Goal: Task Accomplishment & Management: Manage account settings

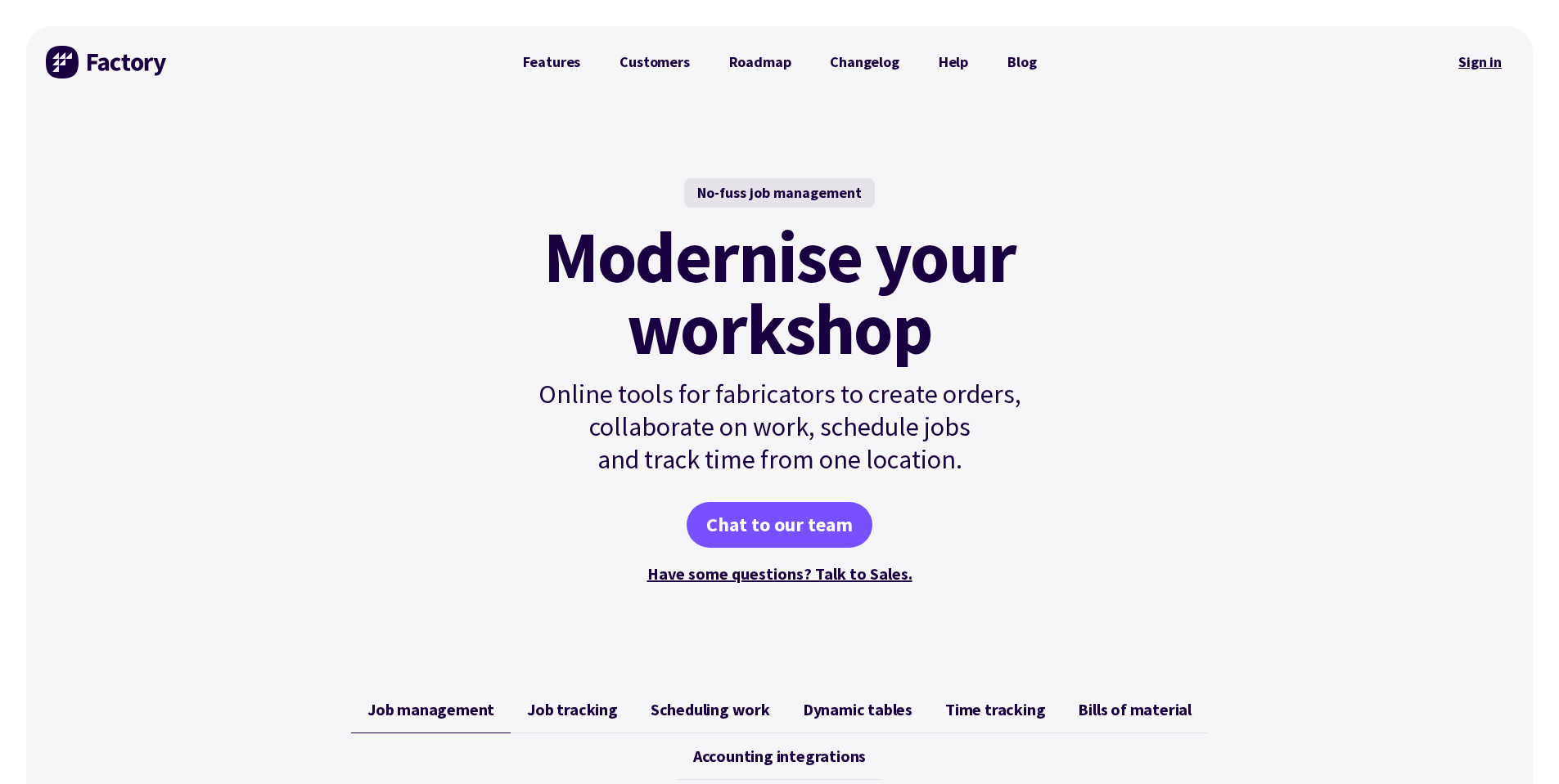
drag, startPoint x: 1519, startPoint y: 54, endPoint x: 1503, endPoint y: 58, distance: 16.5
click at [1519, 54] on div "Features Customers Roadmap Changelog Help Blog Sign in" at bounding box center [779, 62] width 1507 height 72
click at [1491, 61] on link "Sign in" at bounding box center [1479, 62] width 66 height 38
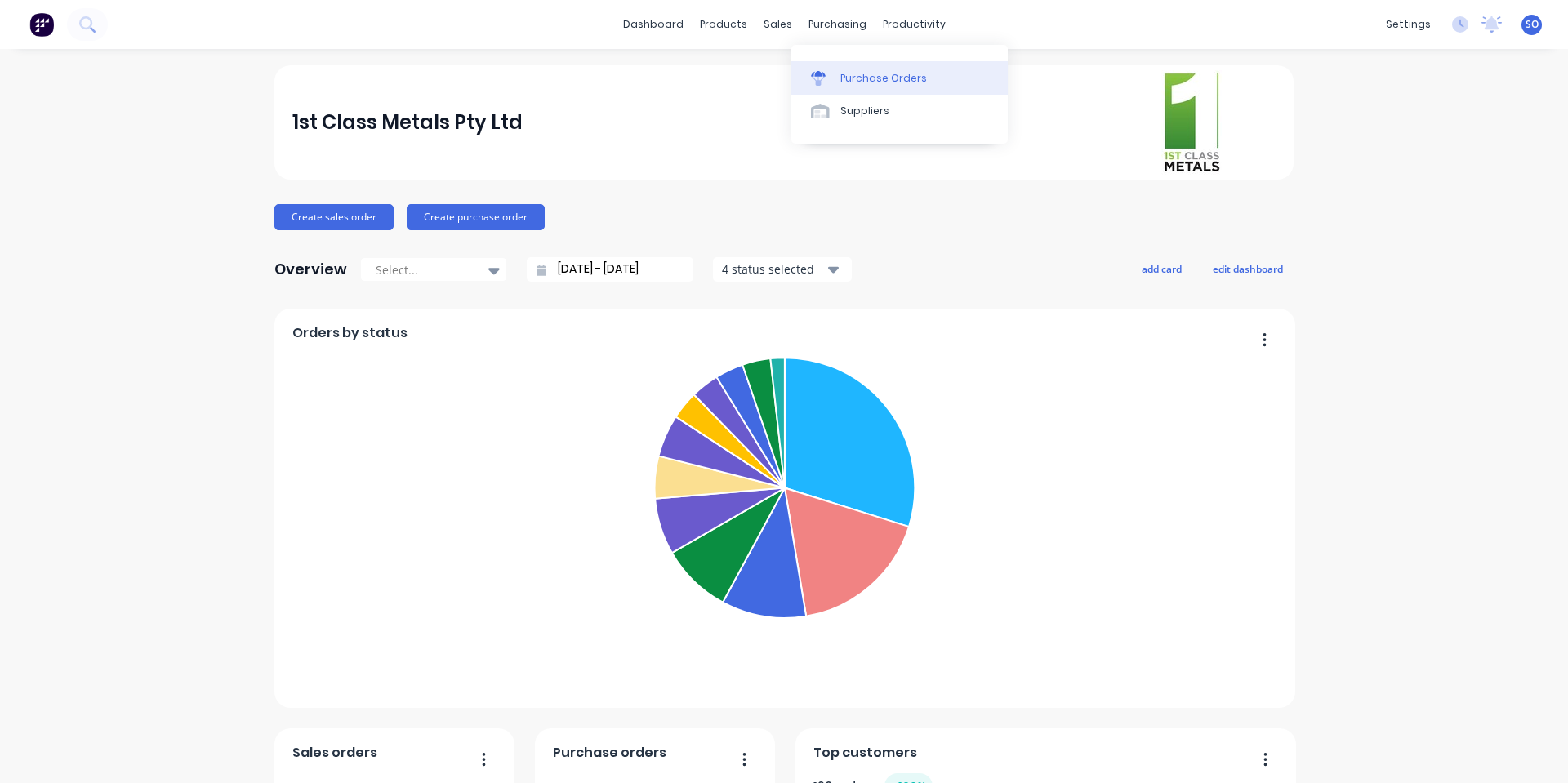
click at [835, 79] on link "Purchase Orders" at bounding box center [899, 78] width 217 height 32
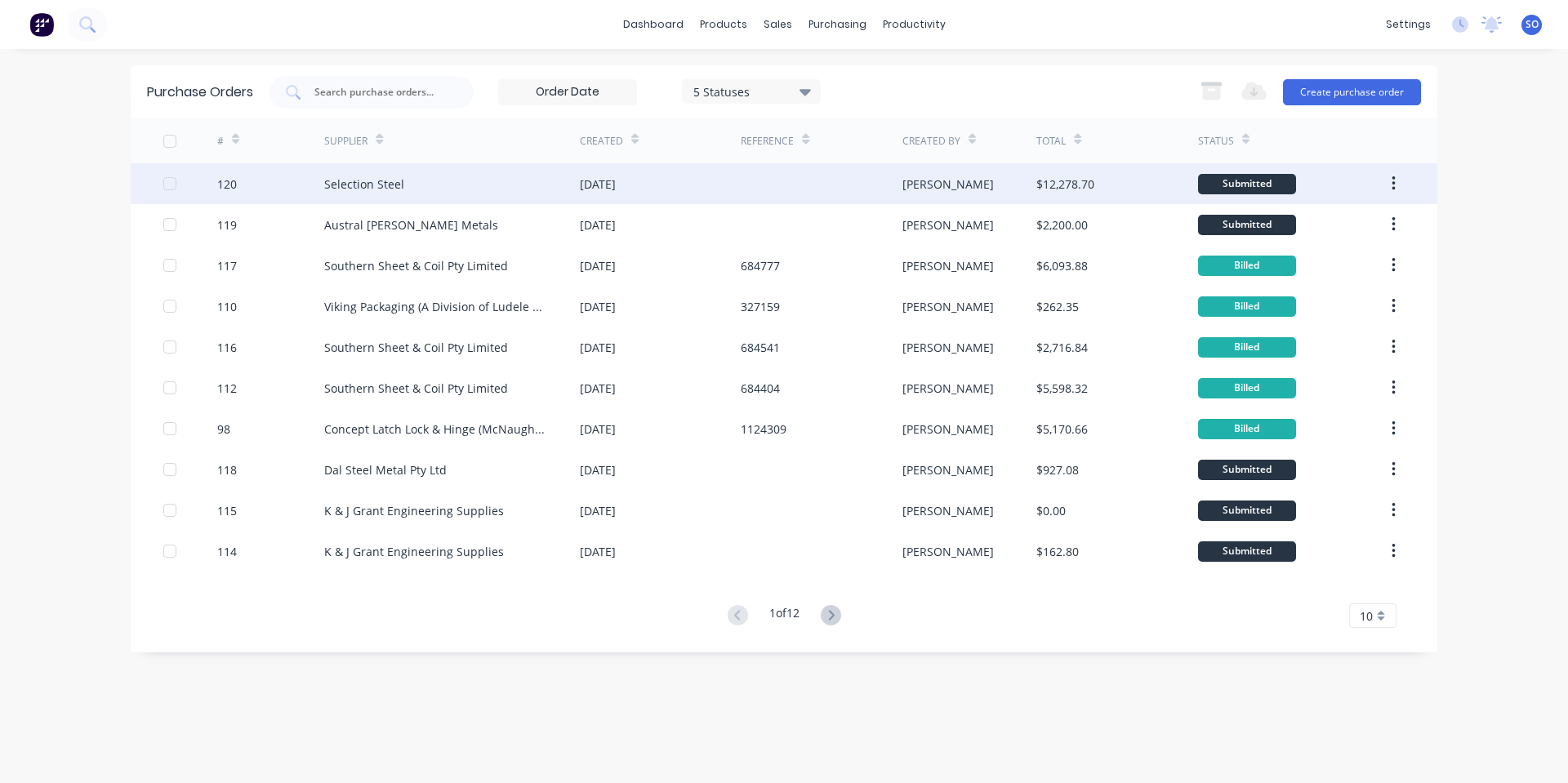
click at [439, 186] on div "Selection Steel" at bounding box center [451, 183] width 255 height 41
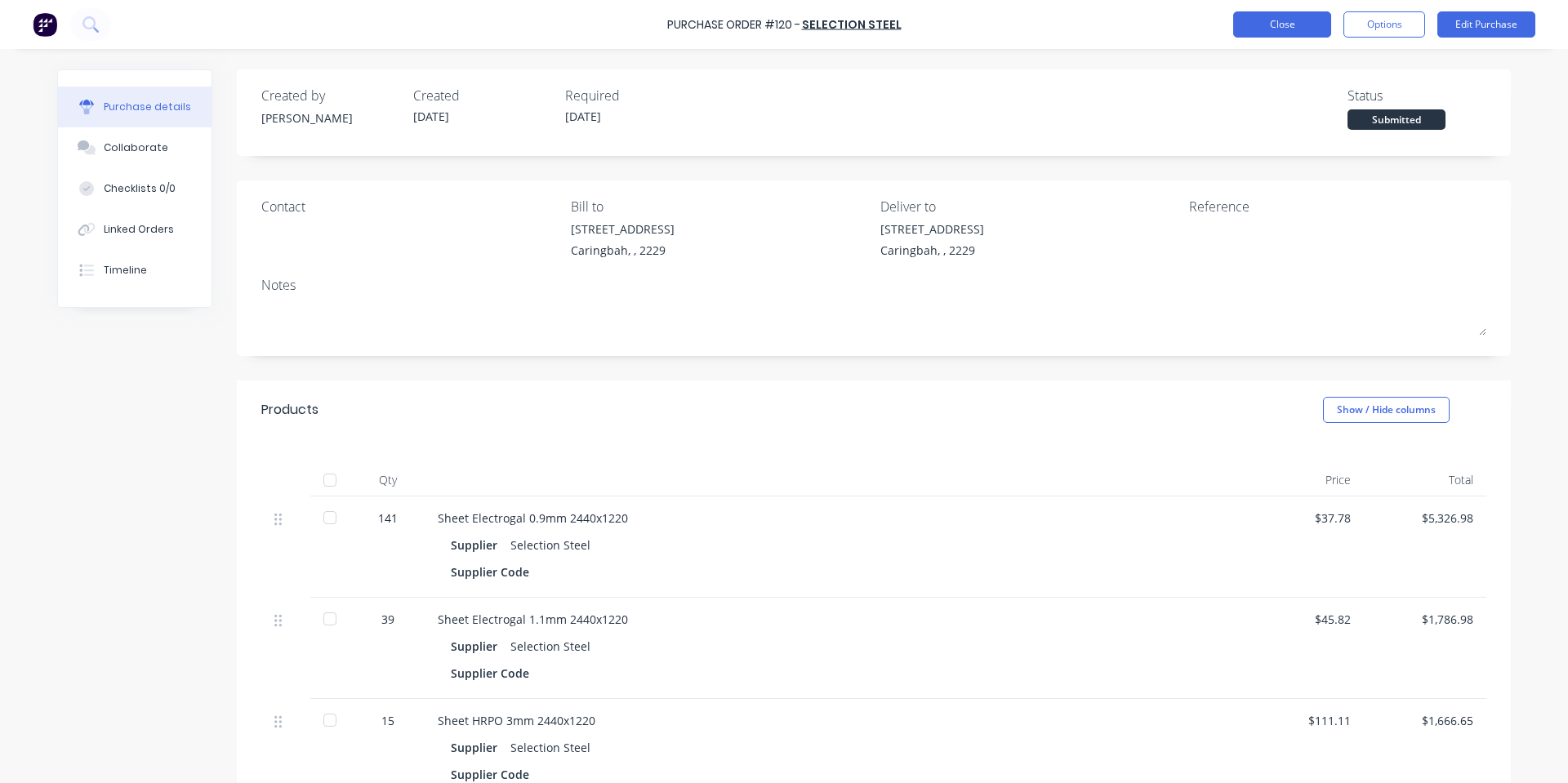
click at [1256, 23] on button "Close" at bounding box center [1282, 24] width 98 height 26
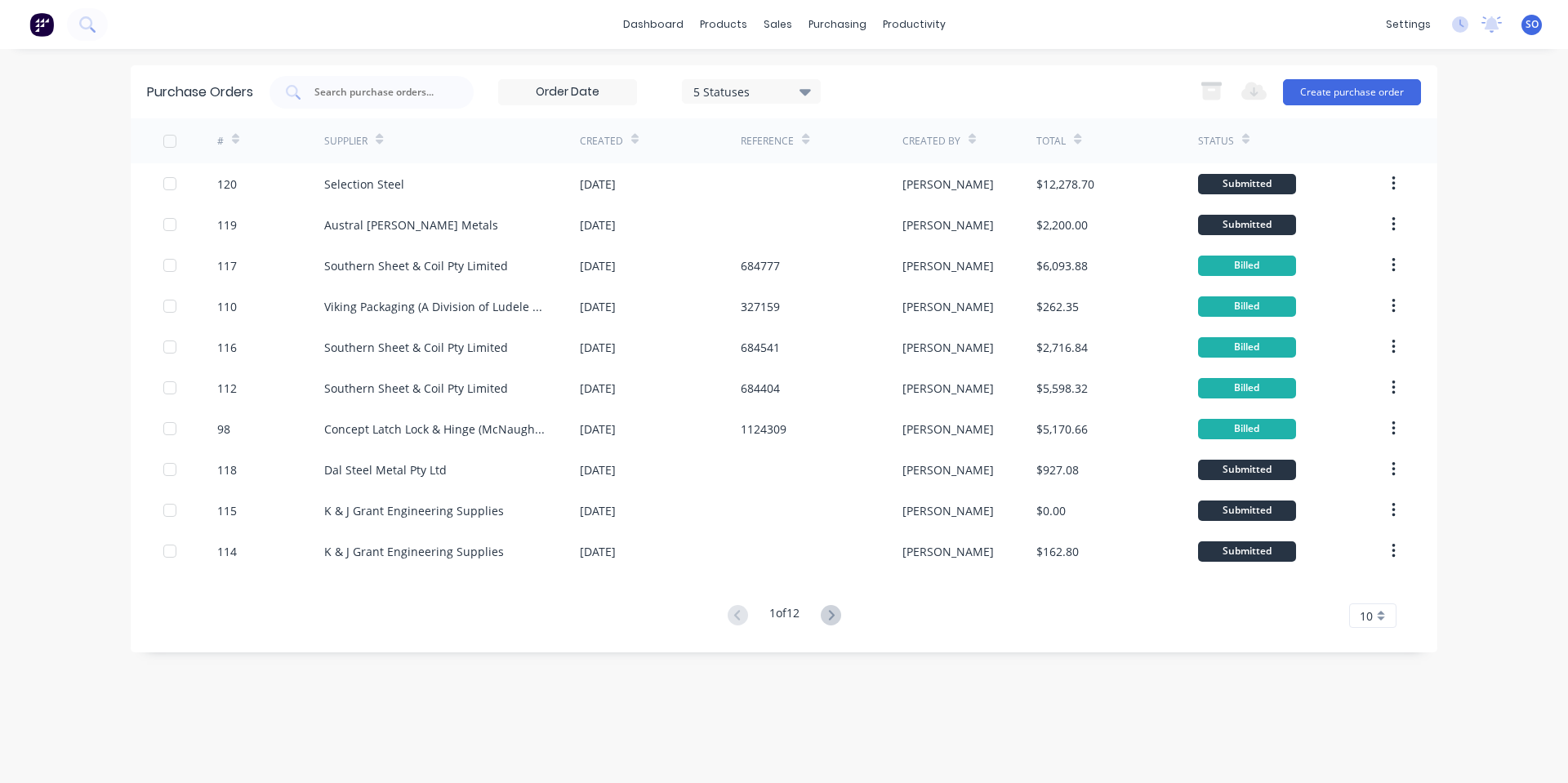
click at [1356, 76] on div "Export to Excel (XLSX) Create purchase order" at bounding box center [1306, 92] width 229 height 32
click at [1357, 86] on button "Create purchase order" at bounding box center [1351, 92] width 138 height 26
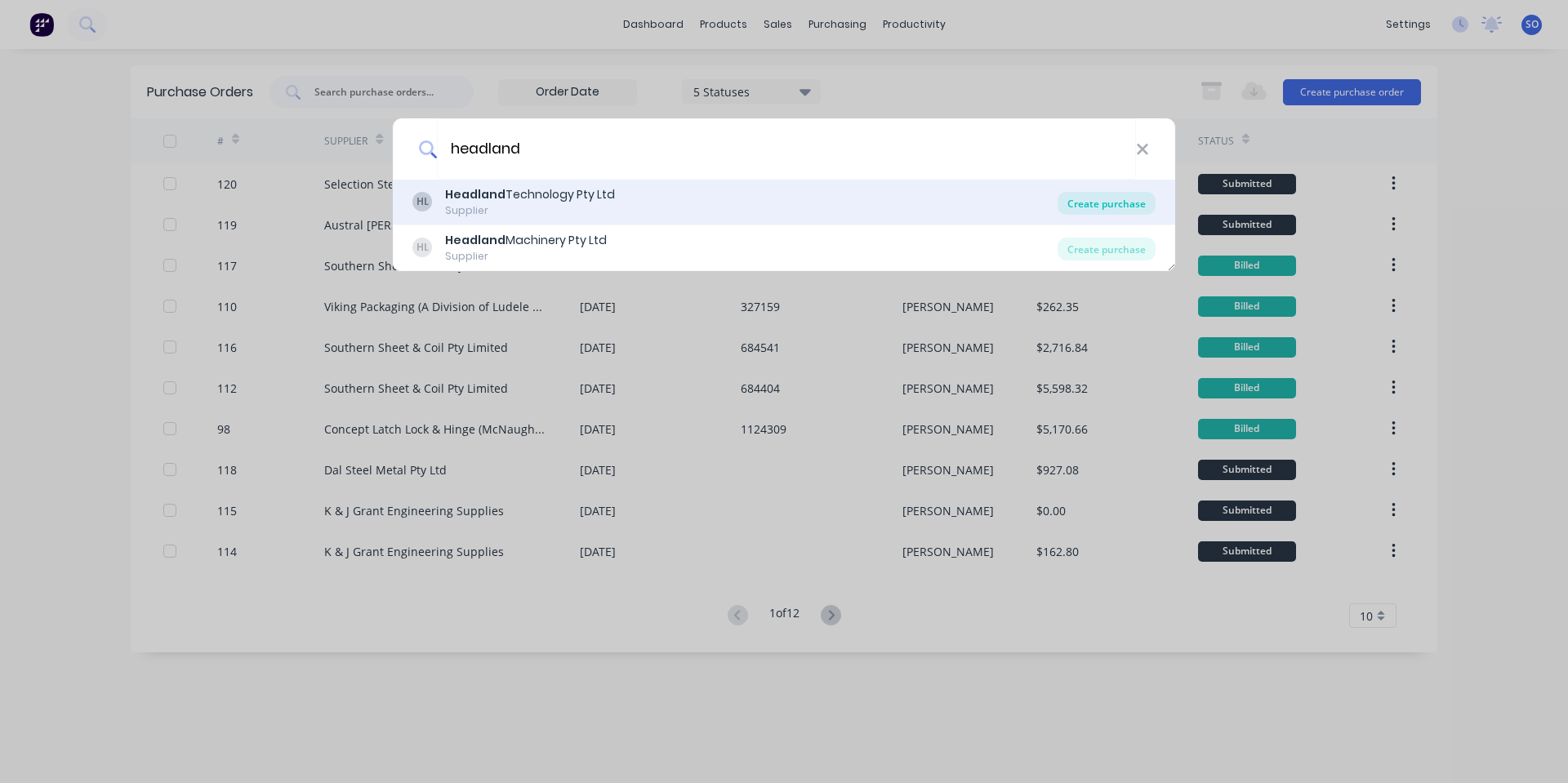
type input "headland"
click at [1094, 203] on div "Create purchase" at bounding box center [1106, 203] width 98 height 23
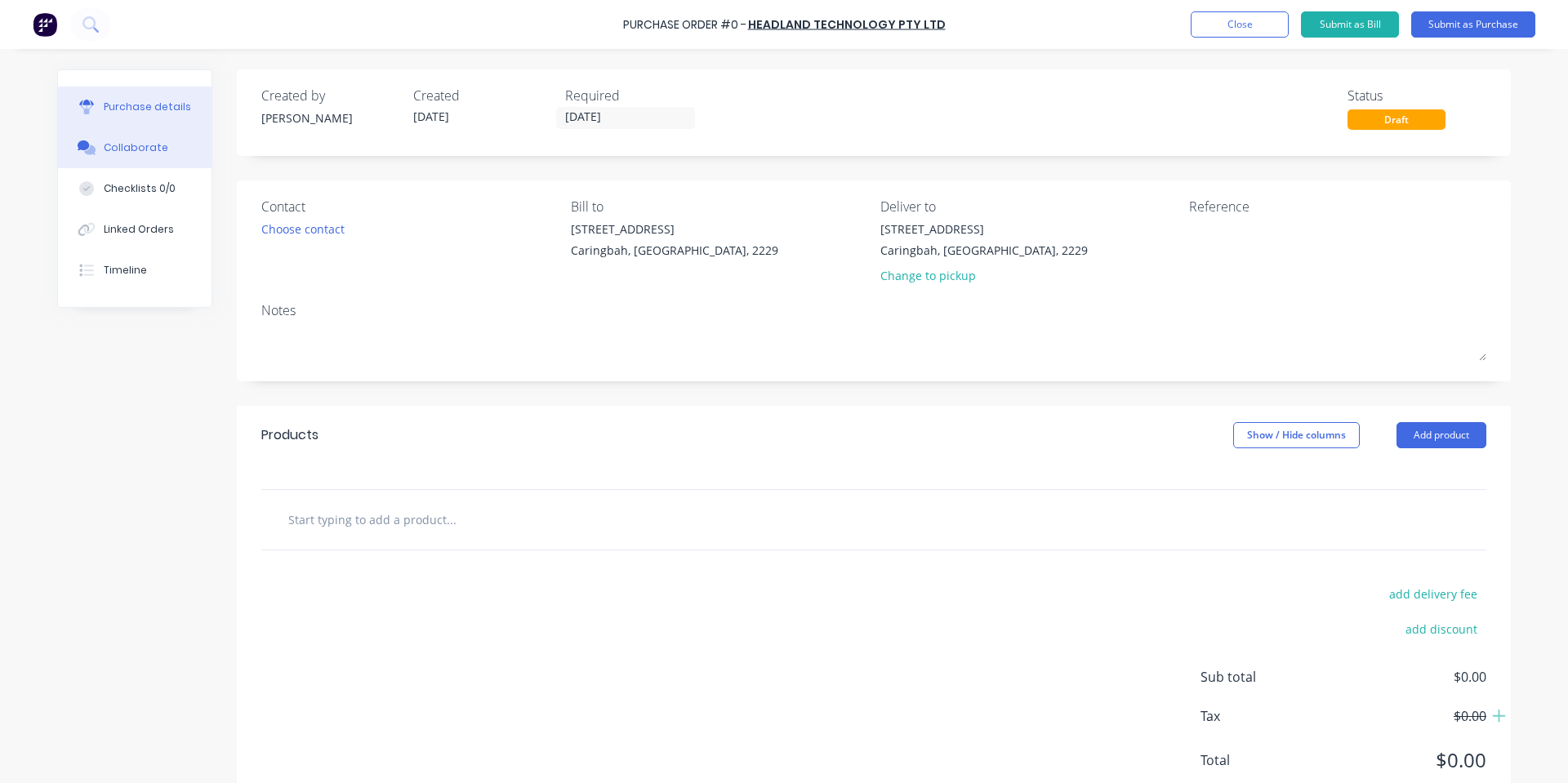
click at [89, 146] on icon at bounding box center [87, 148] width 19 height 14
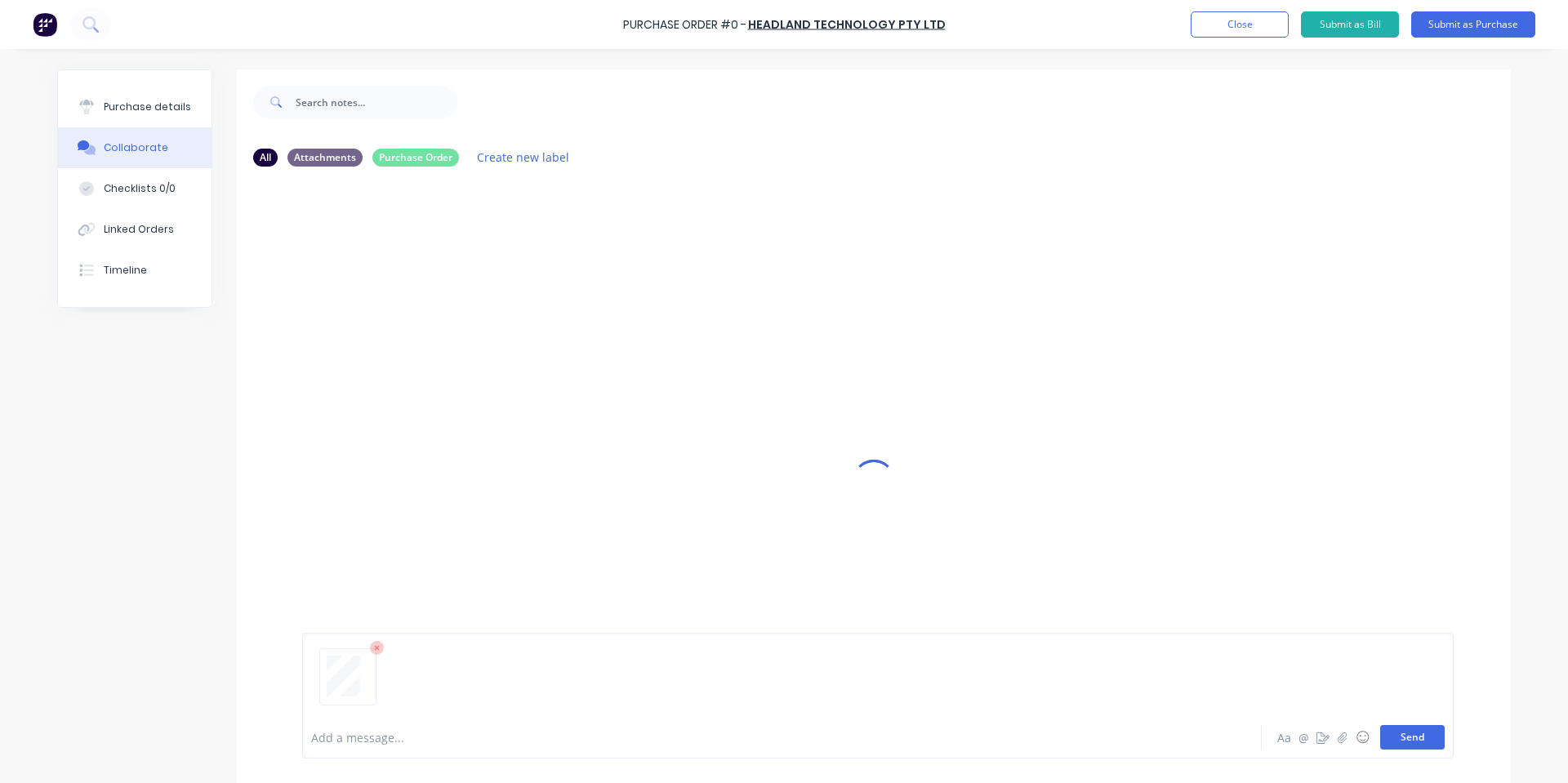
click at [1399, 736] on button "Send" at bounding box center [1413, 737] width 65 height 24
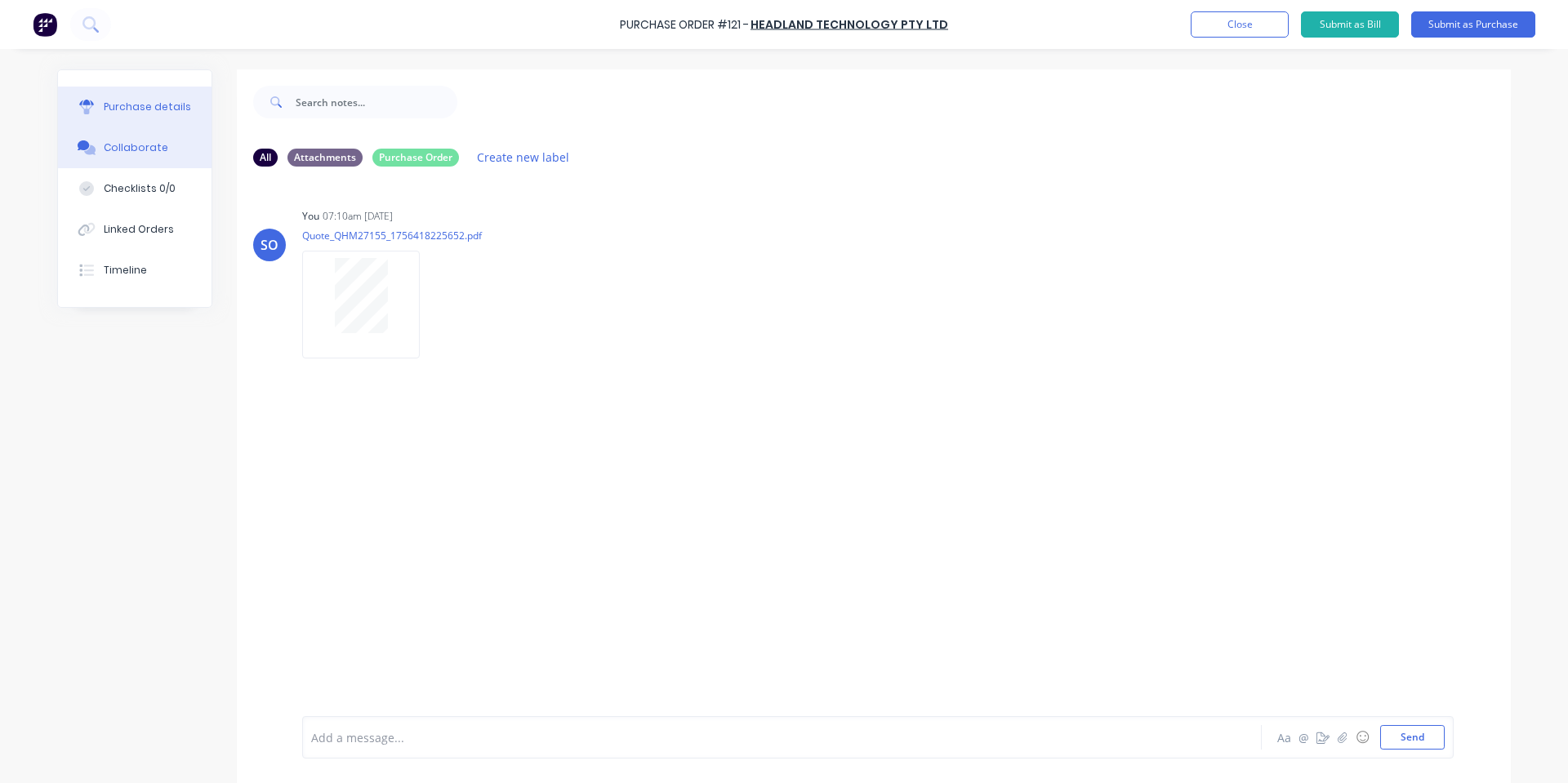
click at [129, 108] on div "Purchase details" at bounding box center [147, 106] width 88 height 14
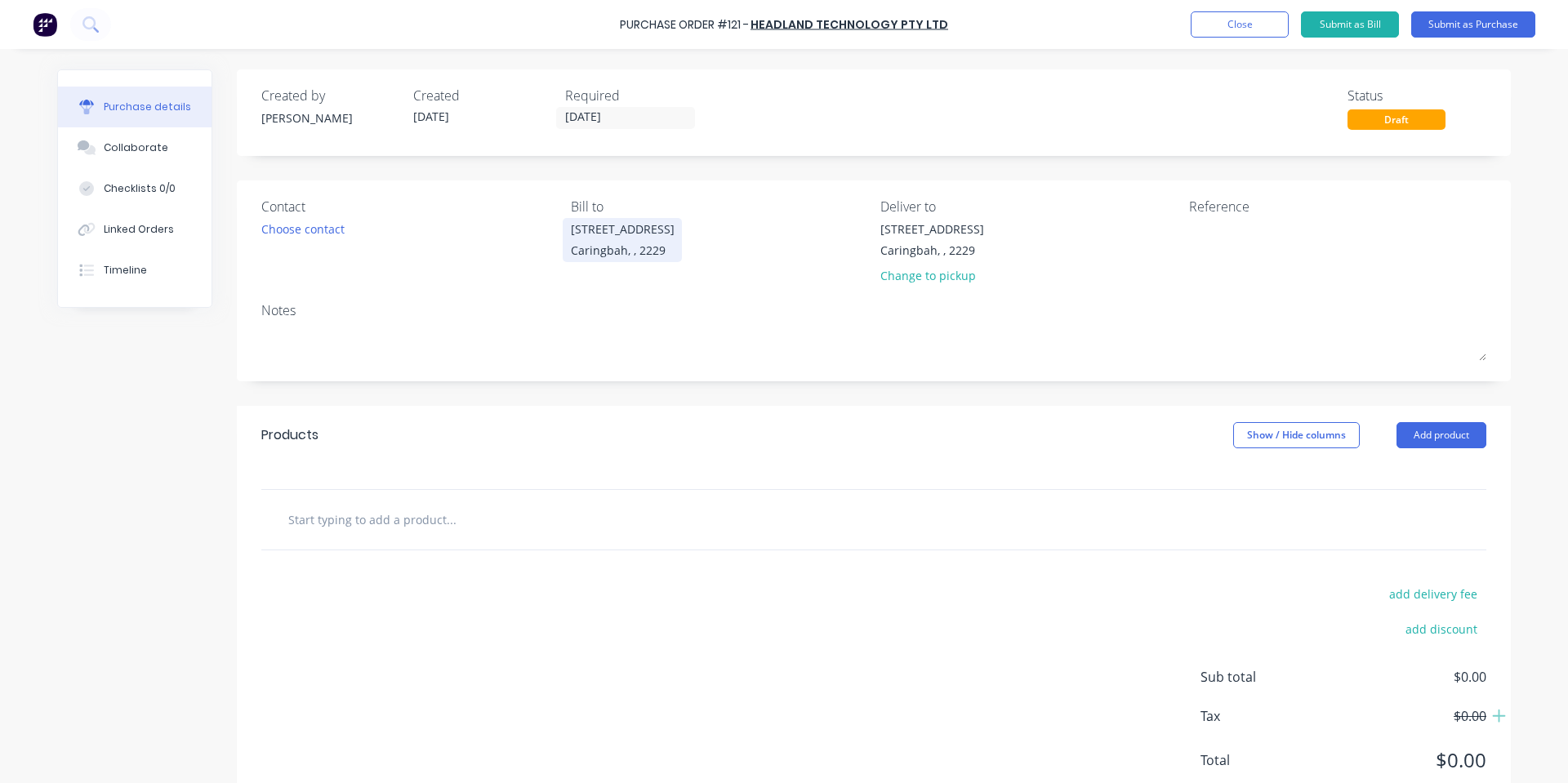
click at [576, 232] on div "[STREET_ADDRESS]" at bounding box center [623, 228] width 104 height 17
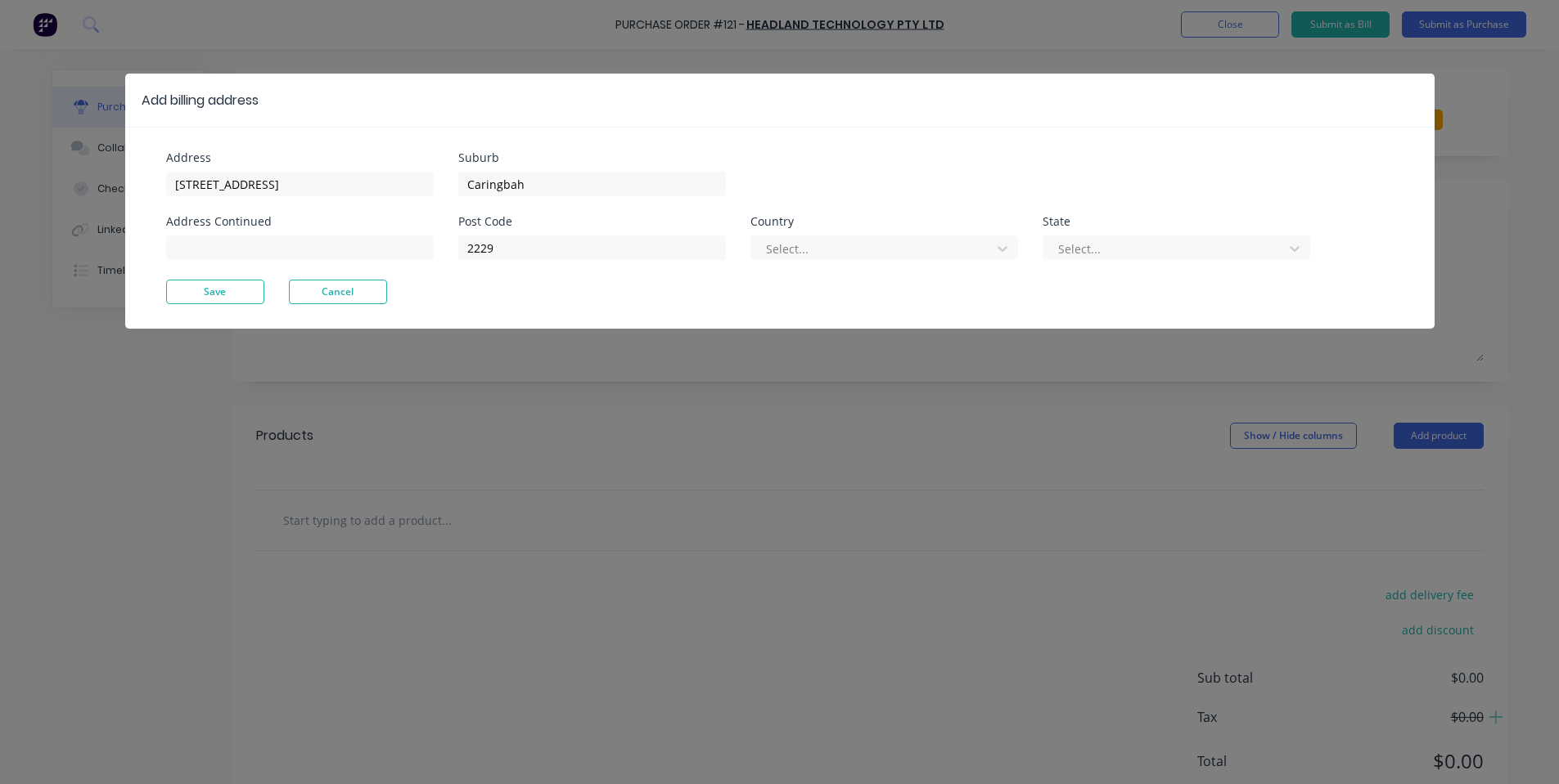
click at [831, 253] on div at bounding box center [874, 248] width 219 height 21
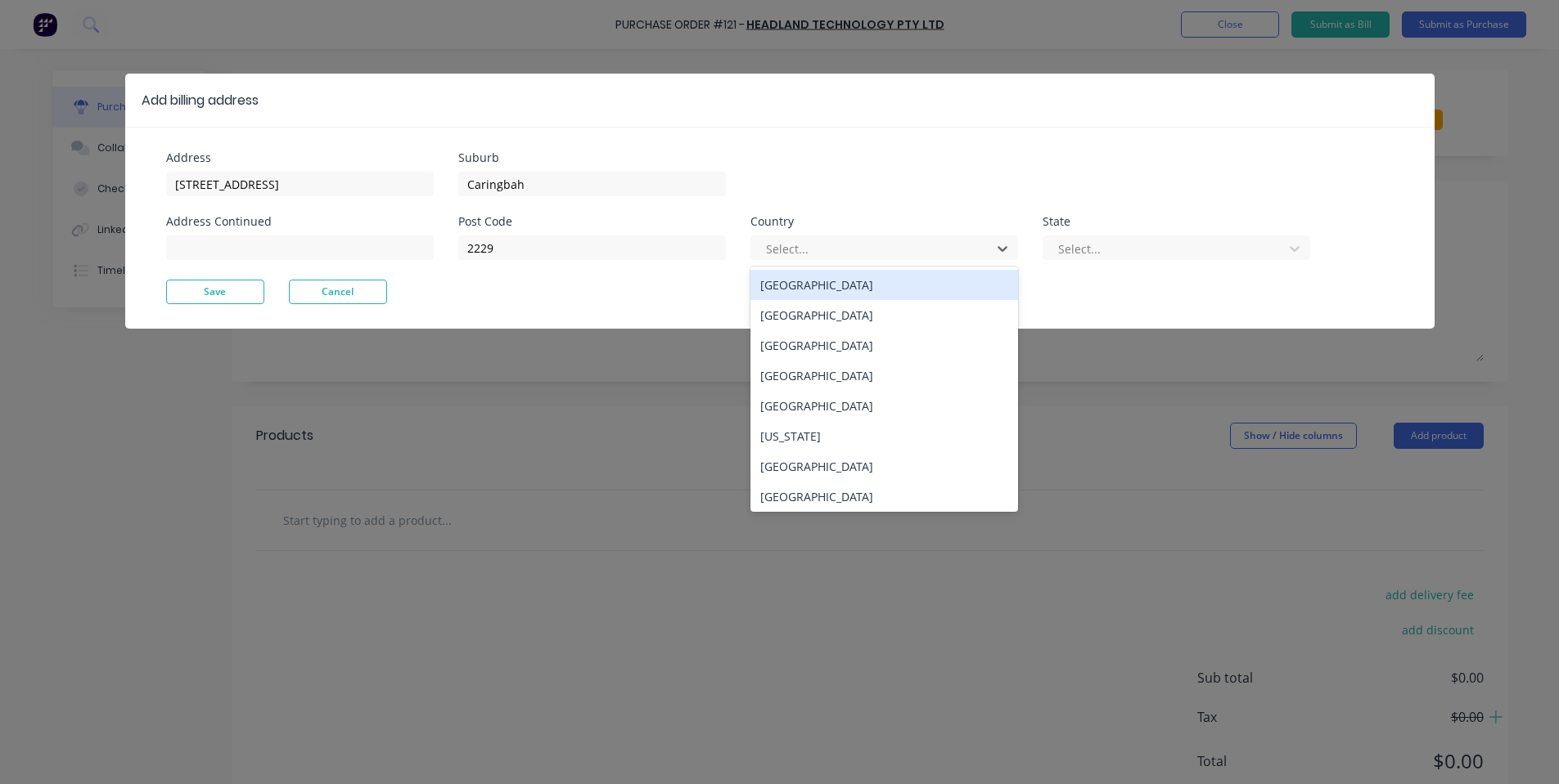
click at [812, 287] on div "[GEOGRAPHIC_DATA]" at bounding box center [884, 285] width 268 height 30
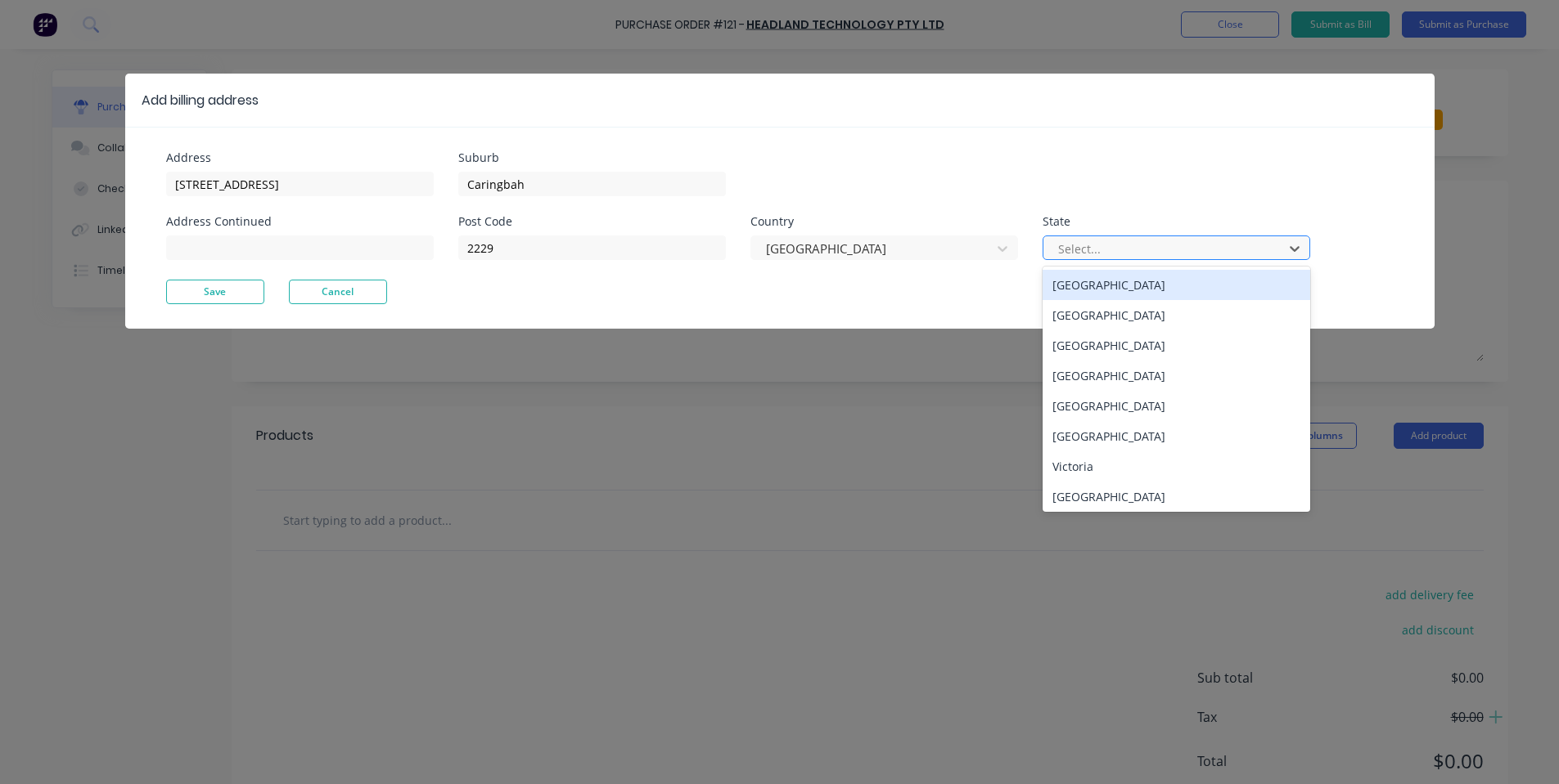
click at [1090, 245] on div at bounding box center [1166, 248] width 219 height 21
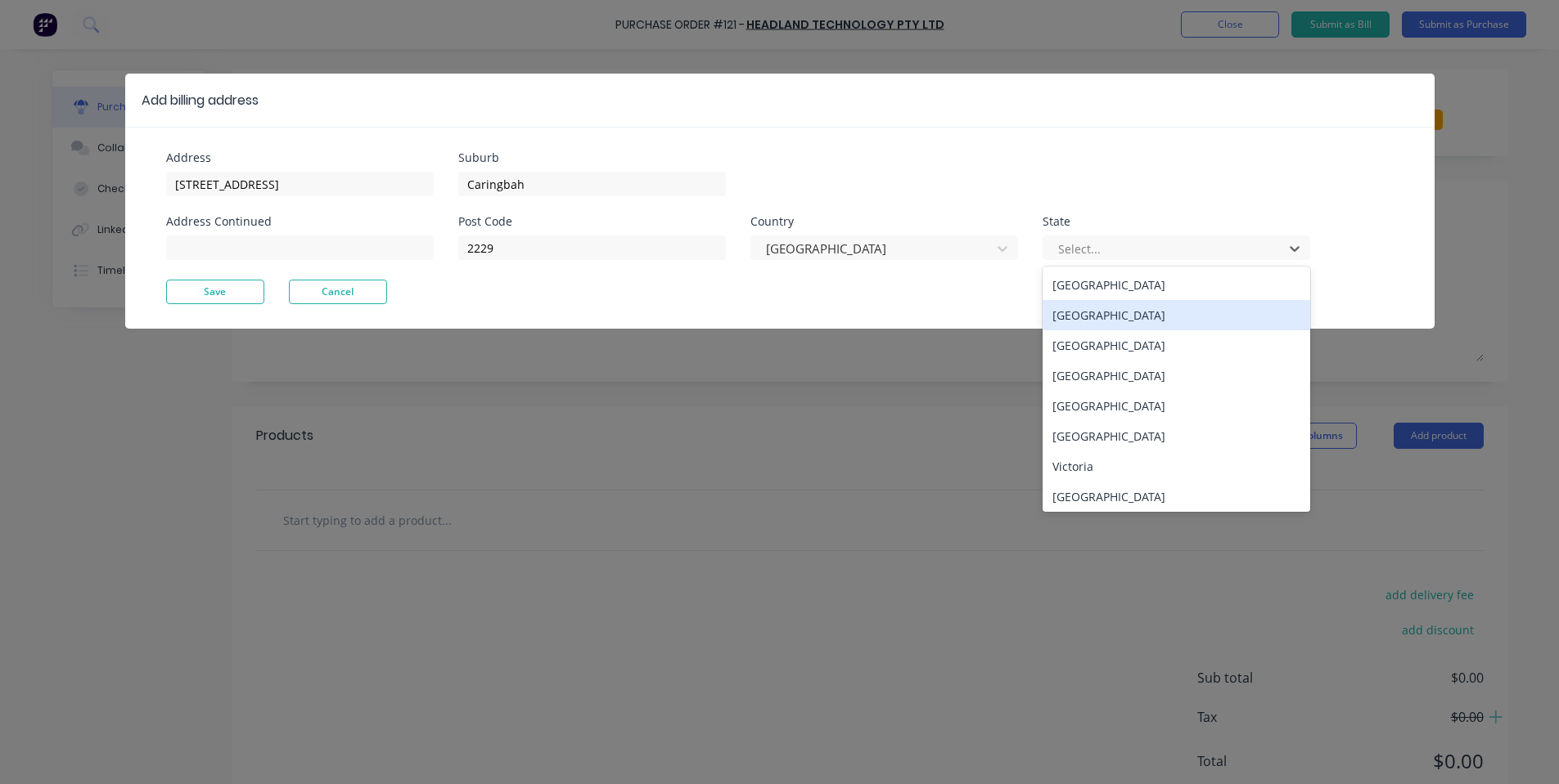
click at [1071, 318] on div "[GEOGRAPHIC_DATA]" at bounding box center [1176, 314] width 268 height 30
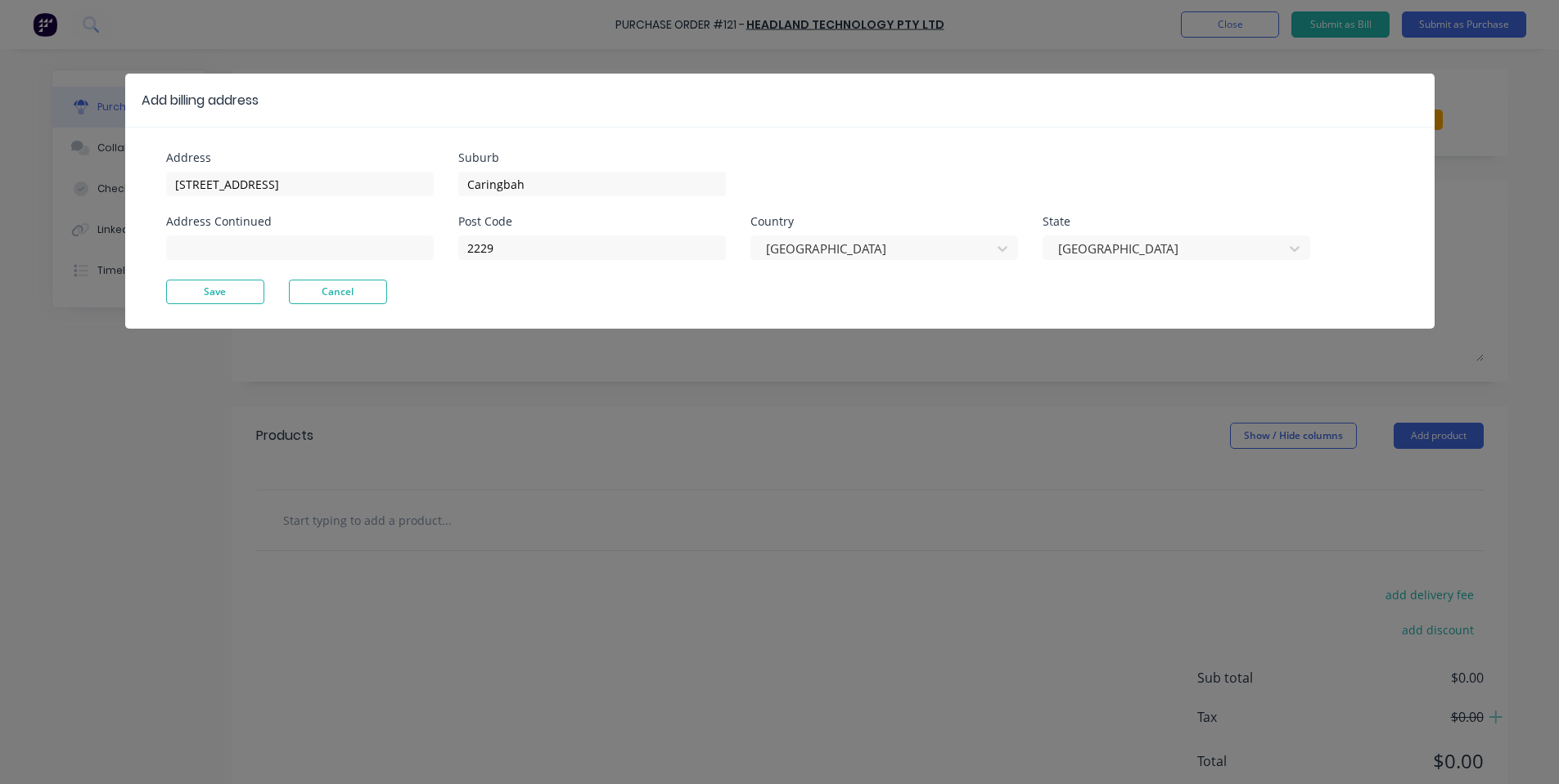
click at [222, 277] on div "Address [STREET_ADDRESS] Address Continued" at bounding box center [312, 215] width 292 height 127
click at [227, 285] on button "Save" at bounding box center [215, 292] width 99 height 24
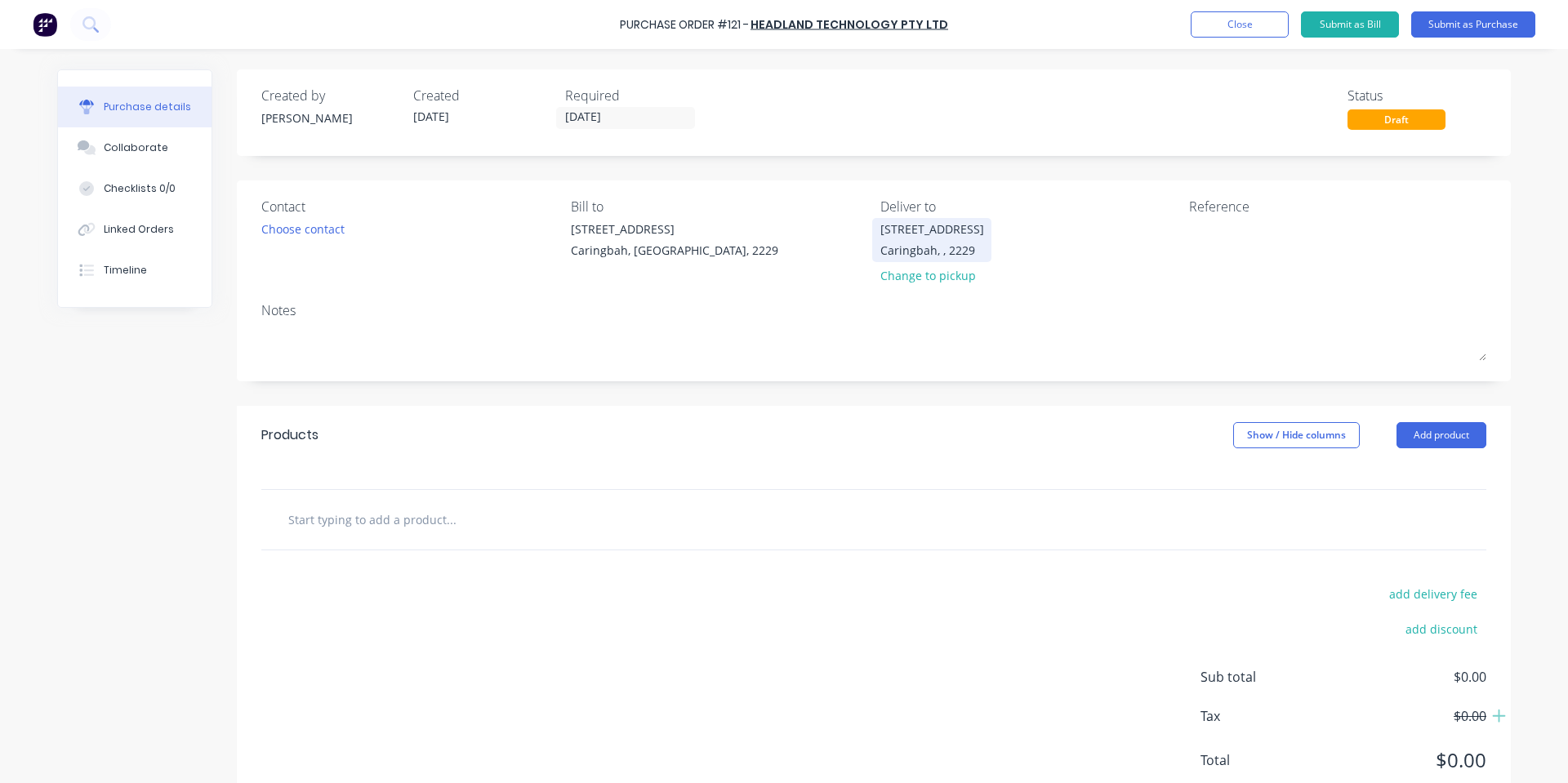
click at [886, 253] on div "Caringbah, , 2229" at bounding box center [932, 250] width 104 height 17
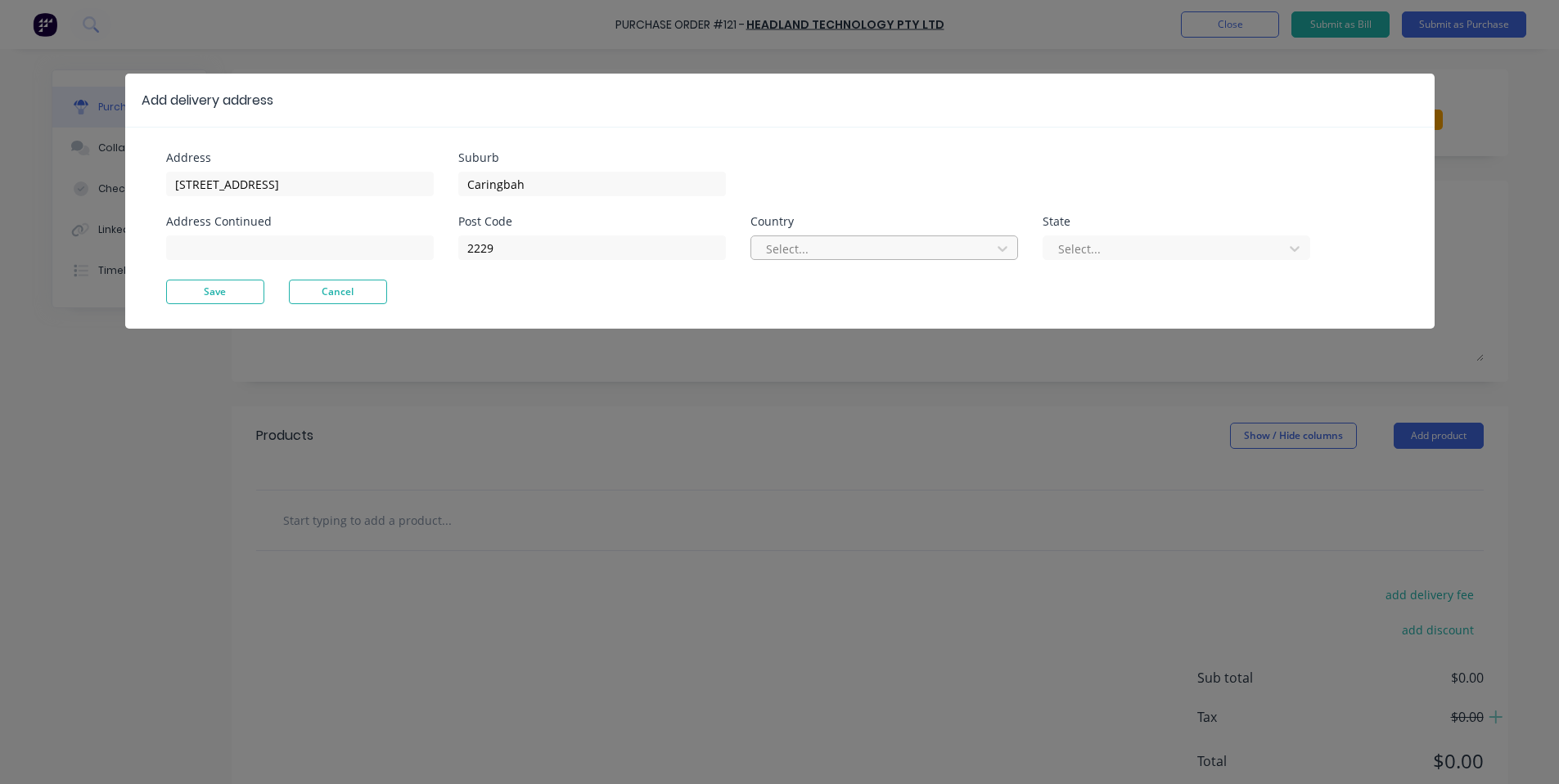
drag, startPoint x: 897, startPoint y: 238, endPoint x: 900, endPoint y: 255, distance: 17.3
click at [898, 238] on div at bounding box center [874, 248] width 219 height 21
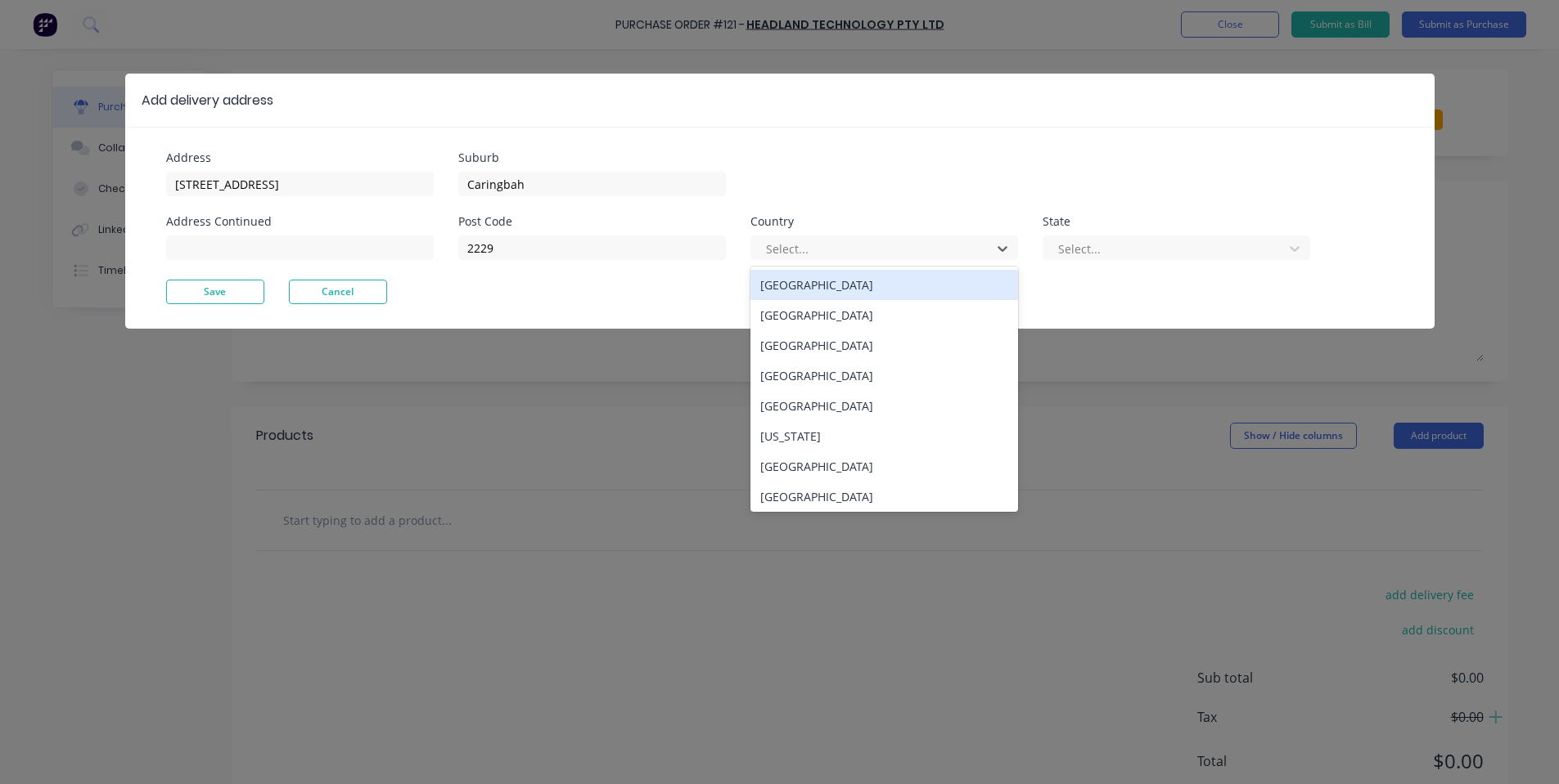
drag, startPoint x: 897, startPoint y: 284, endPoint x: 1113, endPoint y: 267, distance: 216.7
click at [915, 287] on div "[GEOGRAPHIC_DATA]" at bounding box center [884, 285] width 268 height 30
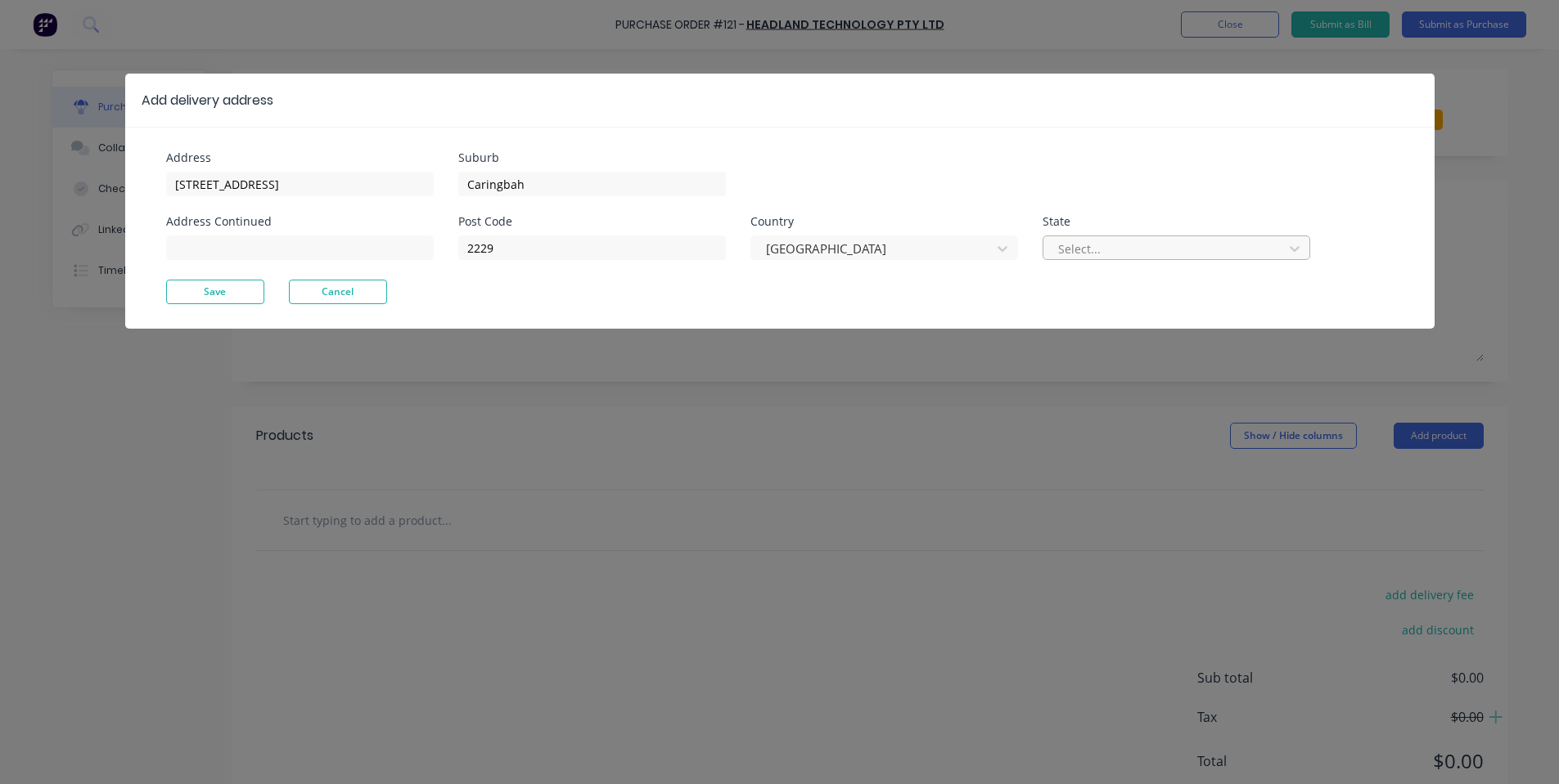
click at [1246, 252] on div at bounding box center [1166, 248] width 219 height 21
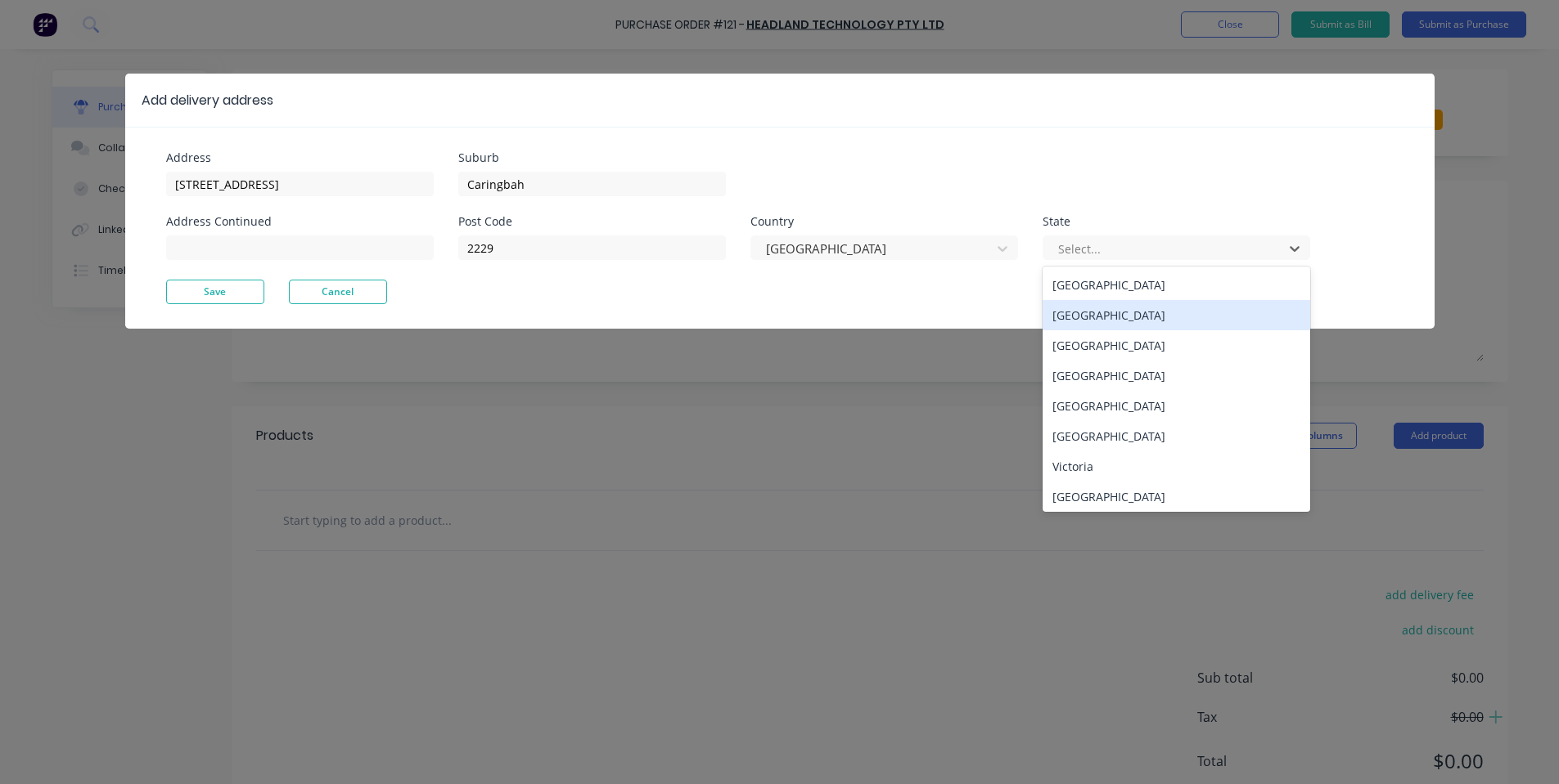
click at [1112, 316] on div "[GEOGRAPHIC_DATA]" at bounding box center [1176, 314] width 268 height 30
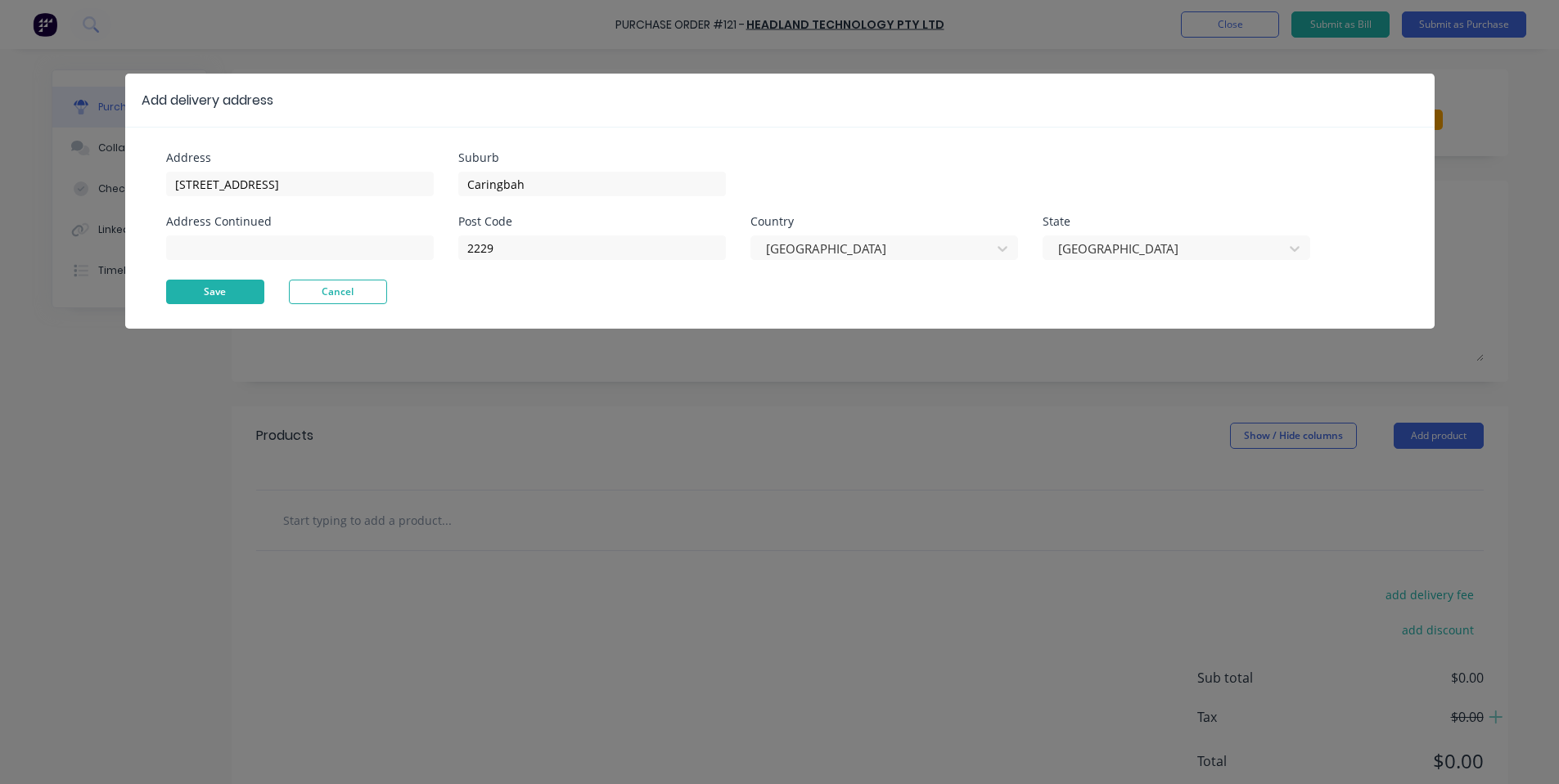
click at [235, 299] on button "Save" at bounding box center [215, 292] width 99 height 24
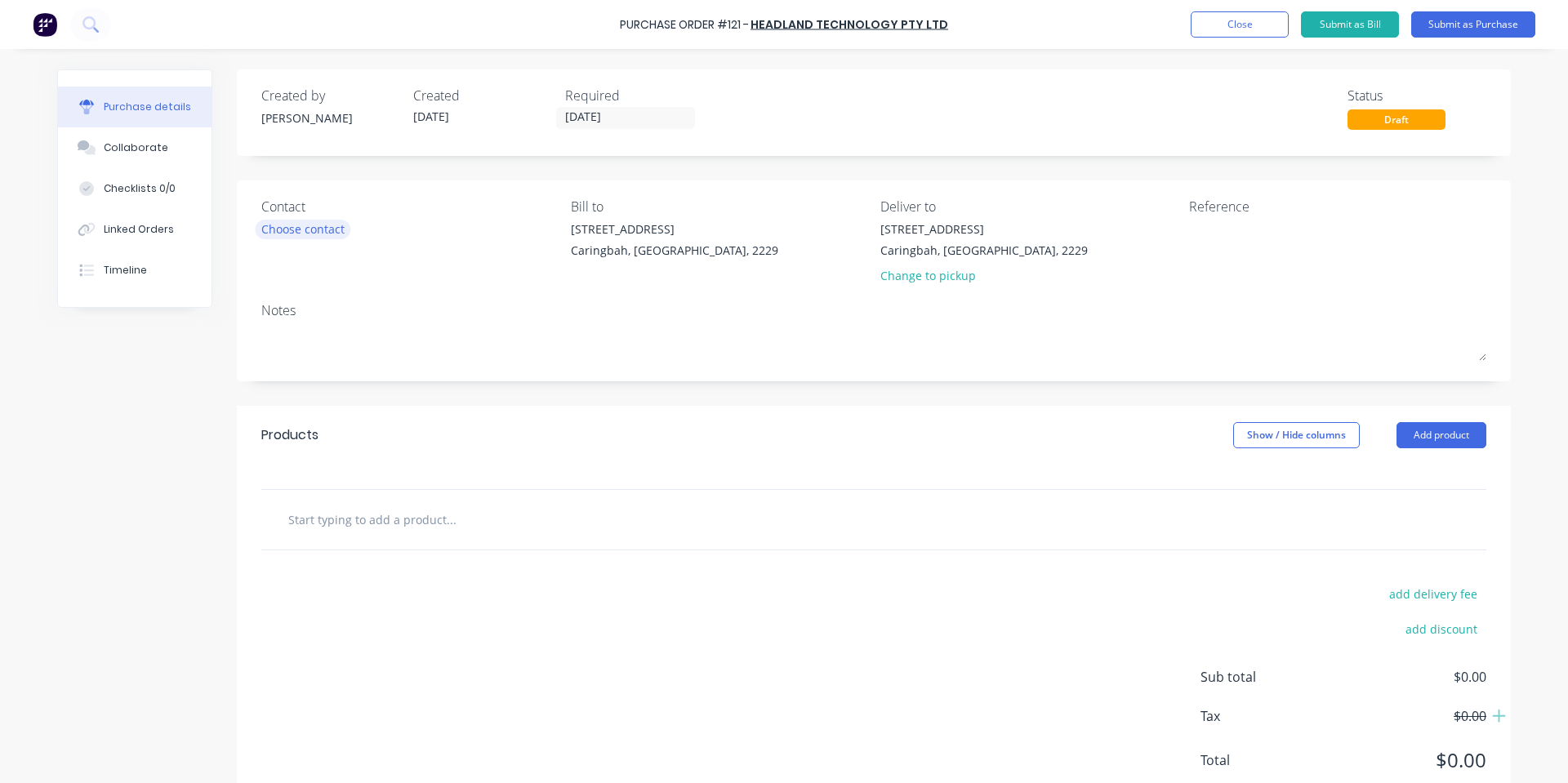
click at [310, 226] on div "Choose contact" at bounding box center [303, 228] width 83 height 17
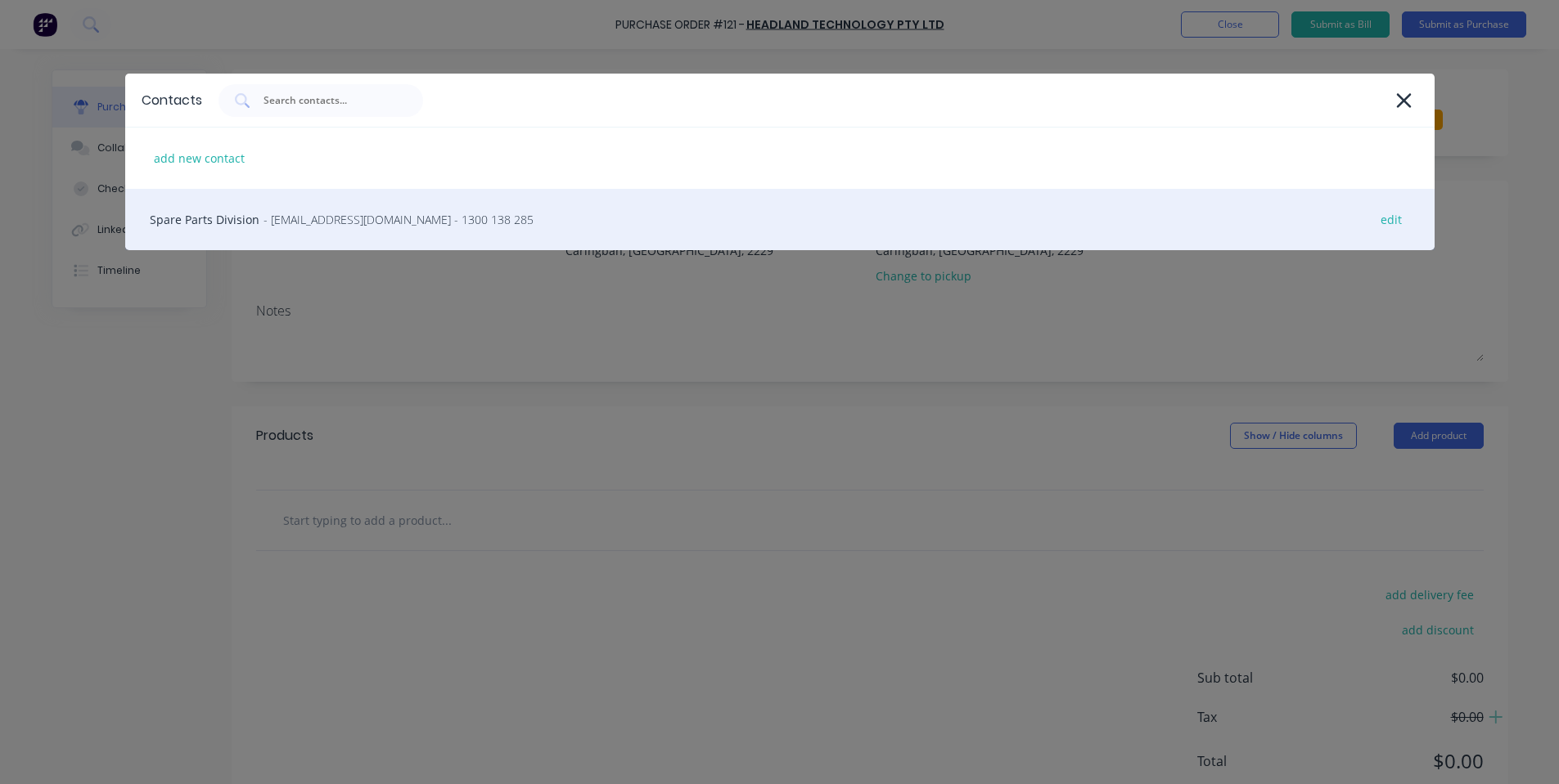
click at [362, 211] on span "- [EMAIL_ADDRESS][DOMAIN_NAME] - 1300 138 285" at bounding box center [399, 219] width 270 height 17
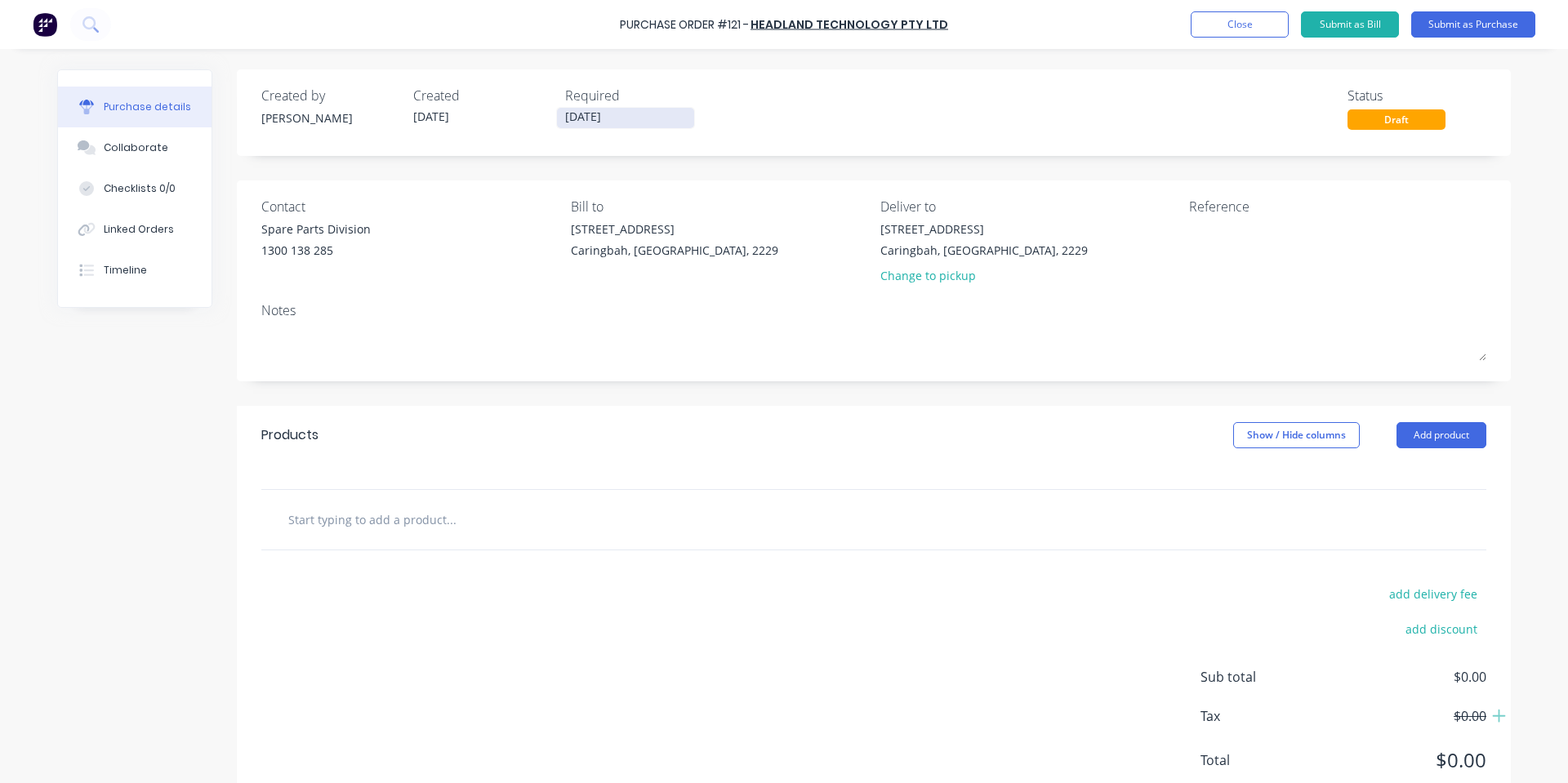
click at [601, 121] on input "[DATE]" at bounding box center [625, 118] width 137 height 21
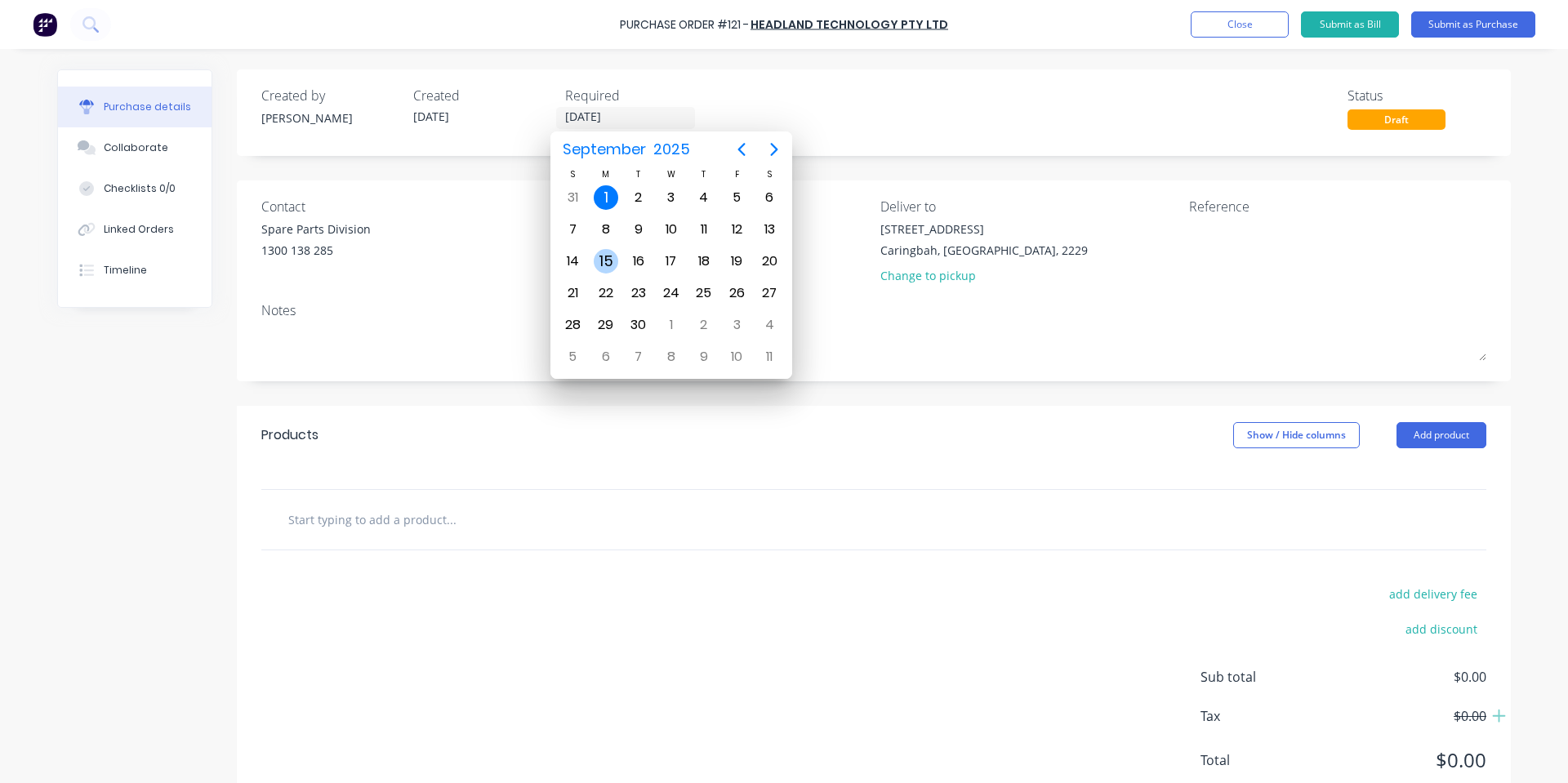
click at [605, 253] on div "15" at bounding box center [605, 261] width 24 height 24
type input "[DATE]"
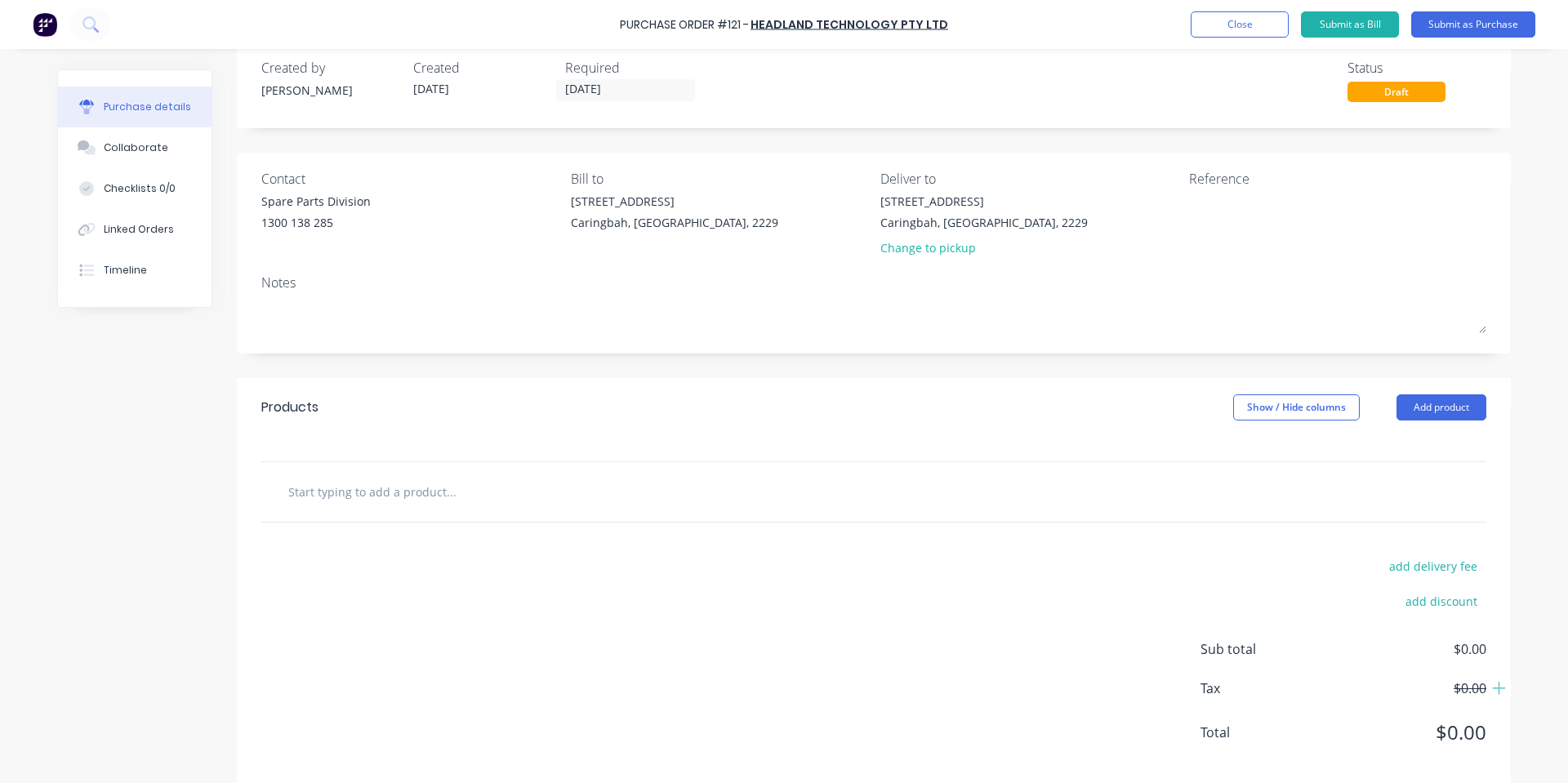
scroll to position [52, 0]
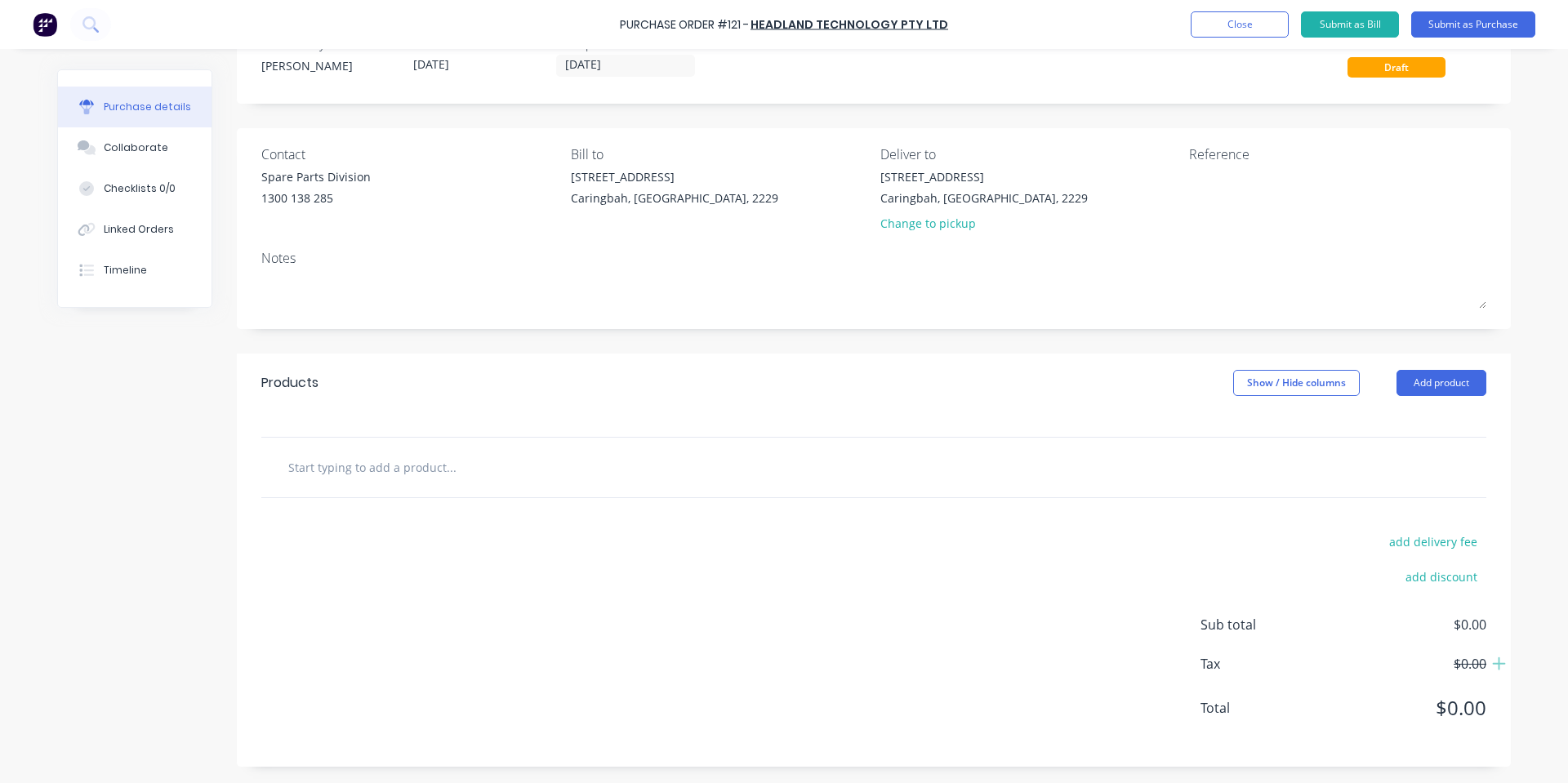
click at [375, 458] on input "text" at bounding box center [451, 467] width 327 height 32
paste input "0908222"
type input "0908222"
click at [398, 539] on div "add delivery fee add discount Sub total $0.00 Tax $0.00 Total $0.00" at bounding box center [874, 632] width 1274 height 269
click at [448, 470] on input "0908222" at bounding box center [451, 467] width 327 height 32
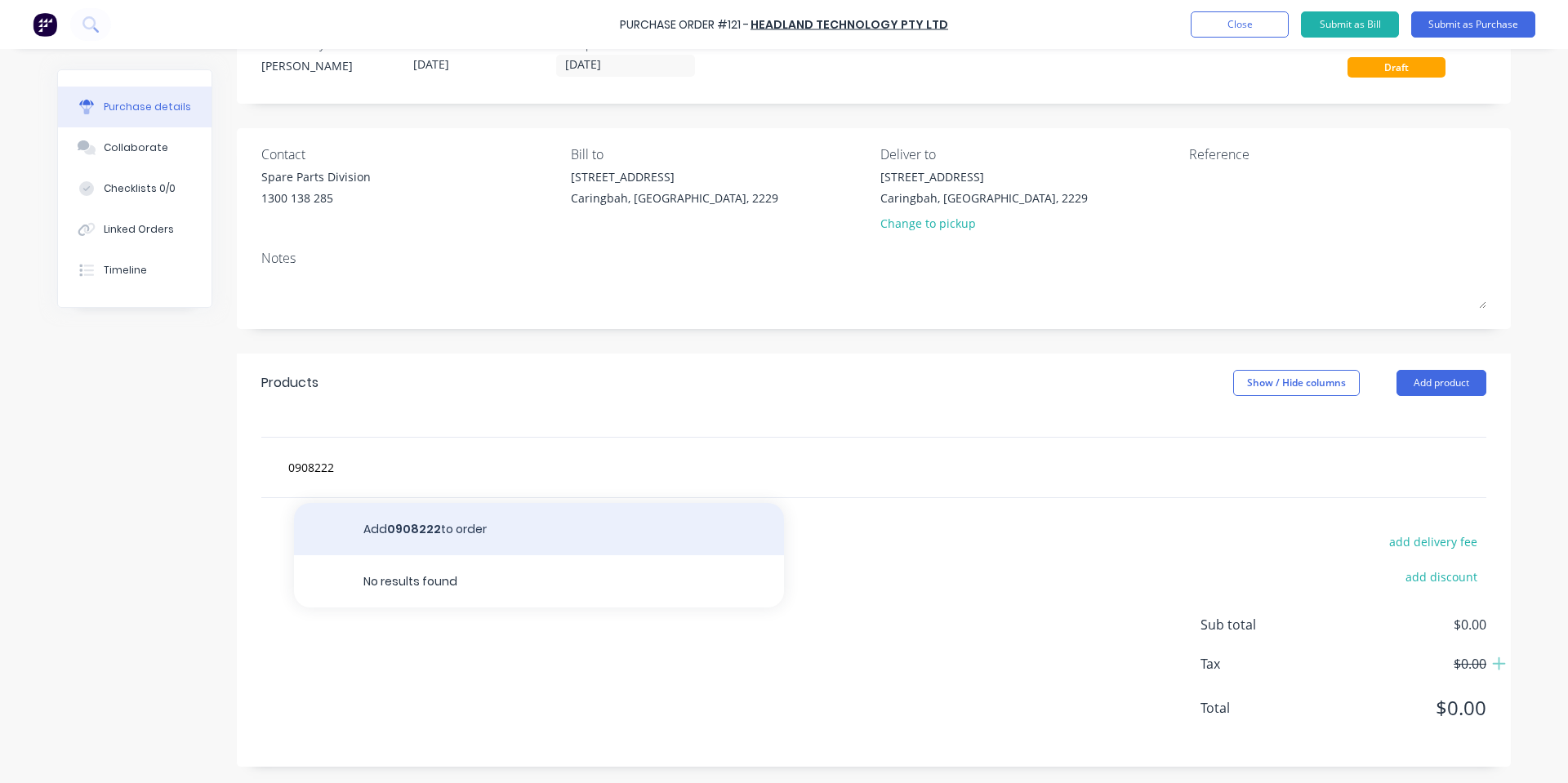
click at [428, 532] on button "Add 0908222 to order" at bounding box center [539, 530] width 490 height 52
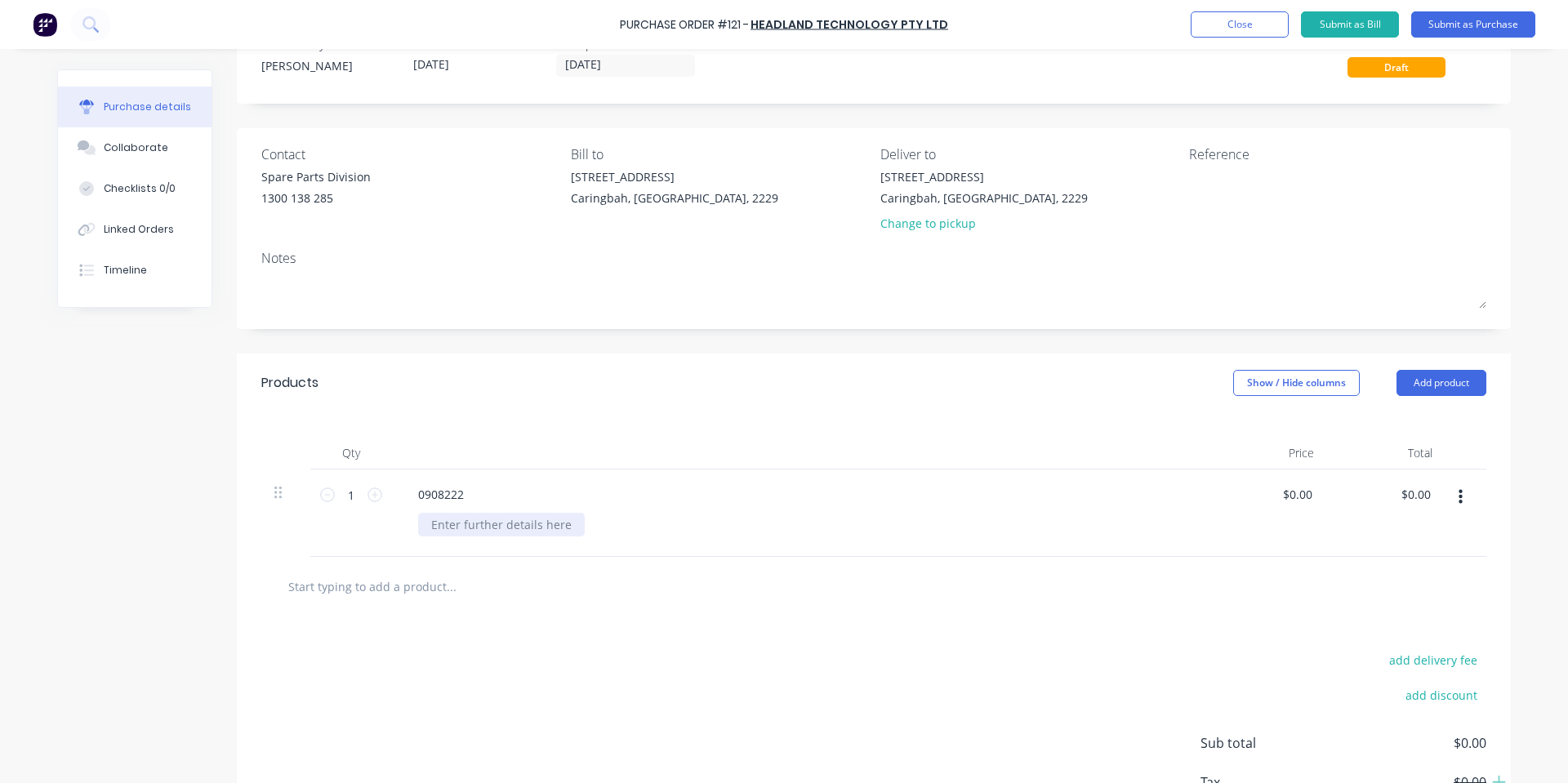
drag, startPoint x: 449, startPoint y: 524, endPoint x: 454, endPoint y: 532, distance: 9.4
click at [450, 524] on div at bounding box center [502, 525] width 167 height 23
paste div
click at [496, 586] on input "text" at bounding box center [451, 586] width 327 height 32
click at [1290, 498] on input "0.00" at bounding box center [1297, 494] width 38 height 23
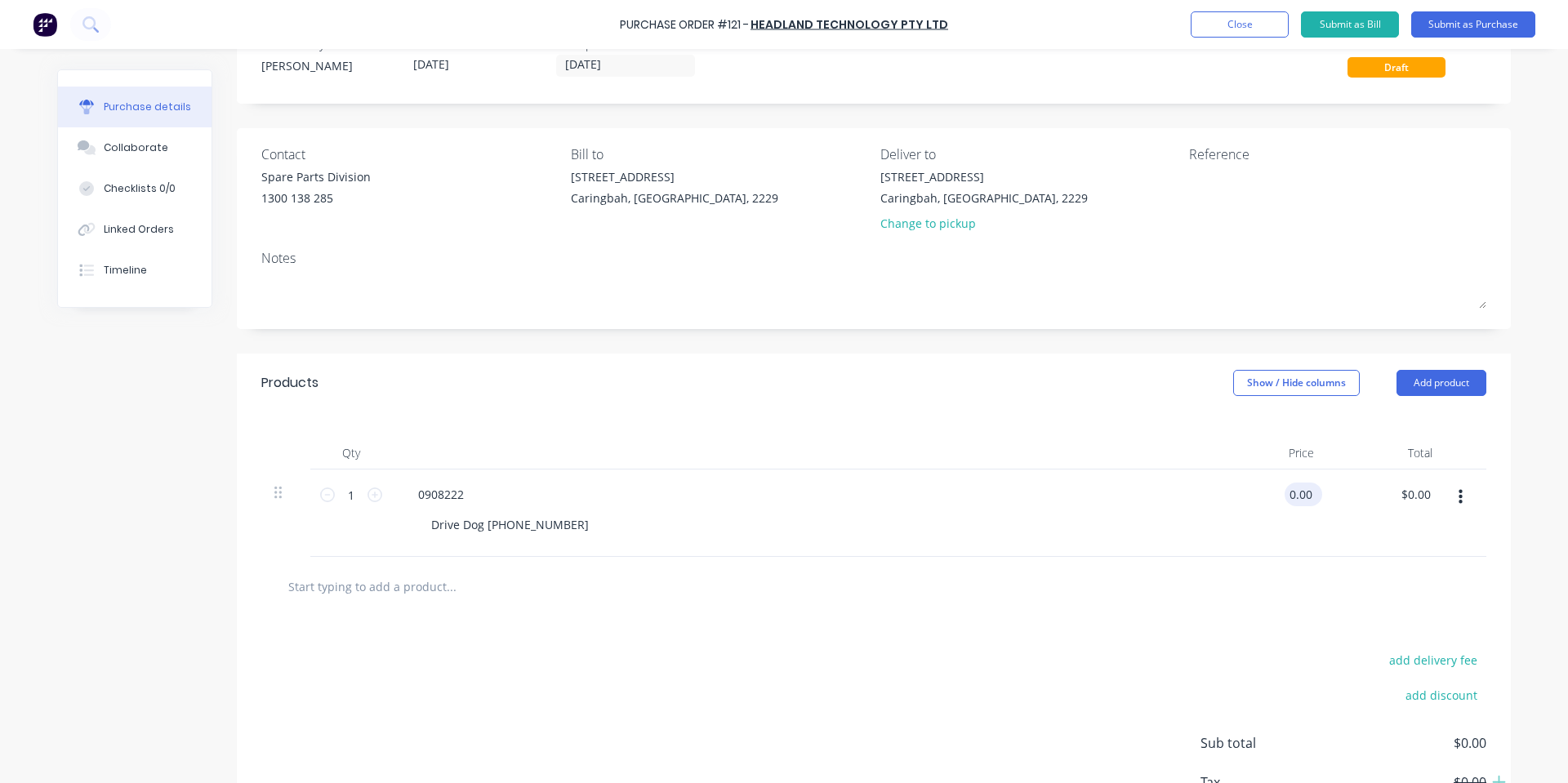
click at [1290, 498] on input "0.00" at bounding box center [1300, 494] width 31 height 23
type input "$517.10"
click at [1268, 667] on div "add delivery fee" at bounding box center [1343, 660] width 286 height 22
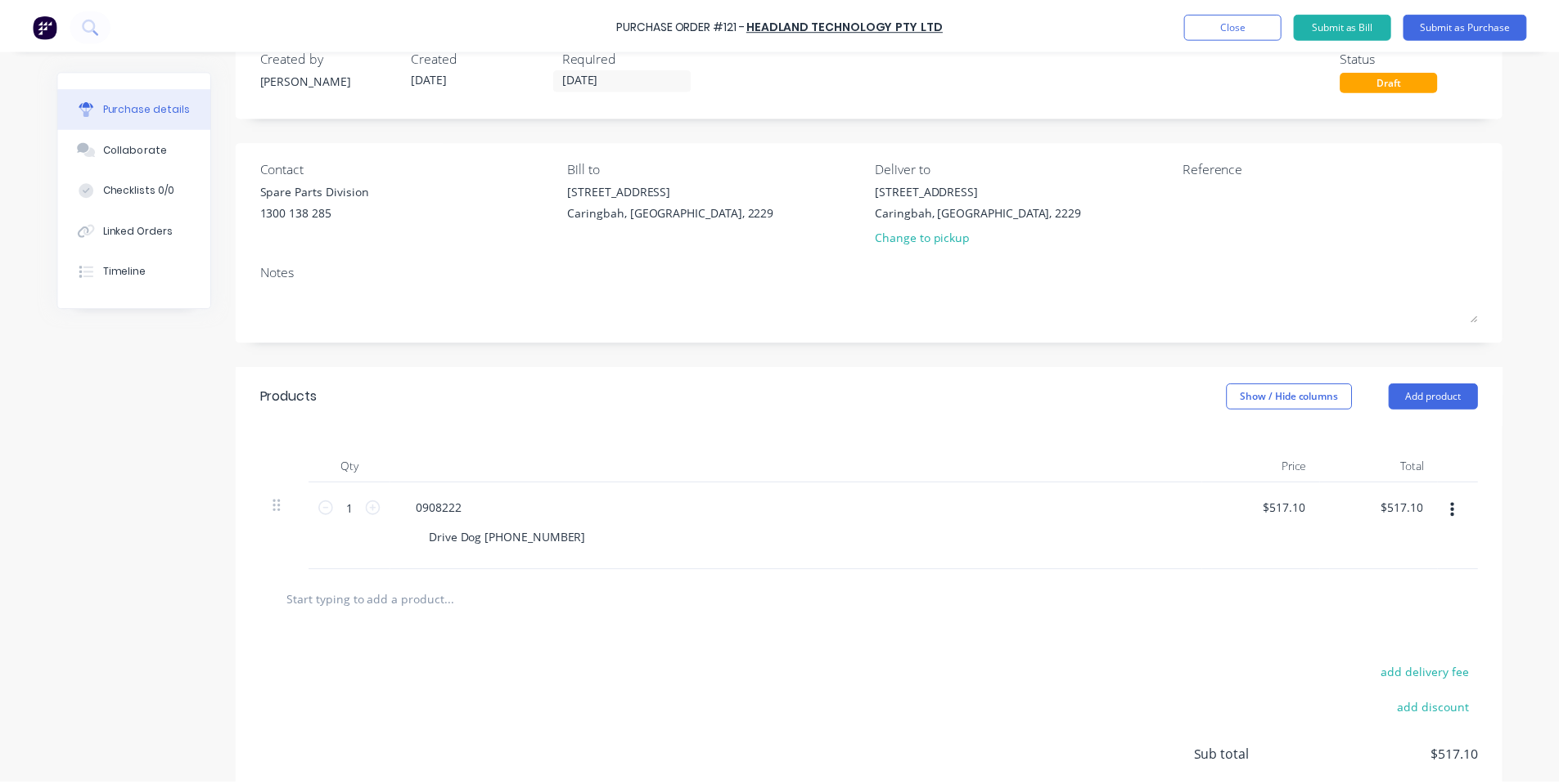
scroll to position [0, 0]
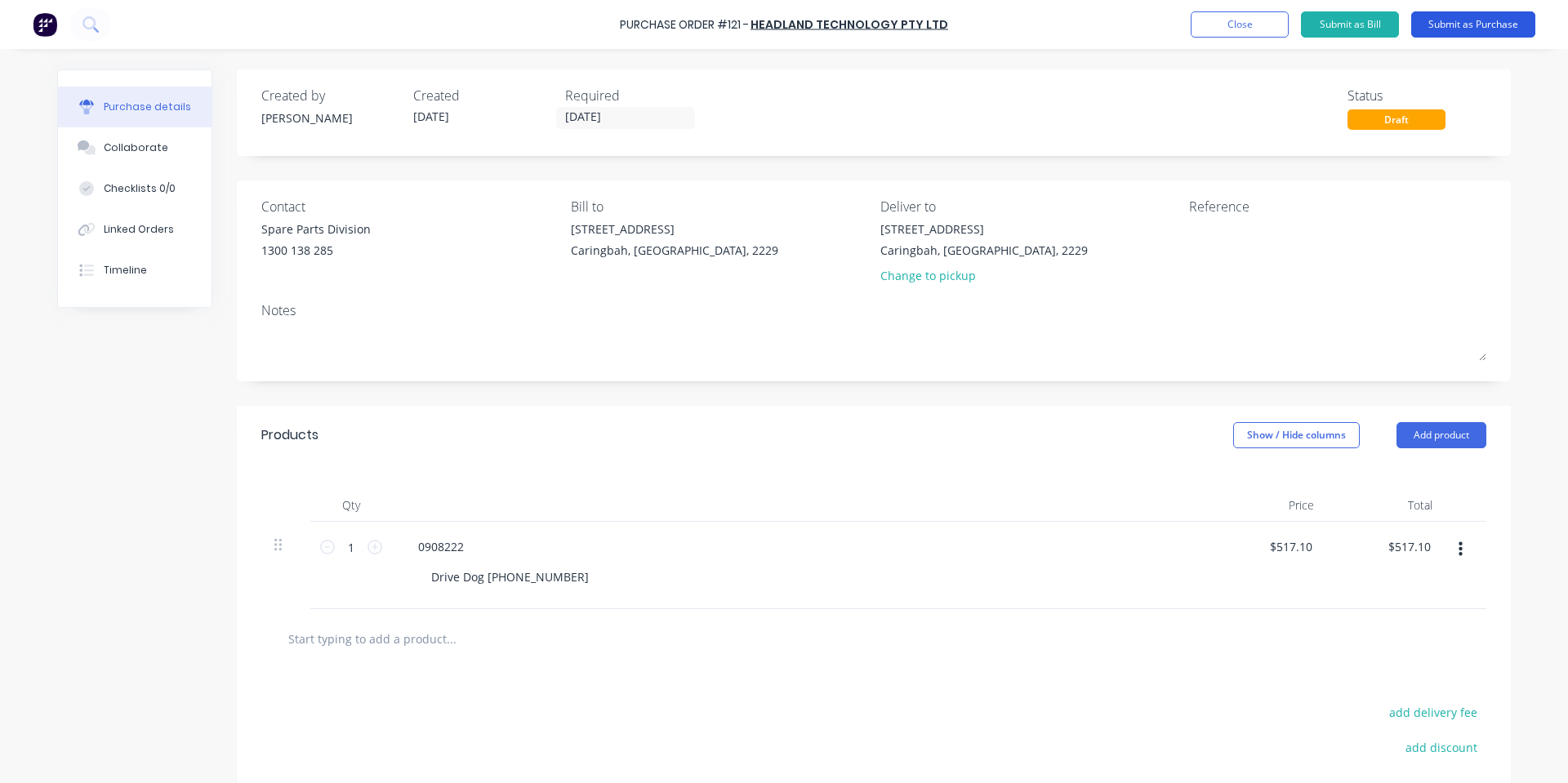
click at [1484, 32] on button "Submit as Purchase" at bounding box center [1473, 24] width 125 height 26
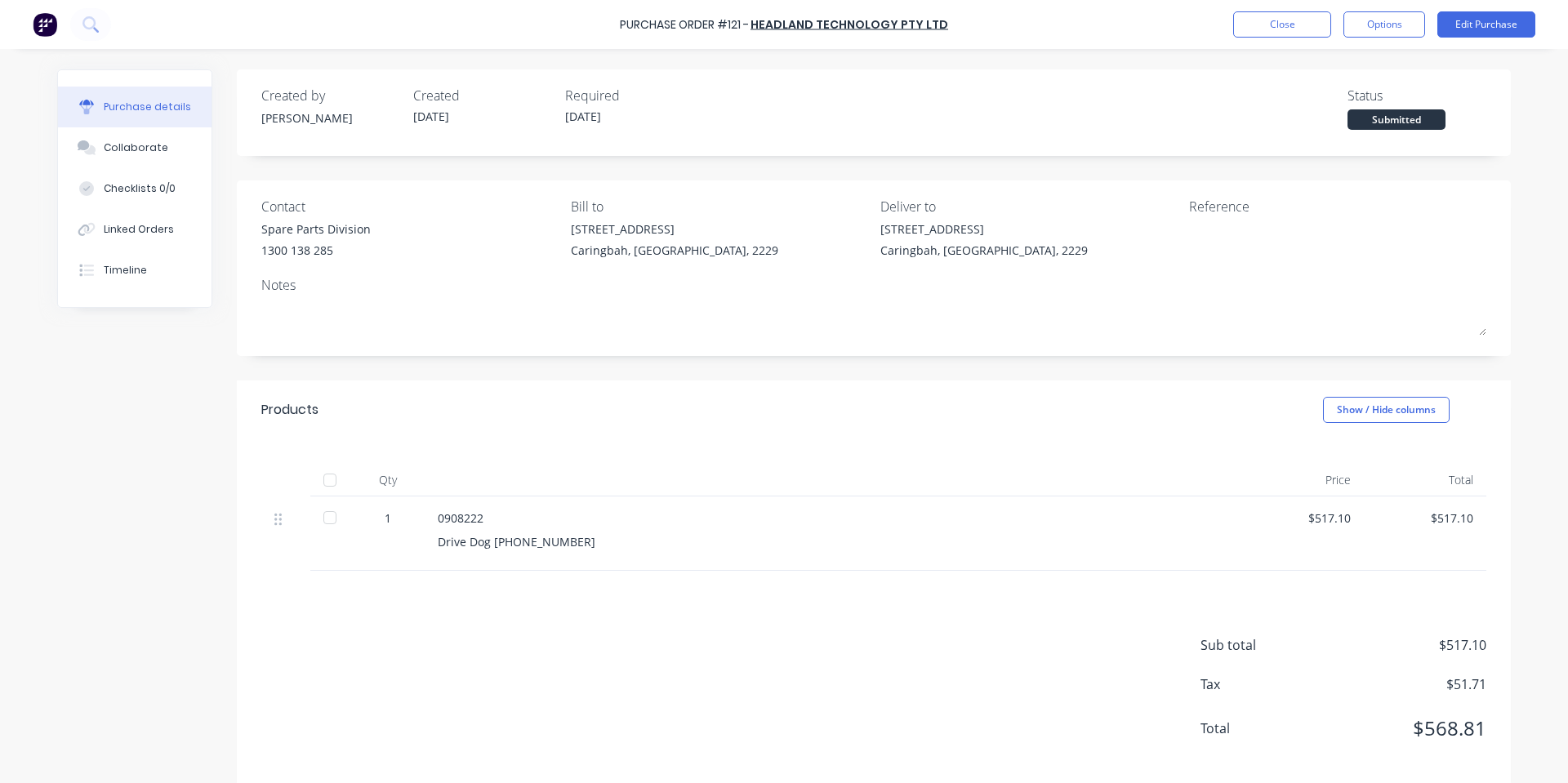
click at [1374, 39] on div "Purchase Order #121 - Headland Technology Pty Ltd Close Options Edit Purchase" at bounding box center [784, 24] width 1568 height 49
click at [1378, 30] on button "Options" at bounding box center [1384, 24] width 82 height 26
click at [1364, 68] on div "Print / Email" at bounding box center [1347, 67] width 125 height 23
click at [1339, 101] on div "With pricing" at bounding box center [1347, 99] width 125 height 23
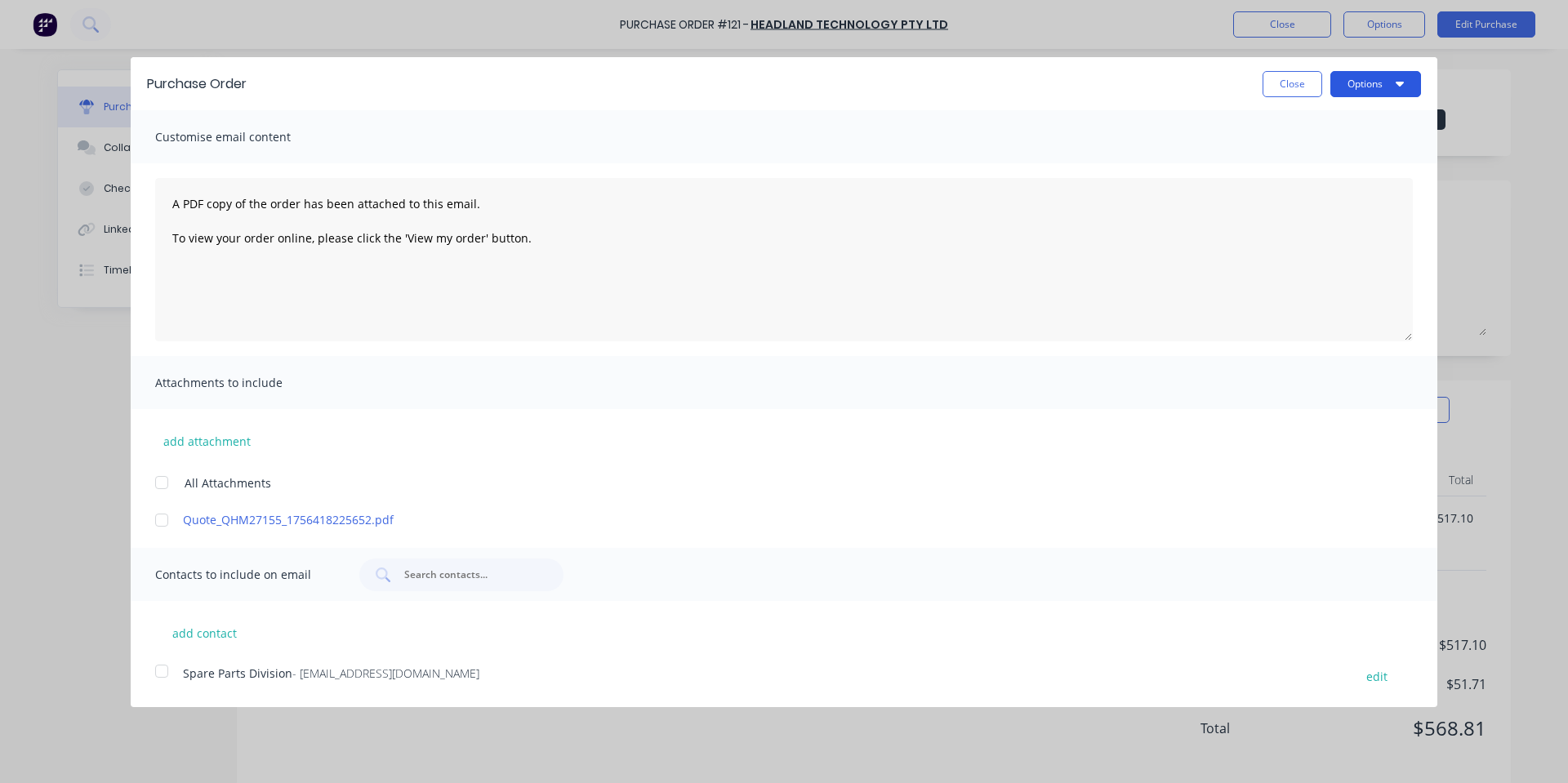
click at [1377, 86] on button "Options" at bounding box center [1376, 84] width 90 height 26
click at [1360, 119] on div "Print" at bounding box center [1343, 125] width 125 height 23
click at [1280, 82] on button "Close" at bounding box center [1293, 84] width 60 height 26
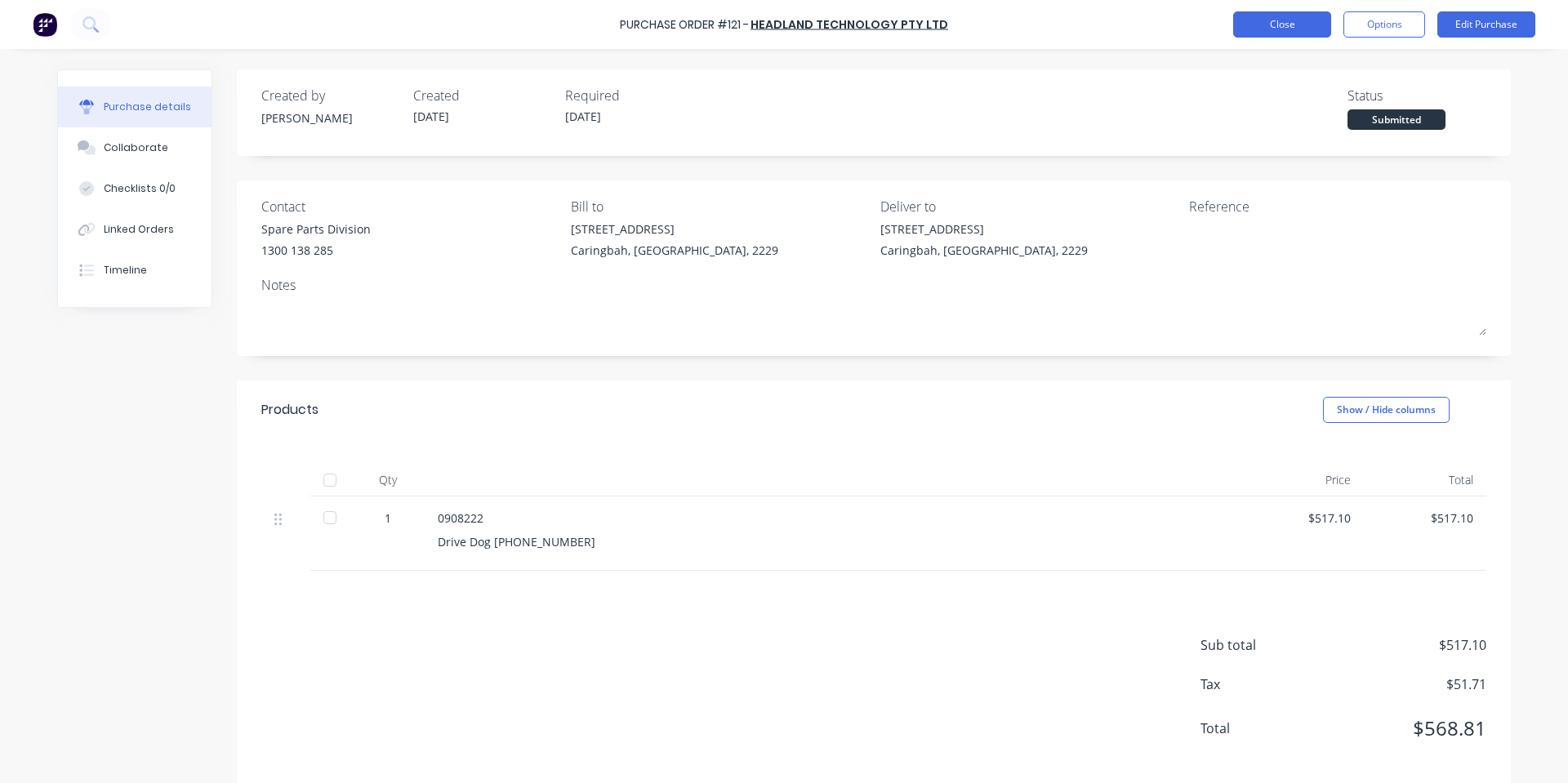
click at [1287, 25] on button "Close" at bounding box center [1282, 24] width 98 height 26
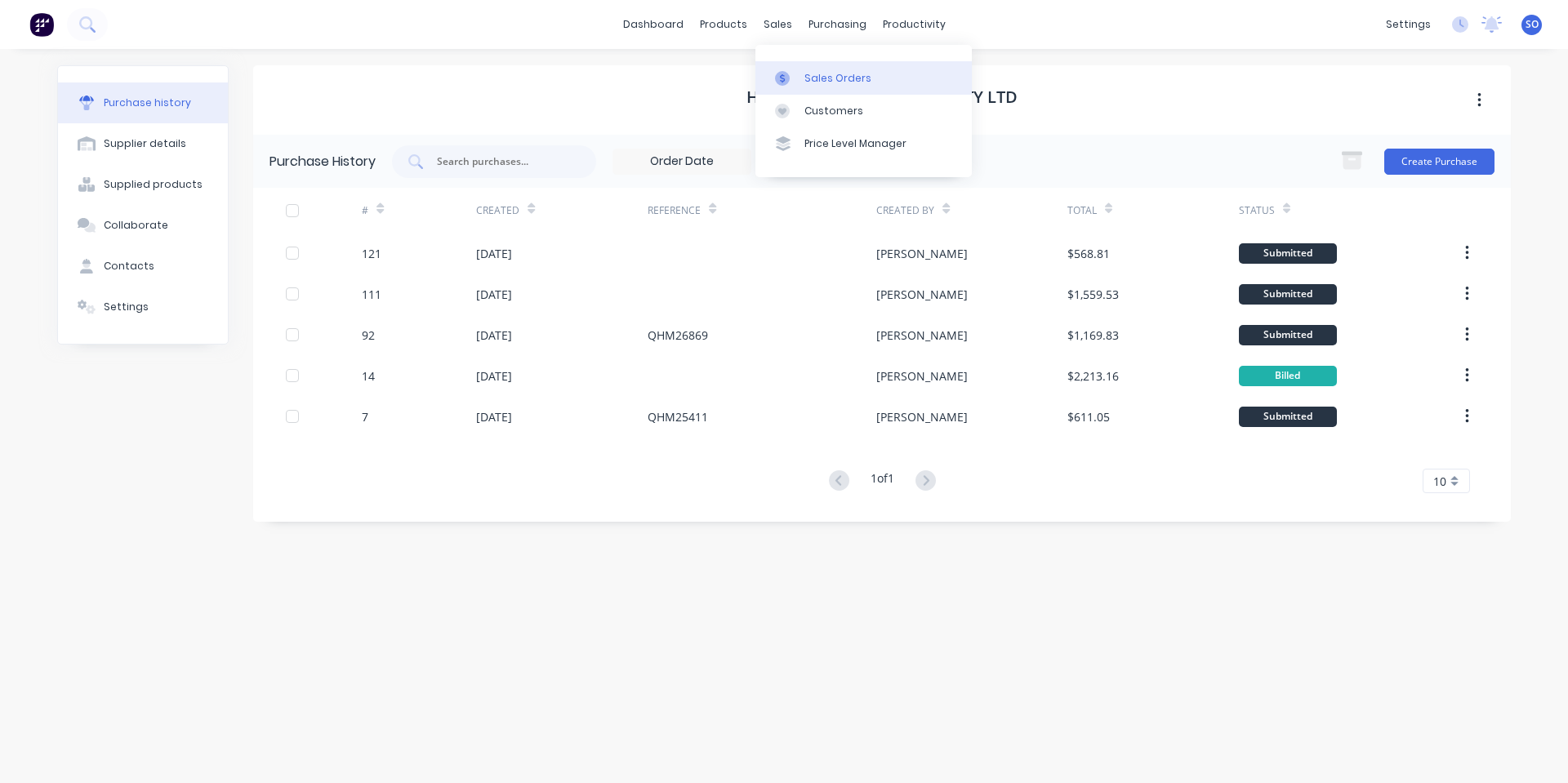
click at [778, 64] on link "Sales Orders" at bounding box center [863, 78] width 217 height 32
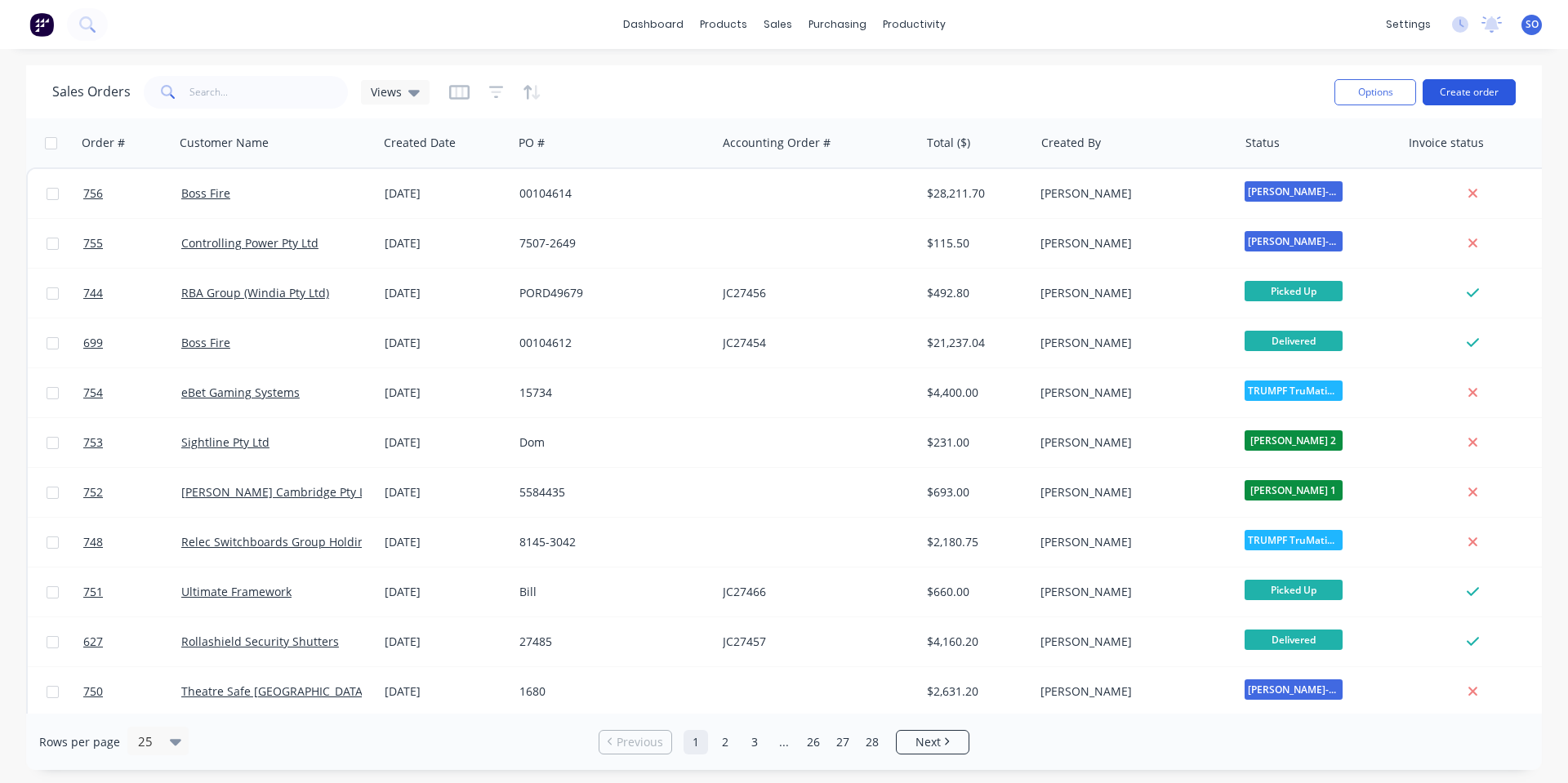
click at [1473, 83] on button "Create order" at bounding box center [1469, 92] width 93 height 26
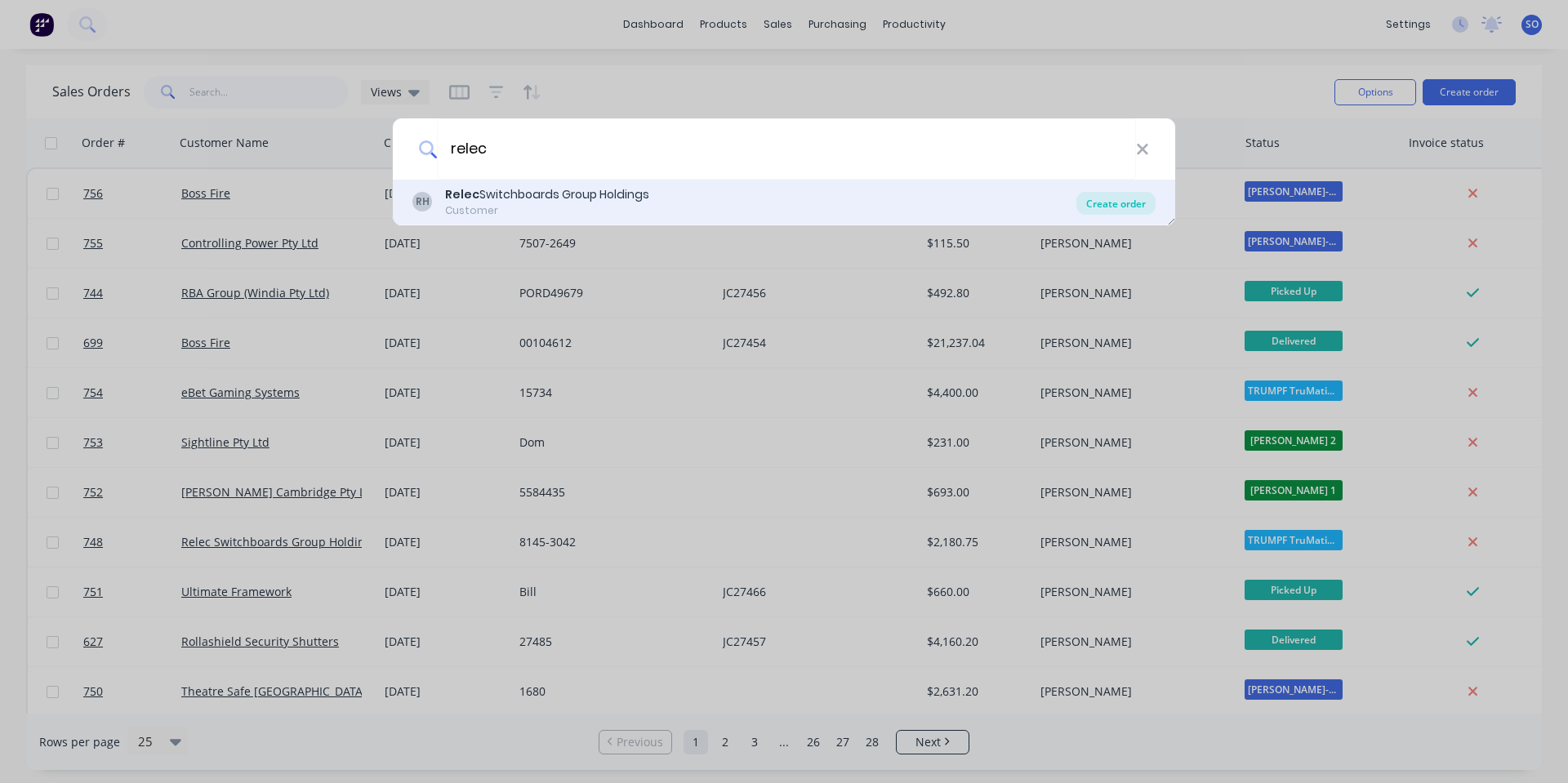
type input "relec"
click at [1122, 206] on div "Create order" at bounding box center [1116, 203] width 79 height 23
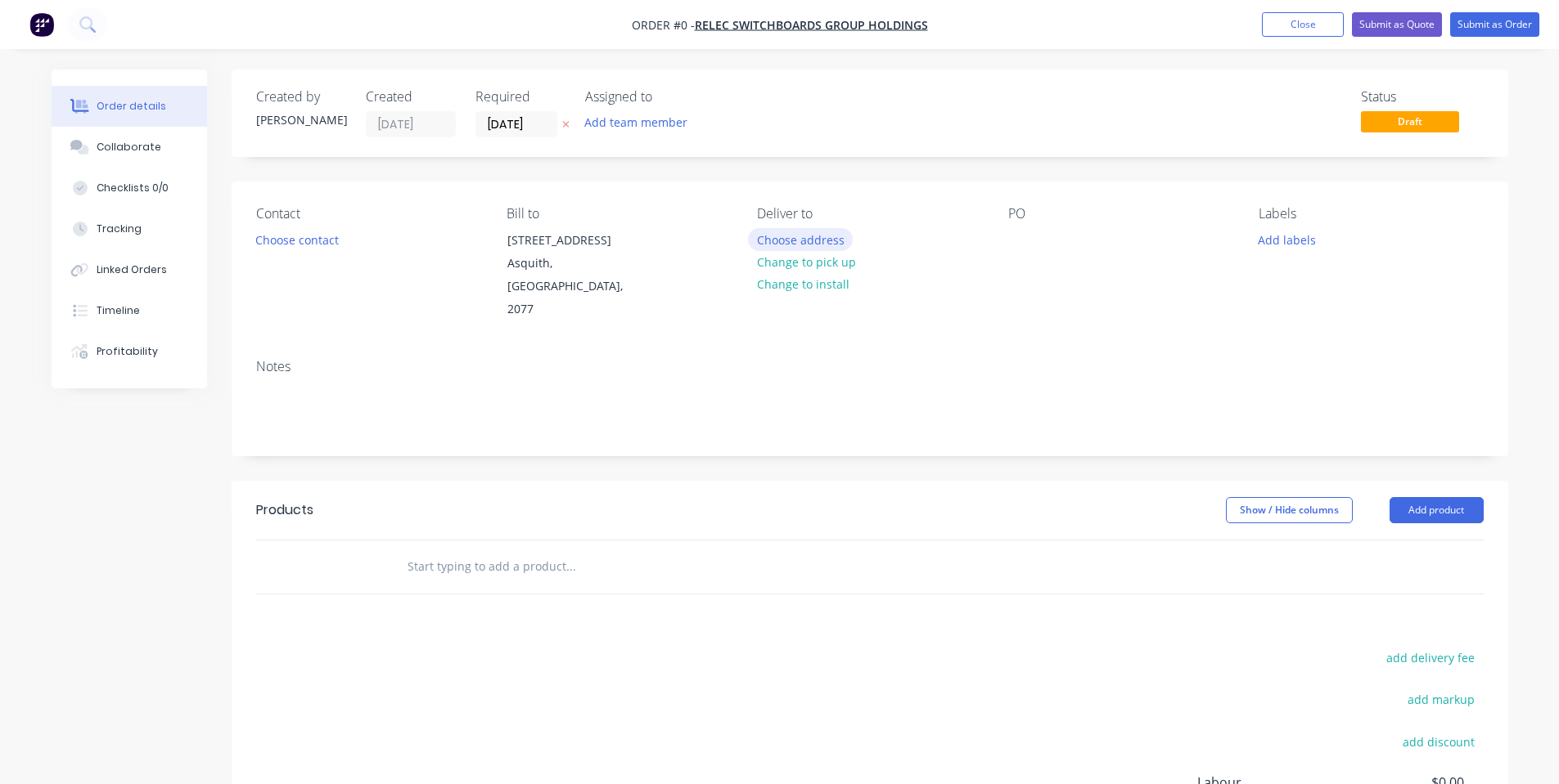
click at [790, 240] on button "Choose address" at bounding box center [800, 239] width 105 height 22
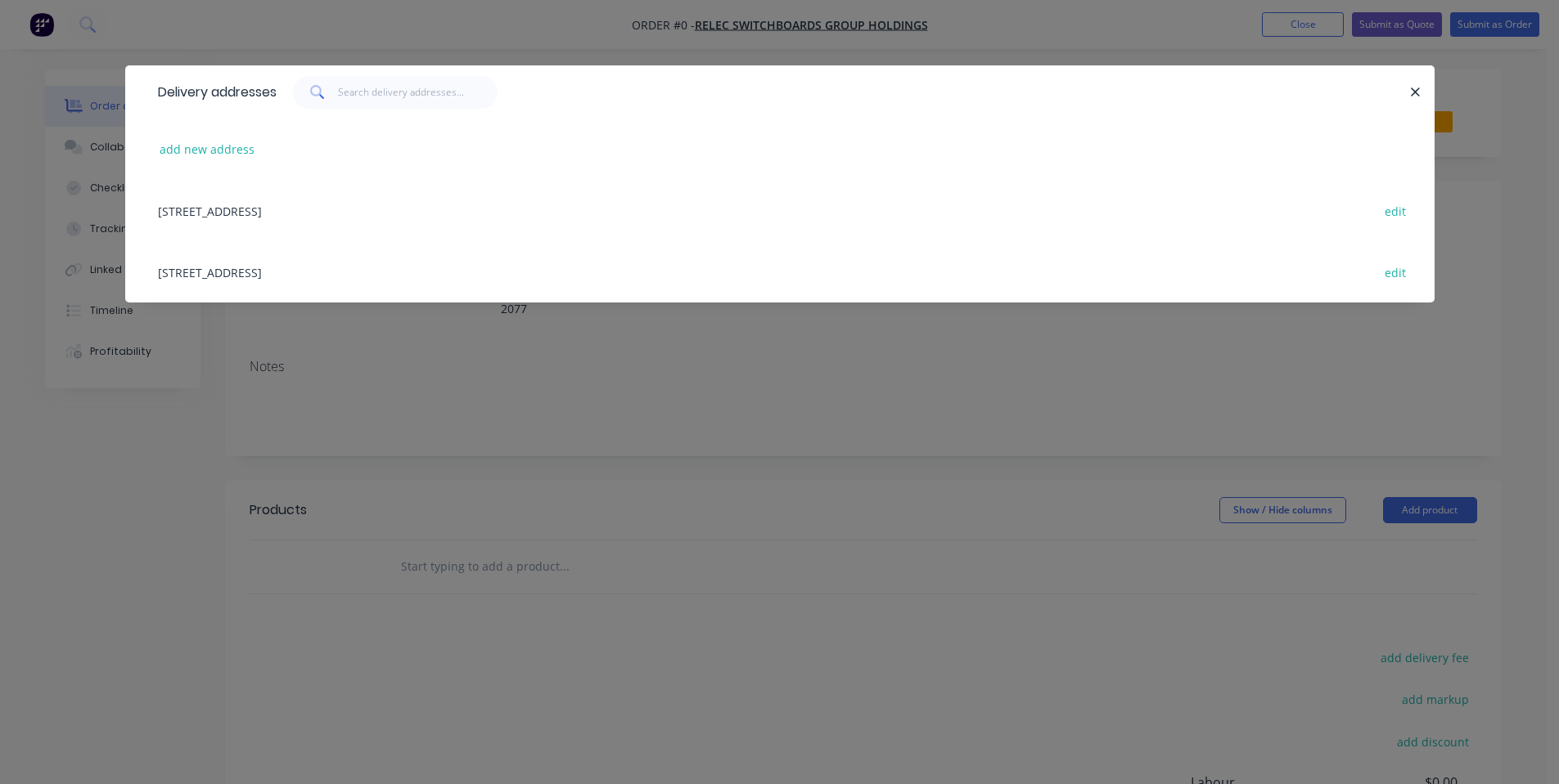
click at [279, 210] on div "[STREET_ADDRESS] edit" at bounding box center [780, 210] width 1260 height 61
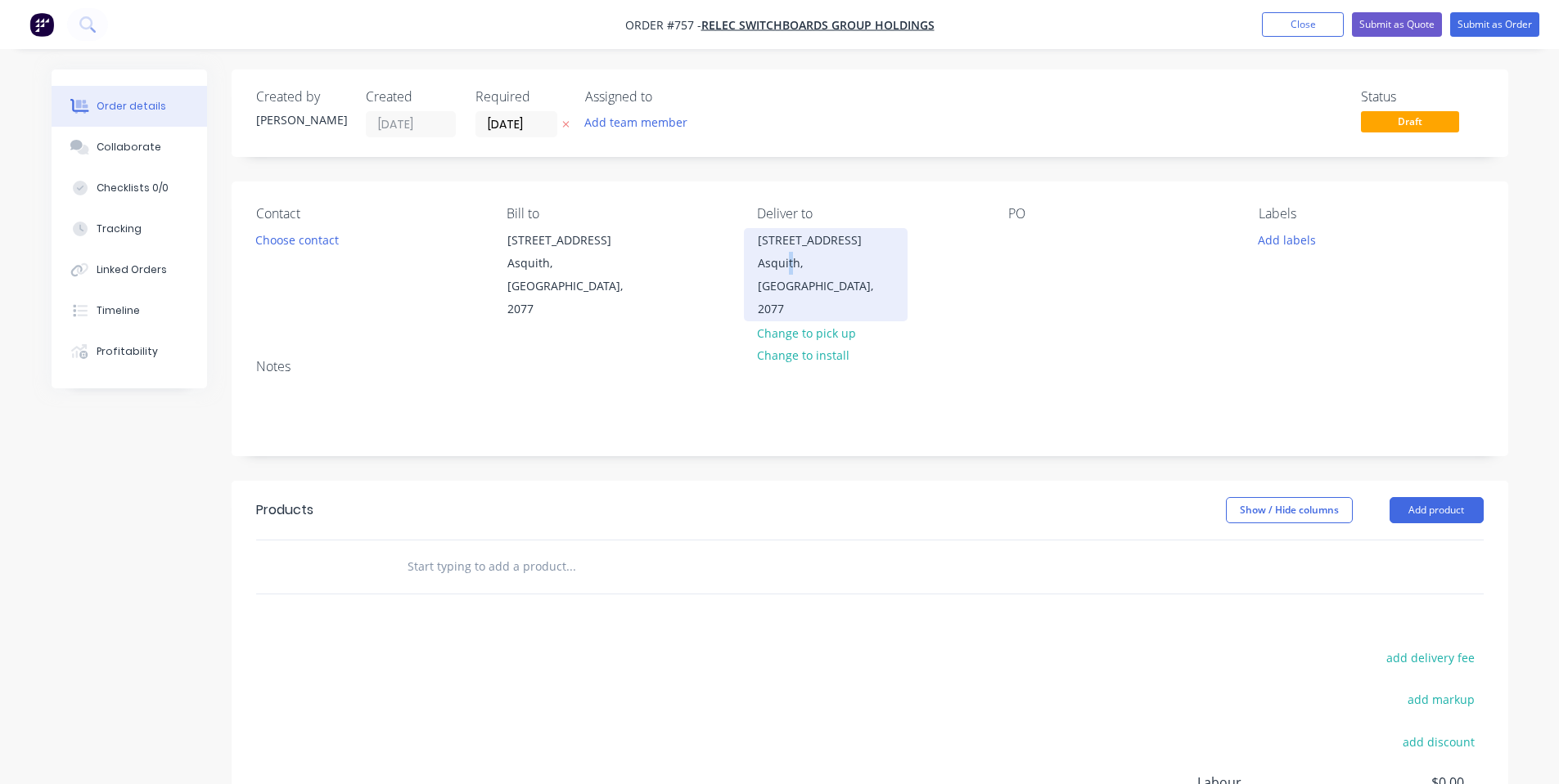
click at [789, 269] on div "Asquith, [GEOGRAPHIC_DATA], 2077" at bounding box center [825, 286] width 136 height 69
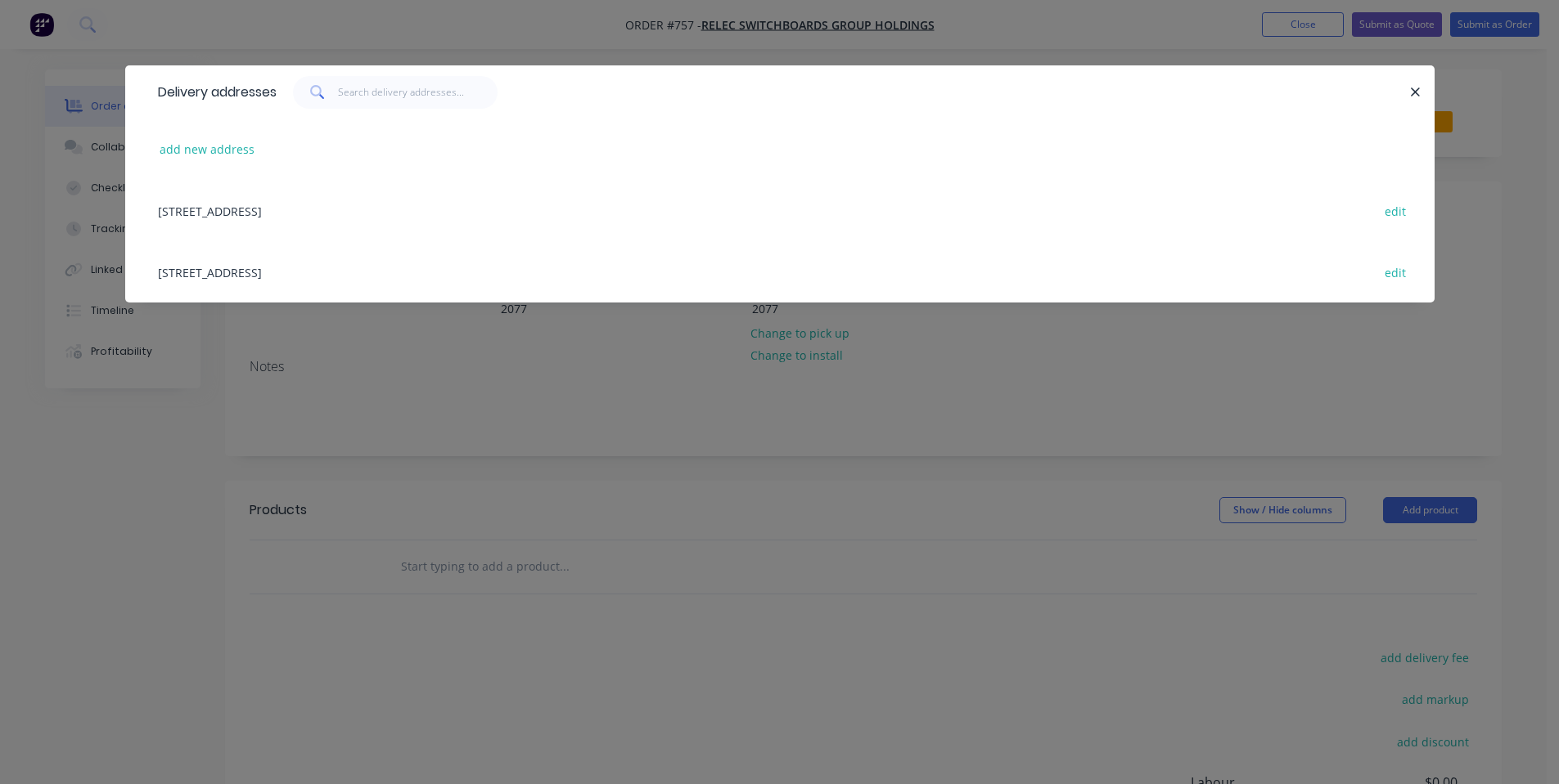
click at [587, 322] on div "Delivery addresses add new address [STREET_ADDRESS], [STREET_ADDRESS] edit" at bounding box center [780, 196] width 1310 height 262
click at [825, 311] on div "Delivery addresses add new address [STREET_ADDRESS], [STREET_ADDRESS] edit" at bounding box center [780, 196] width 1310 height 262
click at [1407, 95] on div at bounding box center [1407, 92] width 5 height 33
click at [1406, 92] on button "button" at bounding box center [1415, 92] width 21 height 21
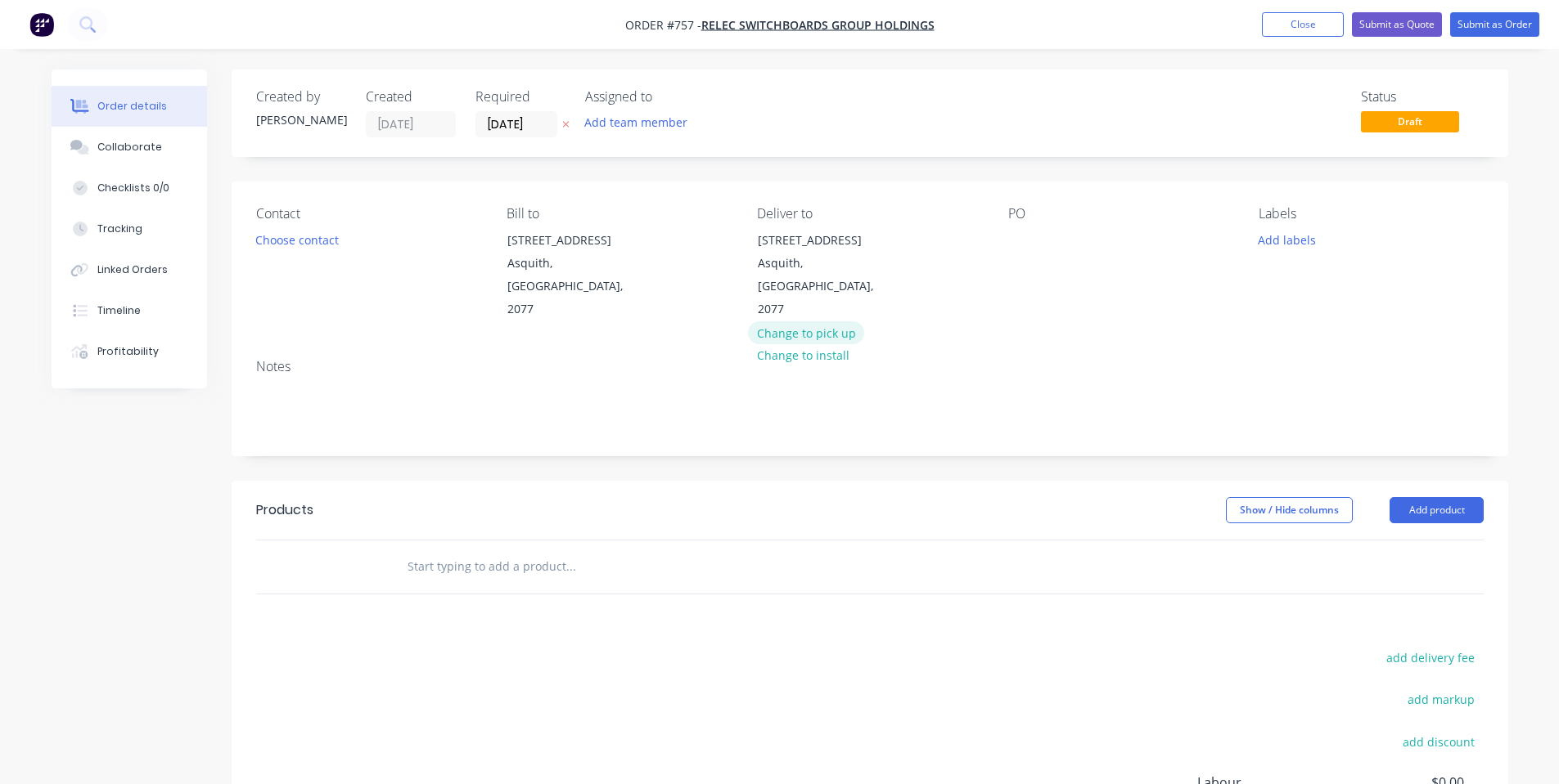
click at [795, 322] on button "Change to pick up" at bounding box center [805, 332] width 117 height 22
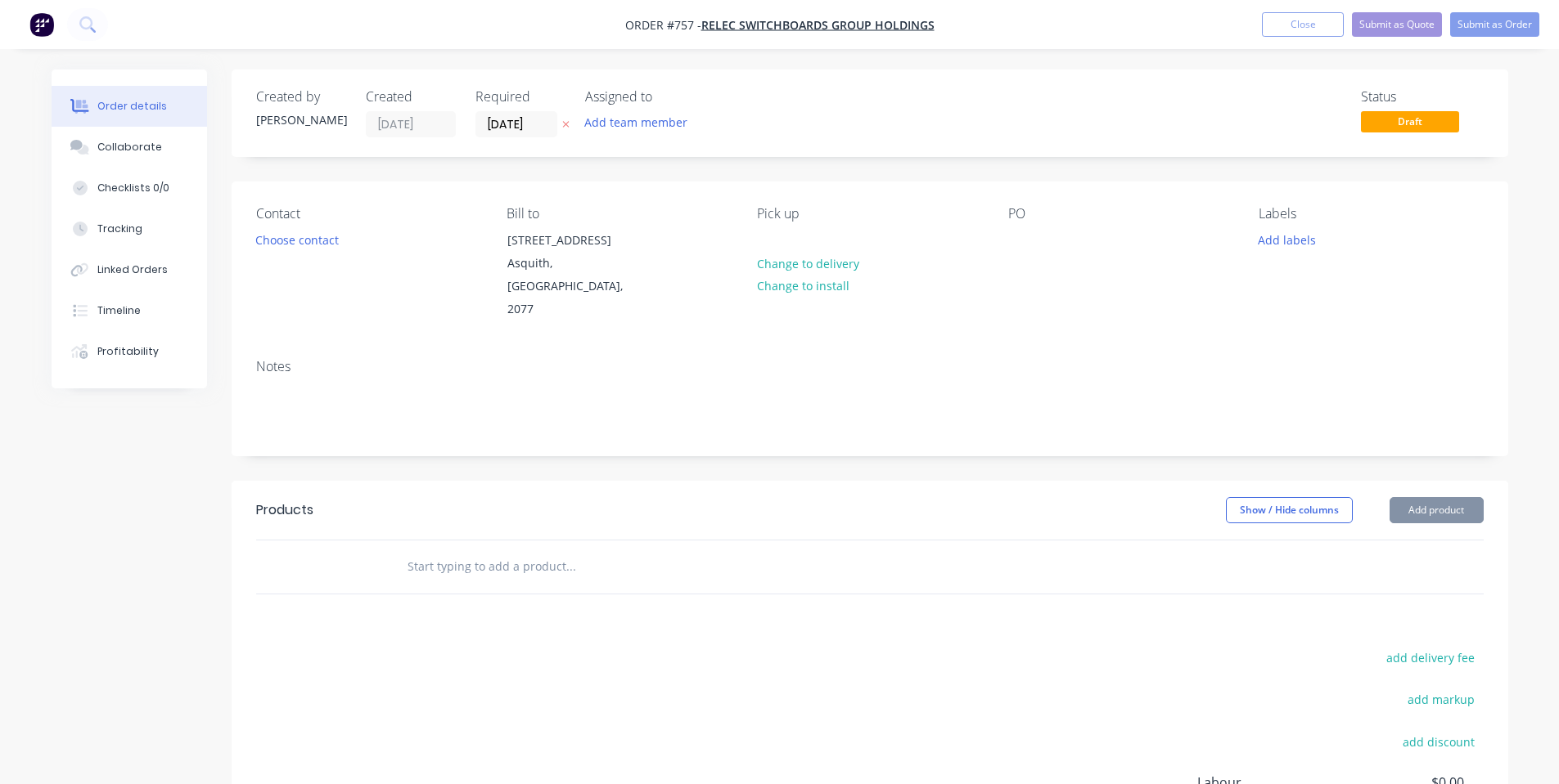
click at [333, 260] on div "Contact Choose contact" at bounding box center [368, 264] width 224 height 116
click at [324, 237] on button "Choose contact" at bounding box center [296, 239] width 100 height 22
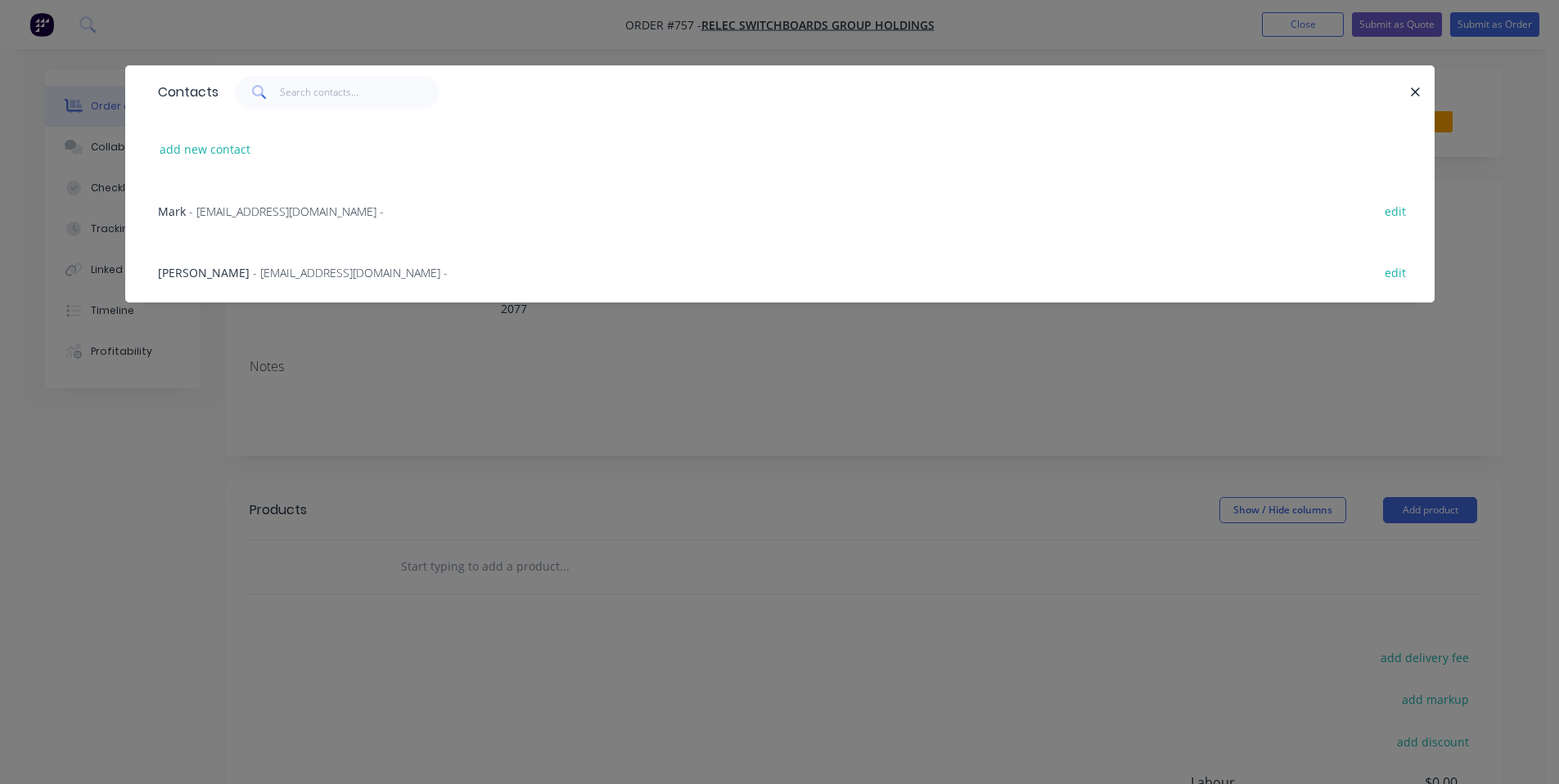
click at [253, 265] on span "- [EMAIL_ADDRESS][DOMAIN_NAME] -" at bounding box center [350, 272] width 194 height 15
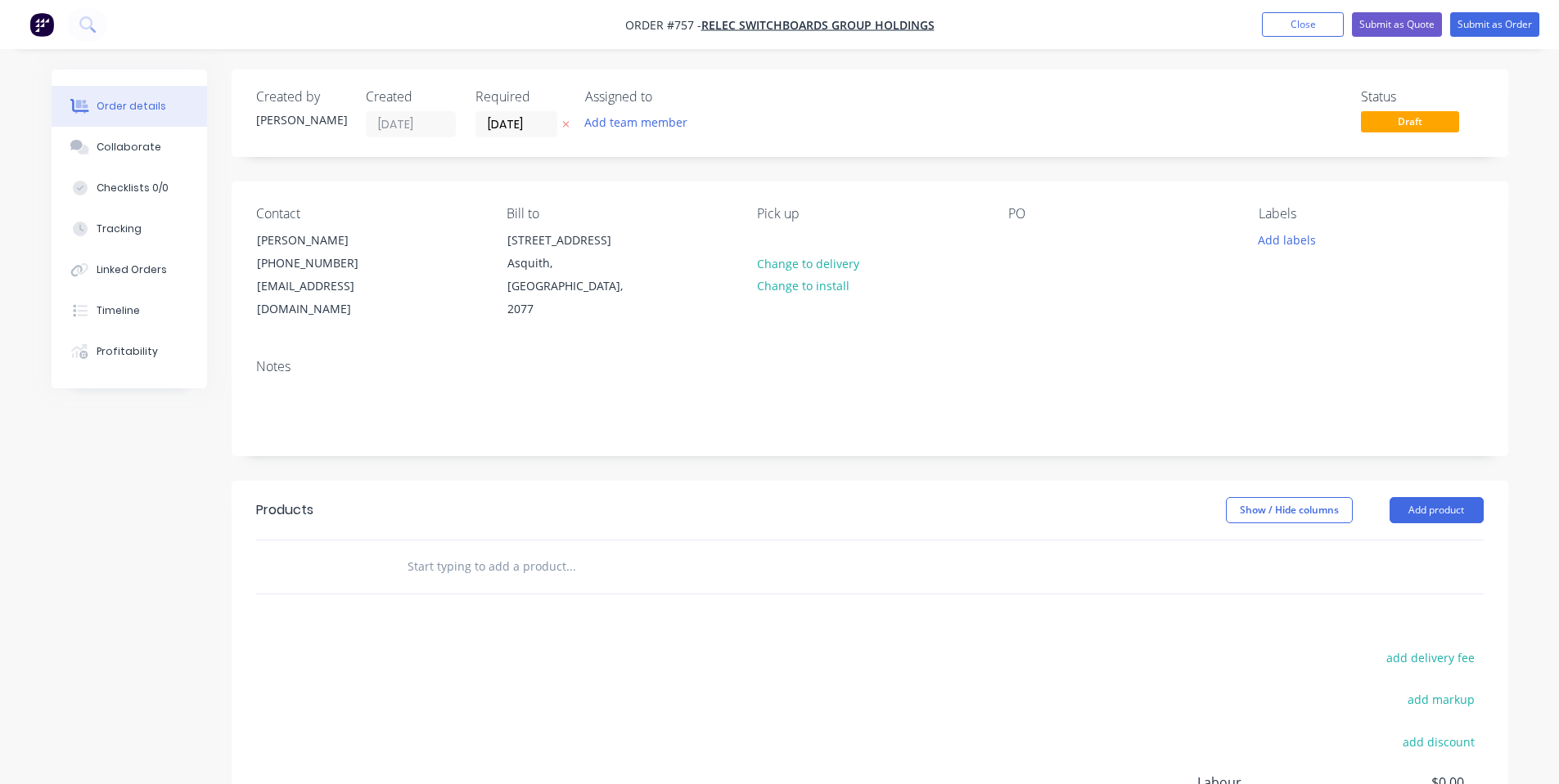
click at [991, 244] on div "Contact [PERSON_NAME] [PHONE_NUMBER] [EMAIL_ADDRESS][DOMAIN_NAME] Bill to [STRE…" at bounding box center [869, 264] width 1276 height 164
click at [1010, 241] on div at bounding box center [1020, 240] width 26 height 23
click at [1029, 242] on div at bounding box center [1020, 240] width 26 height 23
click at [1387, 298] on div "Labels Add labels" at bounding box center [1370, 264] width 224 height 116
click at [1311, 243] on button "Add labels" at bounding box center [1286, 239] width 75 height 22
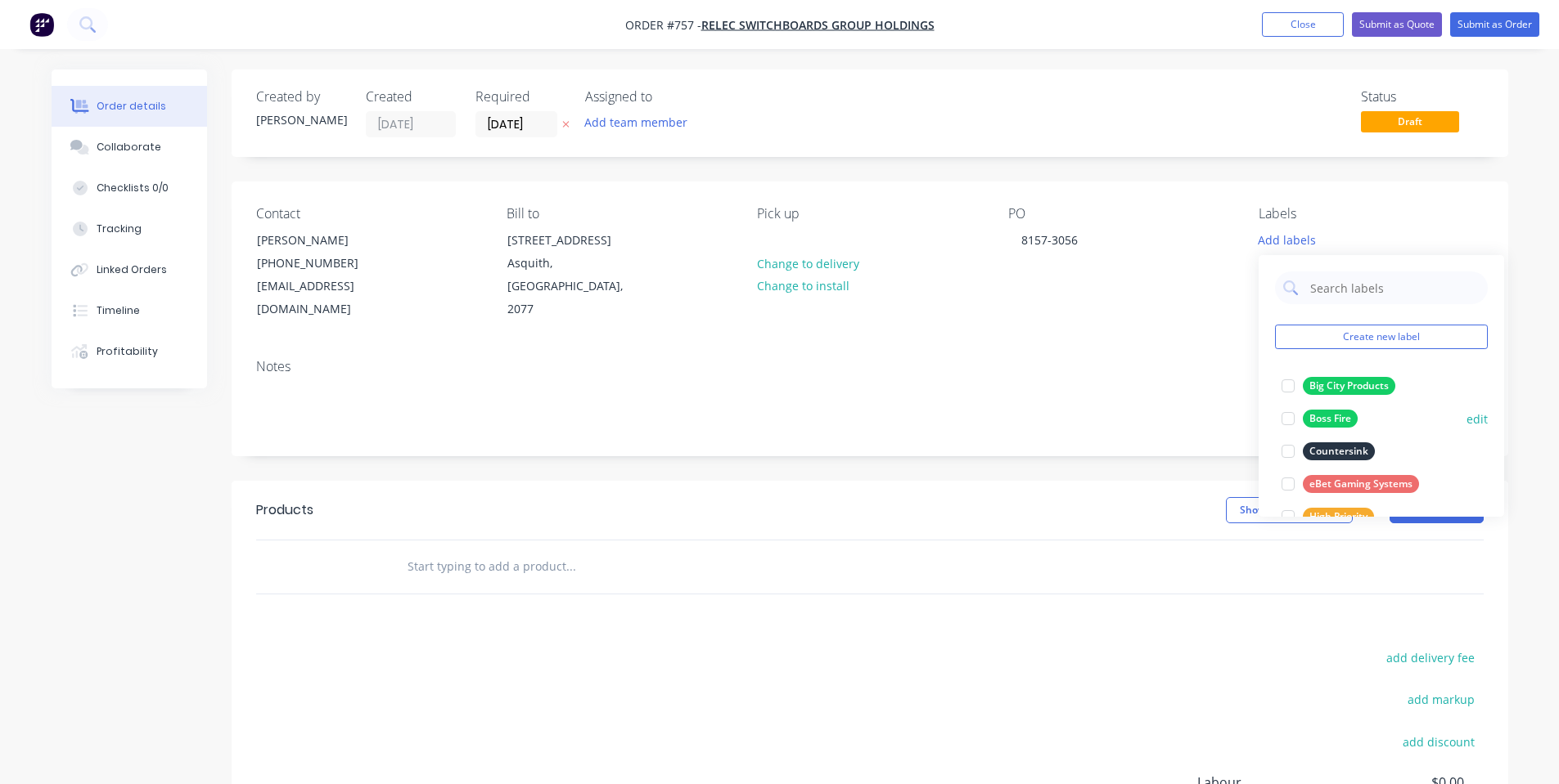
scroll to position [425, 0]
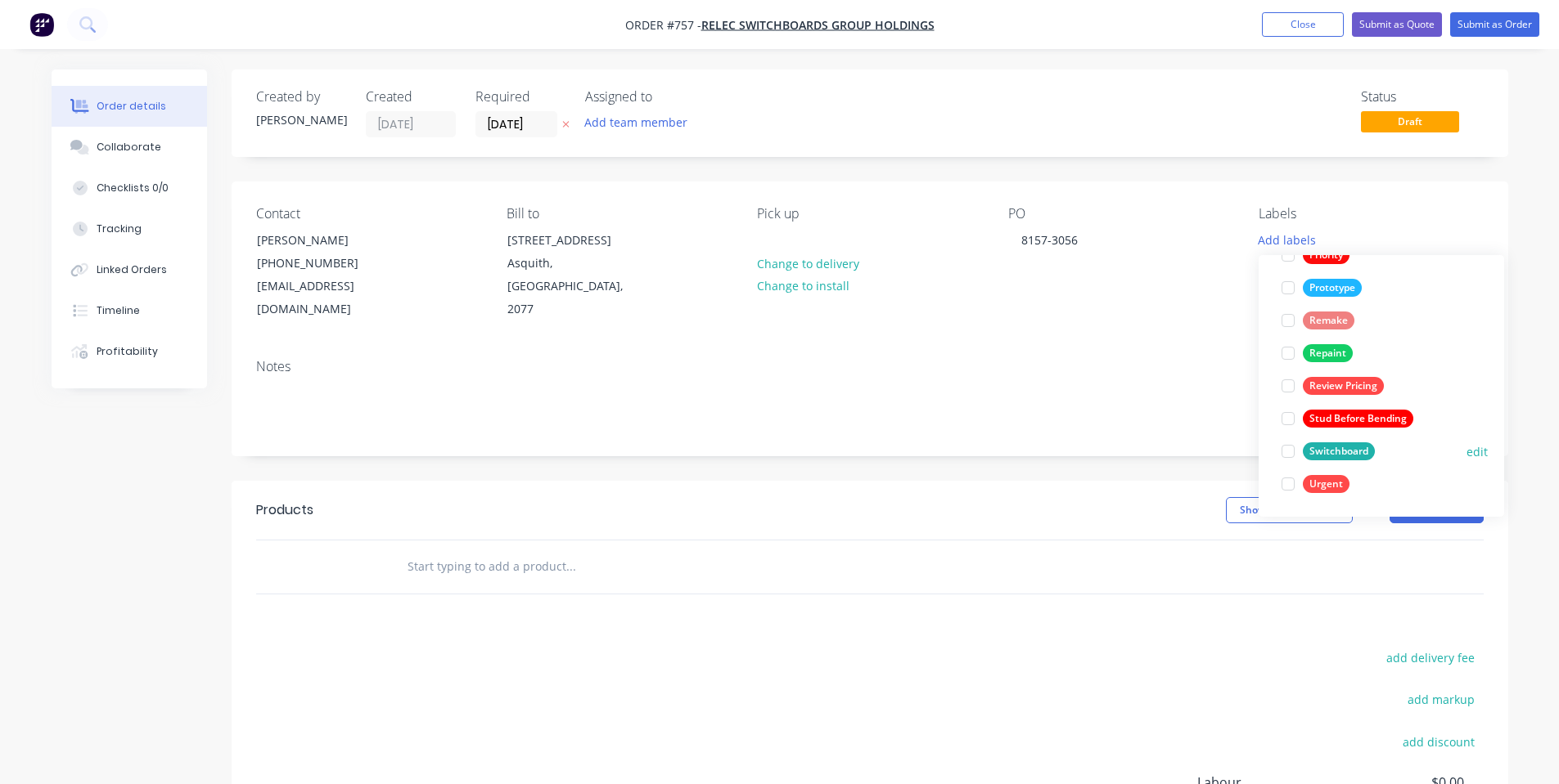
click at [1329, 449] on div "Switchboard" at bounding box center [1338, 452] width 72 height 18
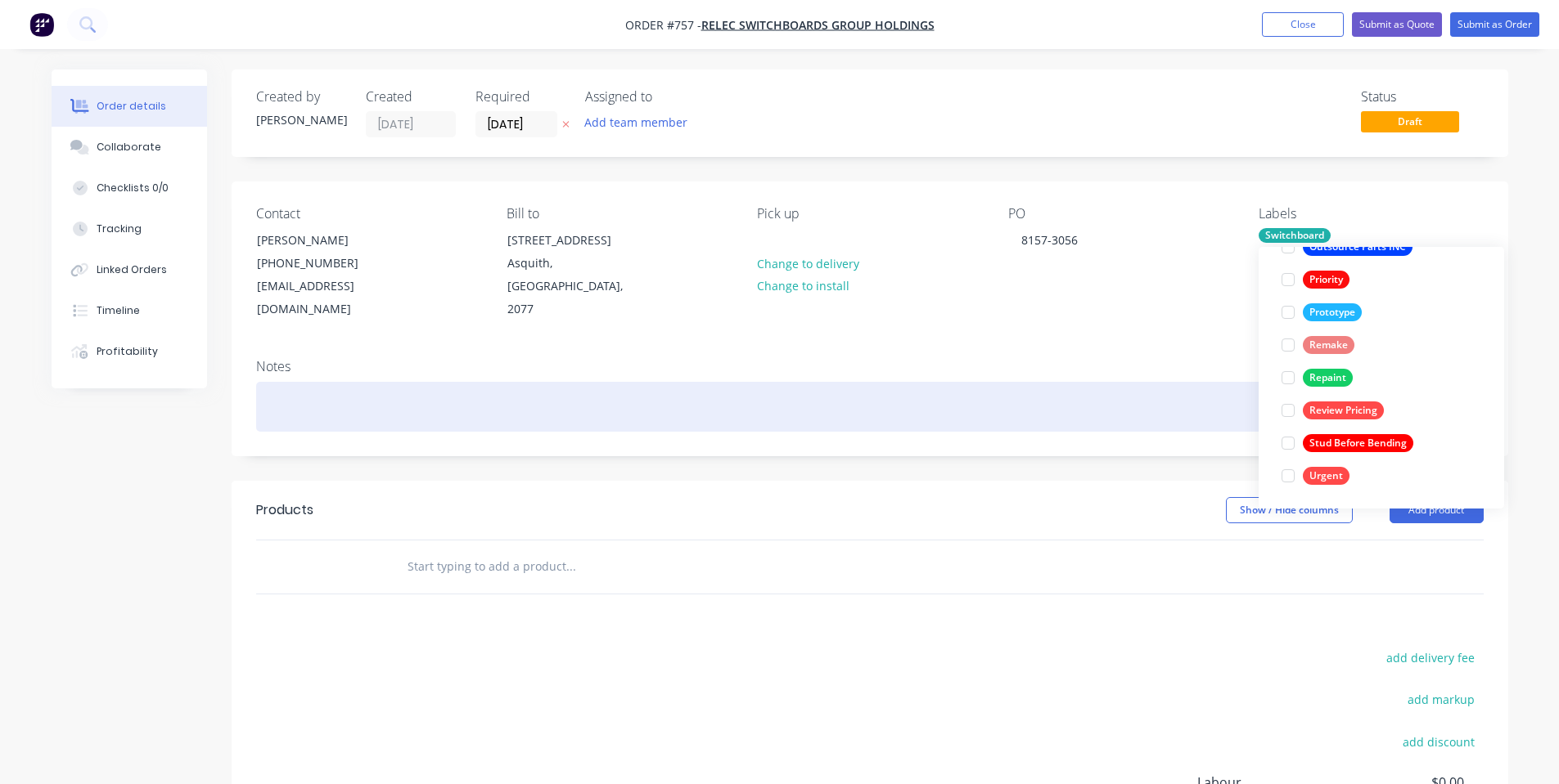
scroll to position [0, 0]
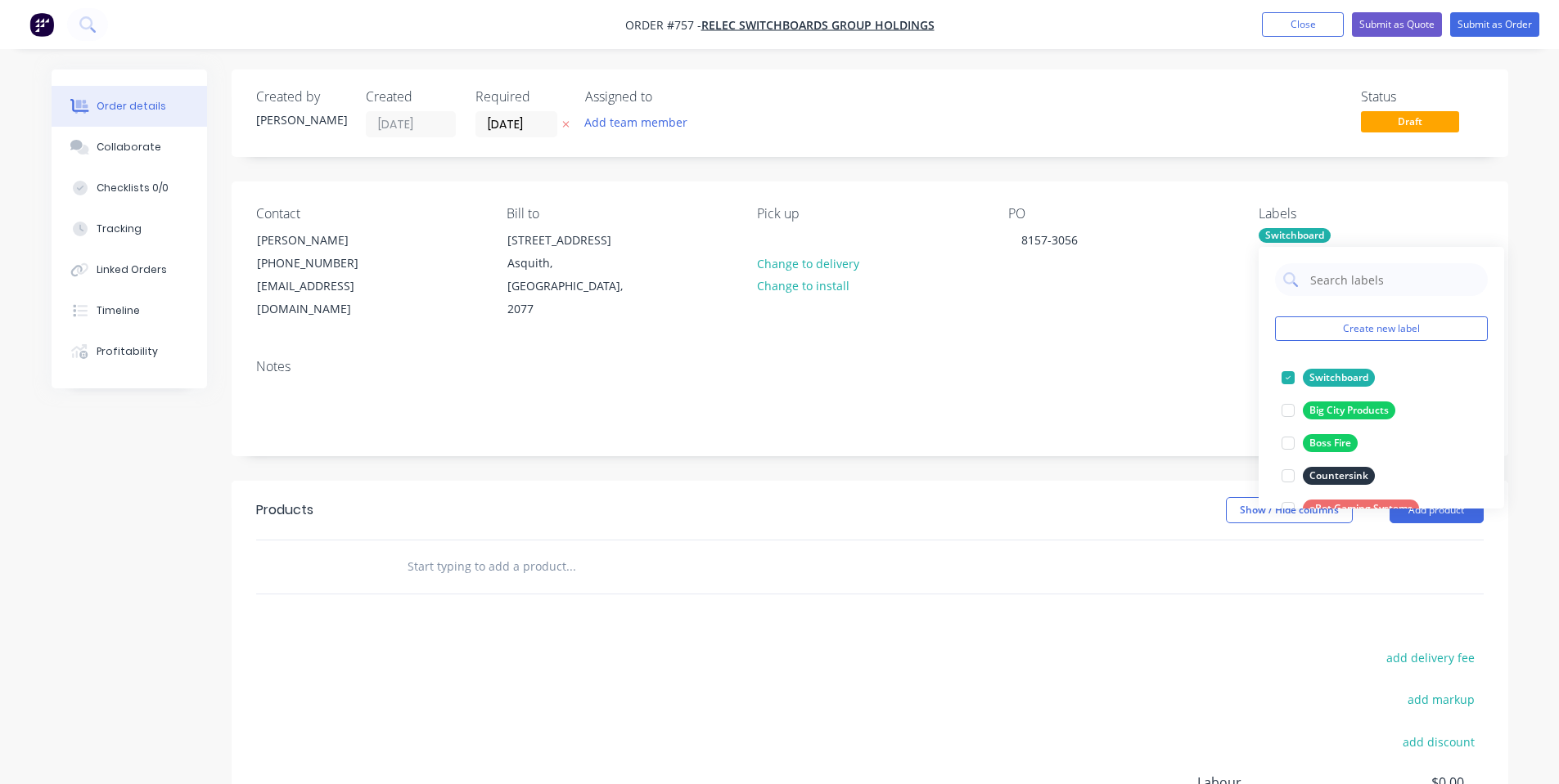
click at [1099, 359] on div "Notes" at bounding box center [869, 366] width 1227 height 15
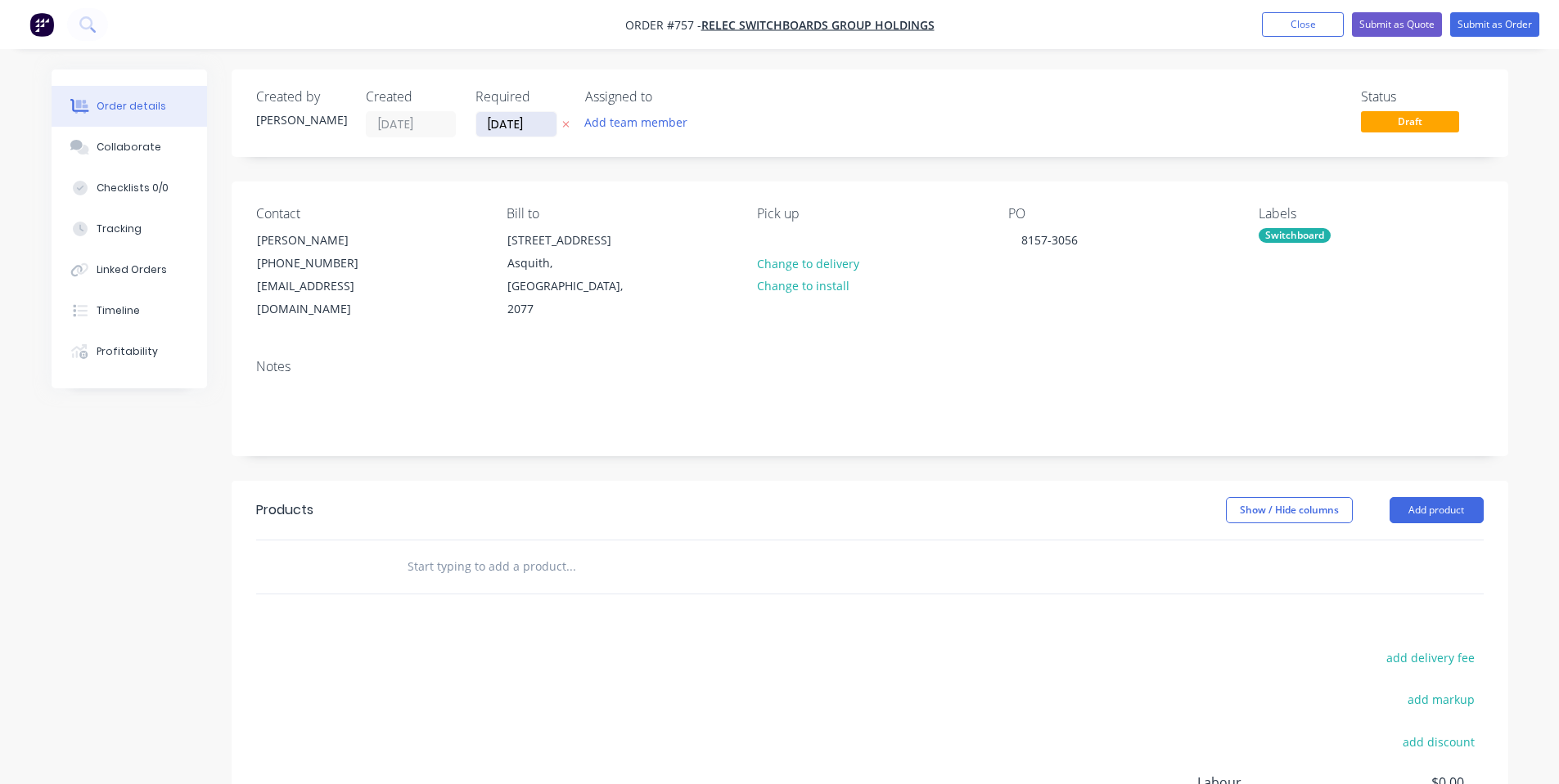
click at [512, 123] on input "[DATE]" at bounding box center [516, 124] width 80 height 24
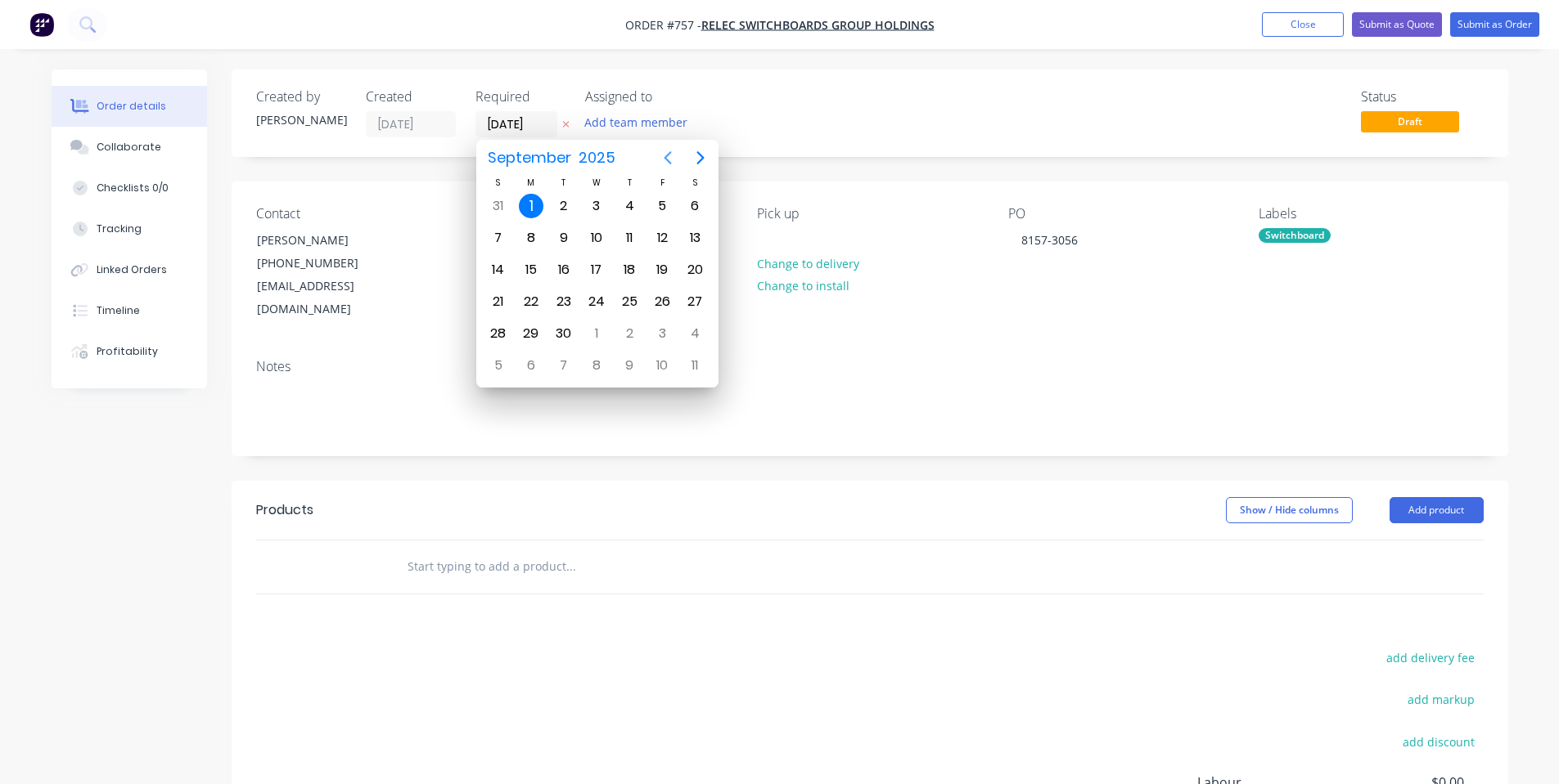
click at [669, 160] on icon "Previous page" at bounding box center [668, 158] width 20 height 20
click at [701, 152] on icon "Next page" at bounding box center [700, 158] width 20 height 20
click at [661, 272] on div "19" at bounding box center [662, 269] width 24 height 24
type input "[DATE]"
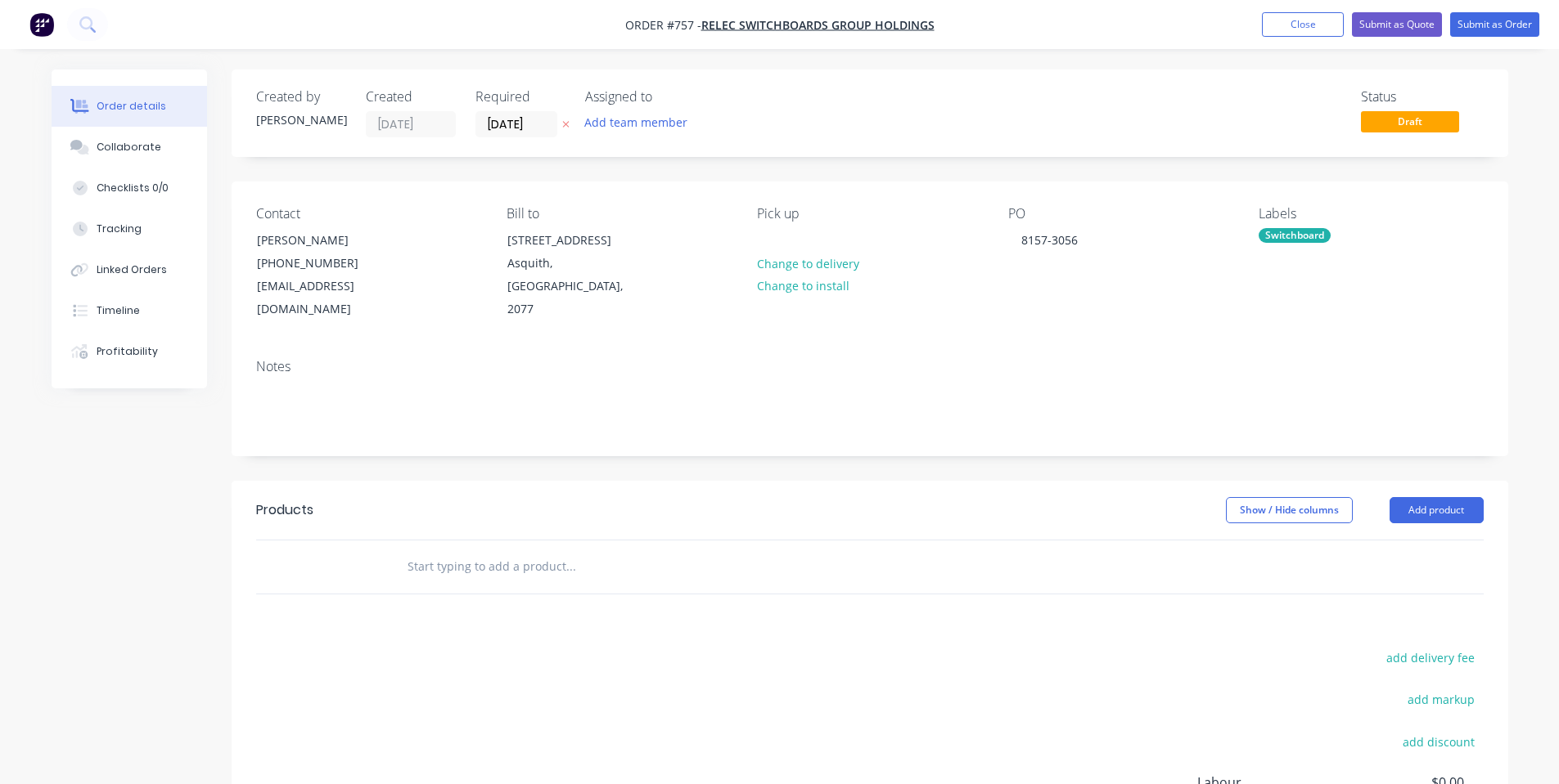
click at [875, 151] on div "Created by [PERSON_NAME] Created [DATE] Required [DATE] Assigned to Add team me…" at bounding box center [869, 113] width 1276 height 88
click at [168, 164] on button "Collaborate" at bounding box center [129, 146] width 155 height 41
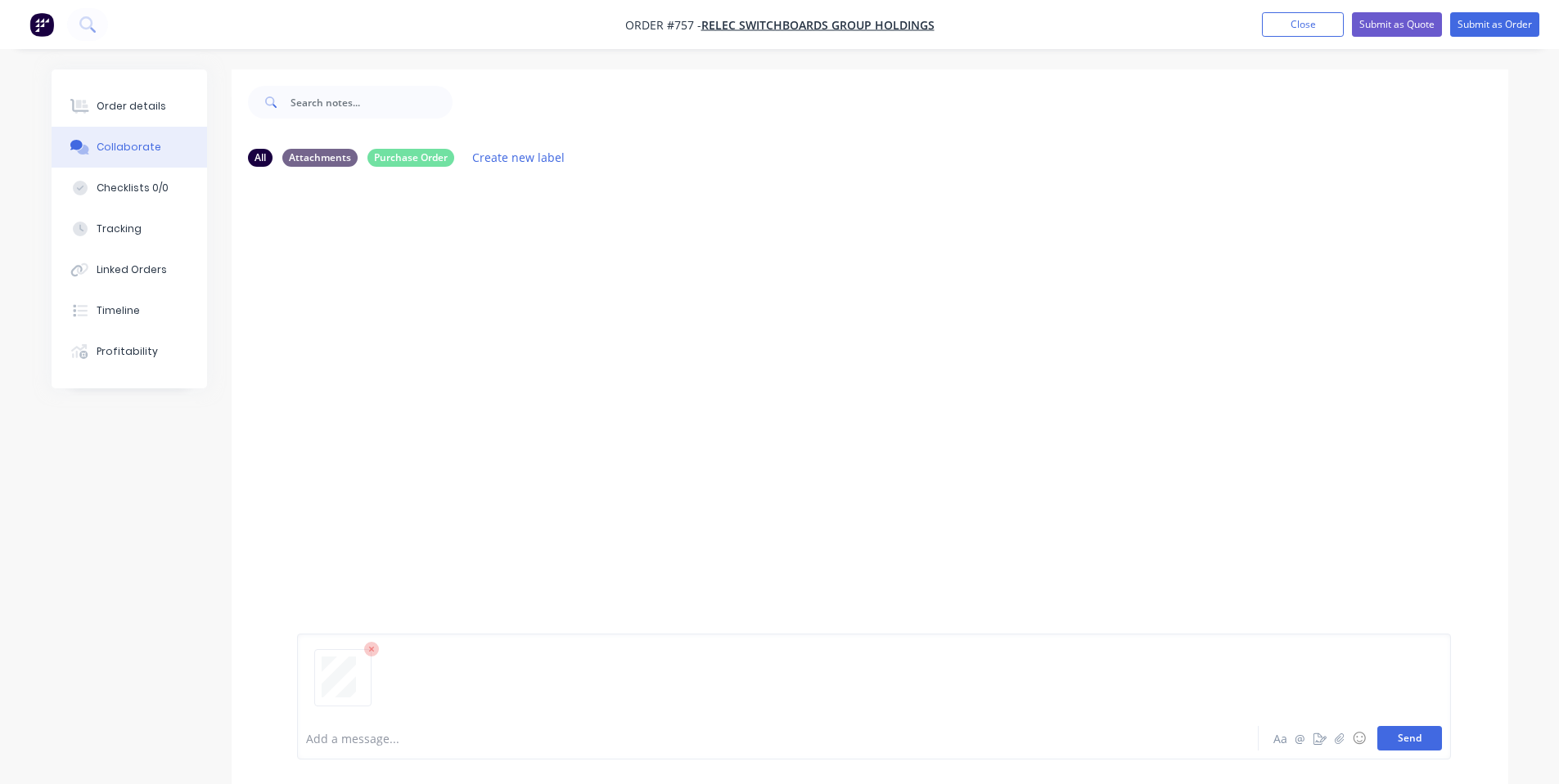
click at [1401, 741] on button "Send" at bounding box center [1410, 738] width 65 height 24
click at [1115, 602] on div "SO You 07:13am [DATE][PHONE_NUMBER].pdf Labels Download Delete" at bounding box center [869, 448] width 1276 height 537
click at [139, 121] on button "Order details" at bounding box center [129, 106] width 155 height 41
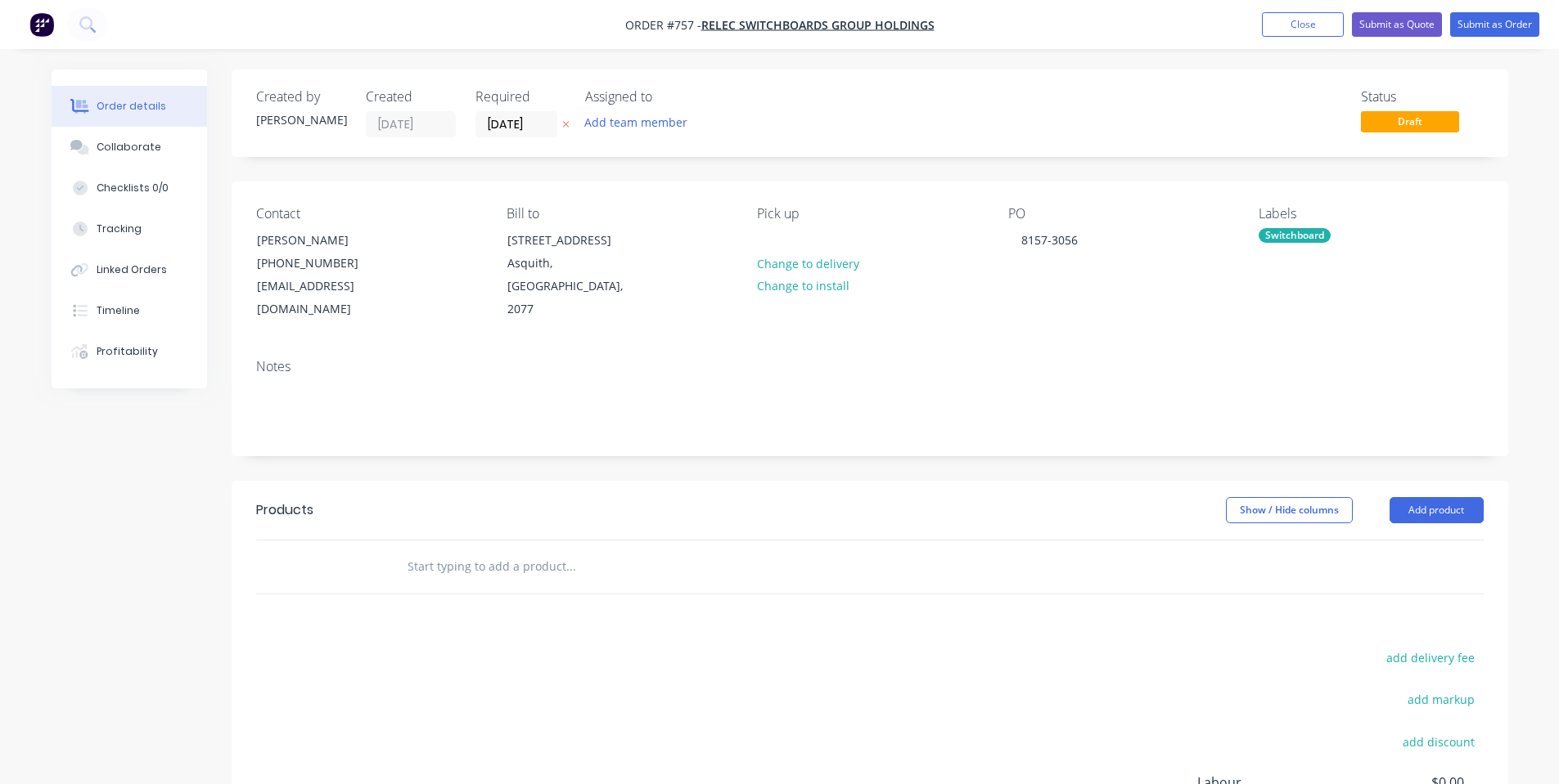
click at [523, 550] on input "text" at bounding box center [570, 566] width 327 height 33
paste input "3056-1A"
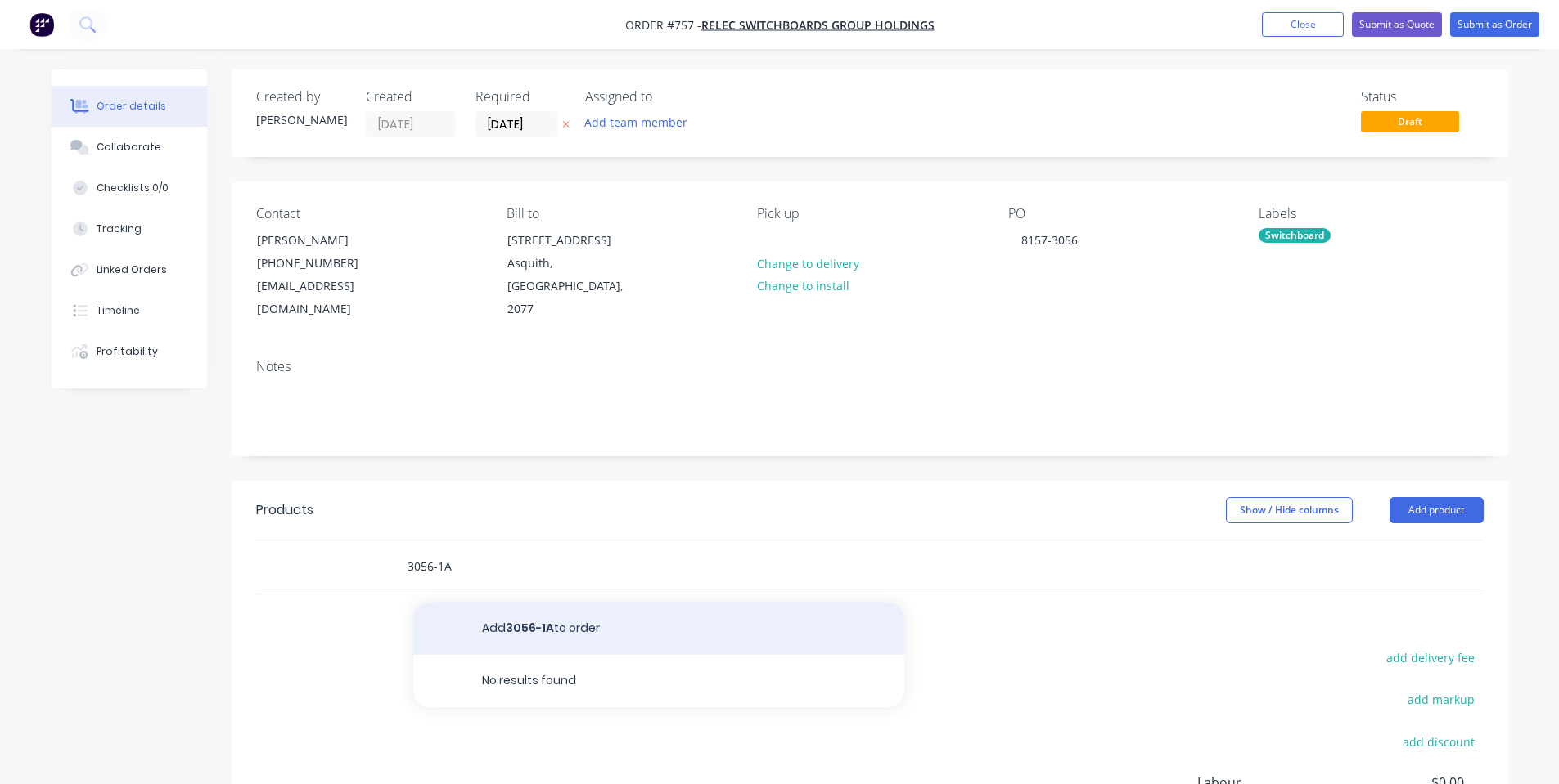
type input "3056-1A"
click at [520, 602] on button "Add 3056-1A to order" at bounding box center [658, 629] width 491 height 52
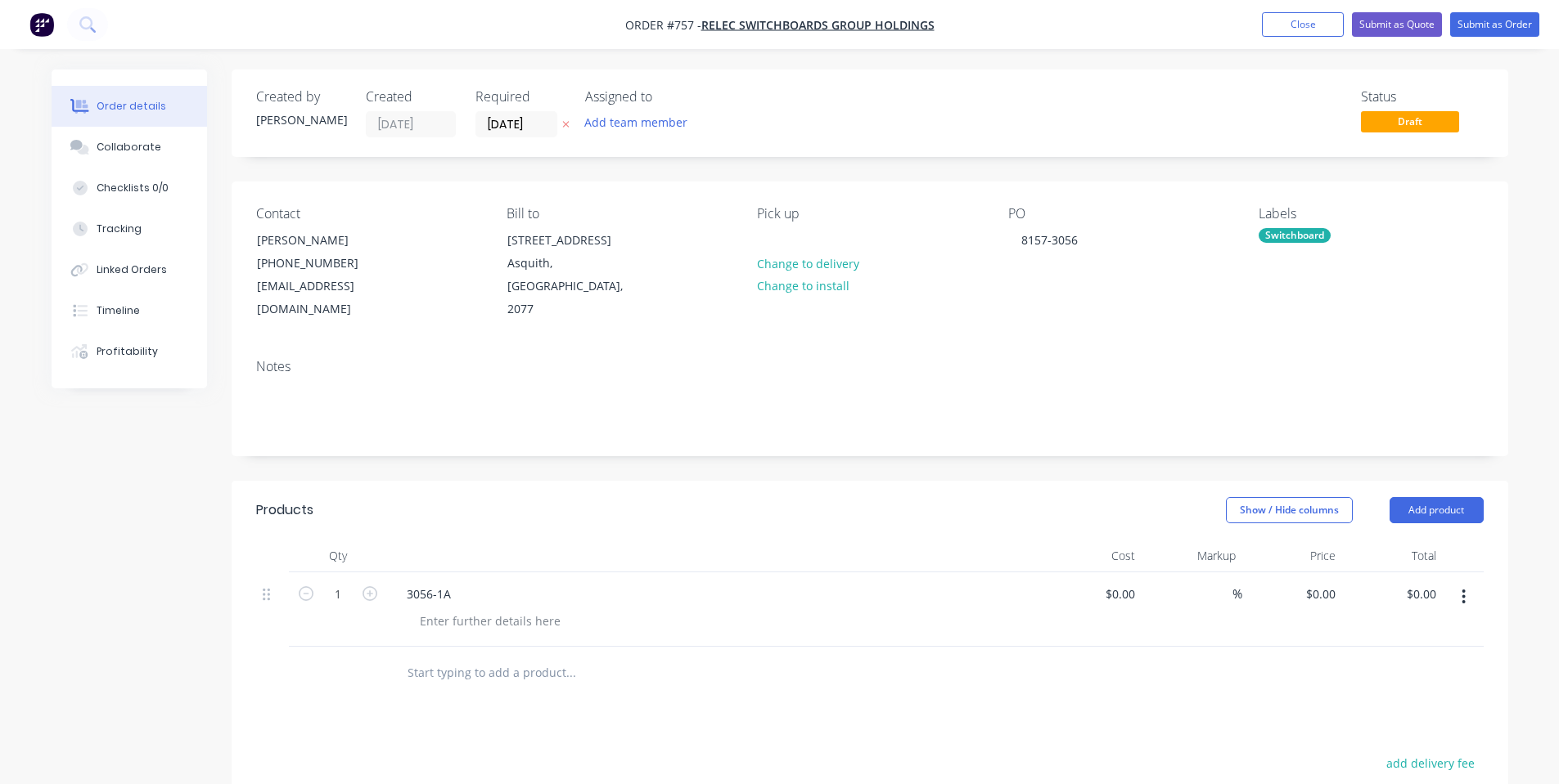
click at [469, 657] on input "text" at bounding box center [570, 673] width 327 height 33
paste input "3056-1B"
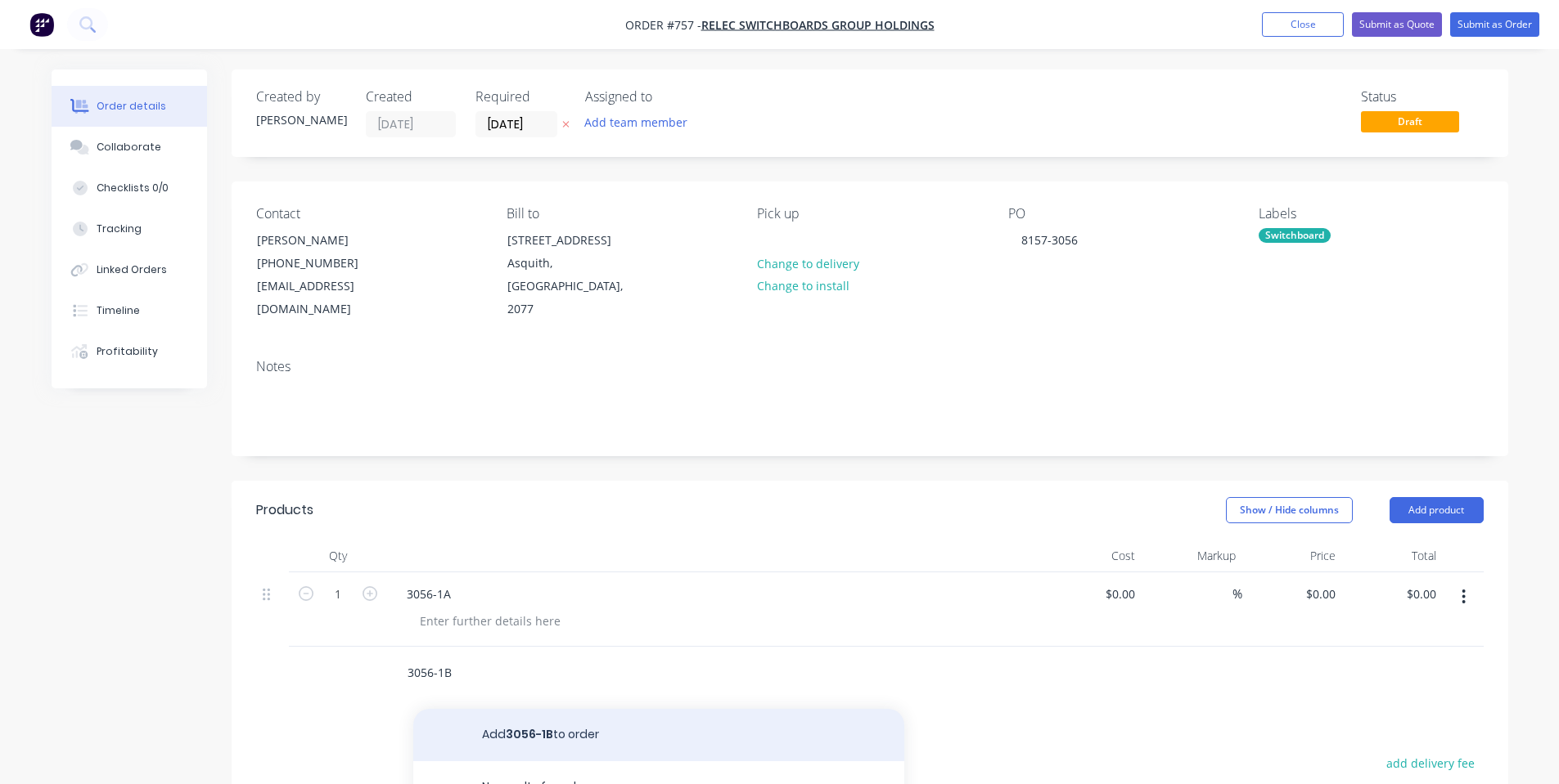
type input "3056-1B"
click at [564, 709] on button "Add 3056-1B to order" at bounding box center [658, 735] width 491 height 52
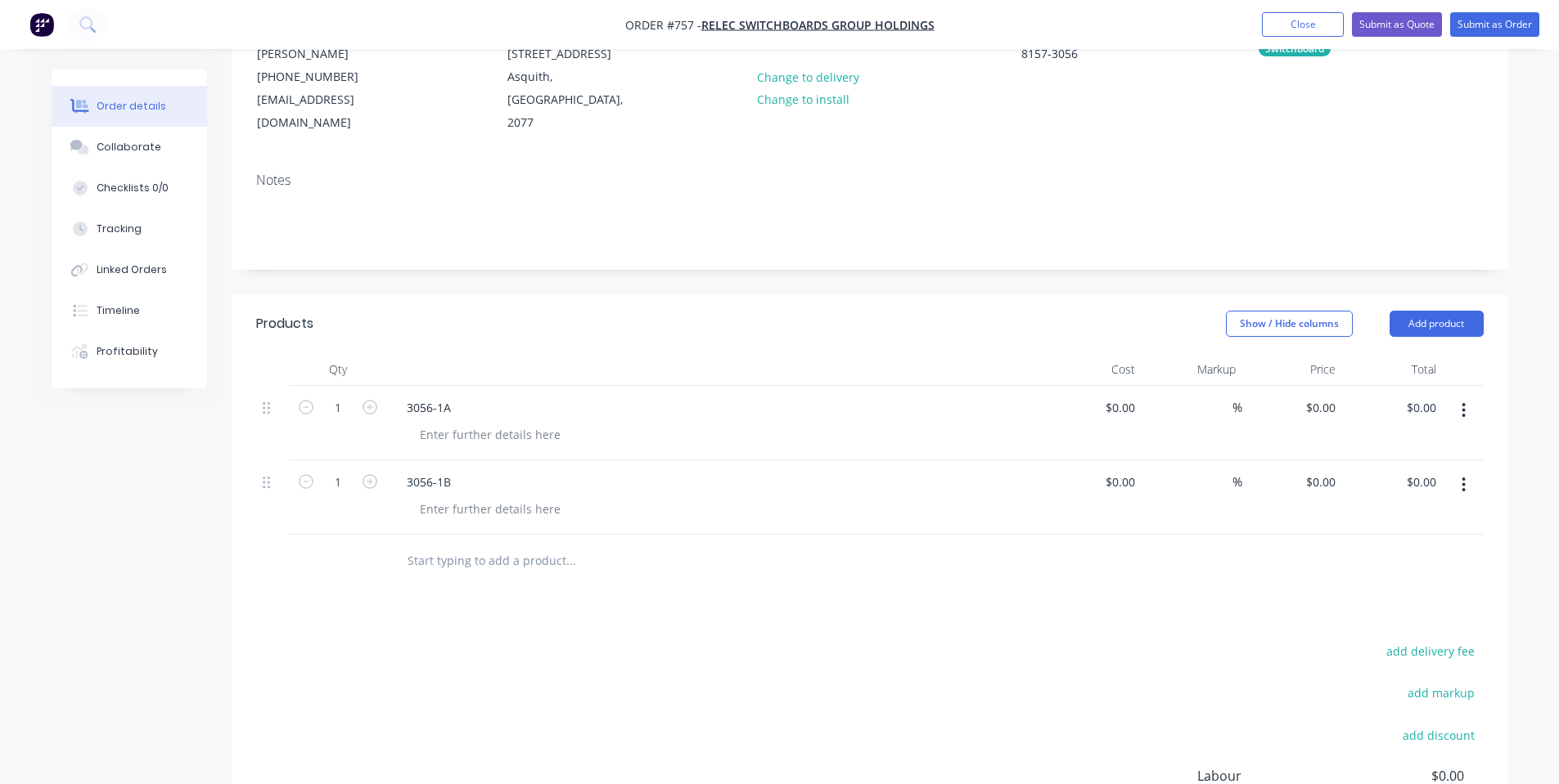
scroll to position [219, 0]
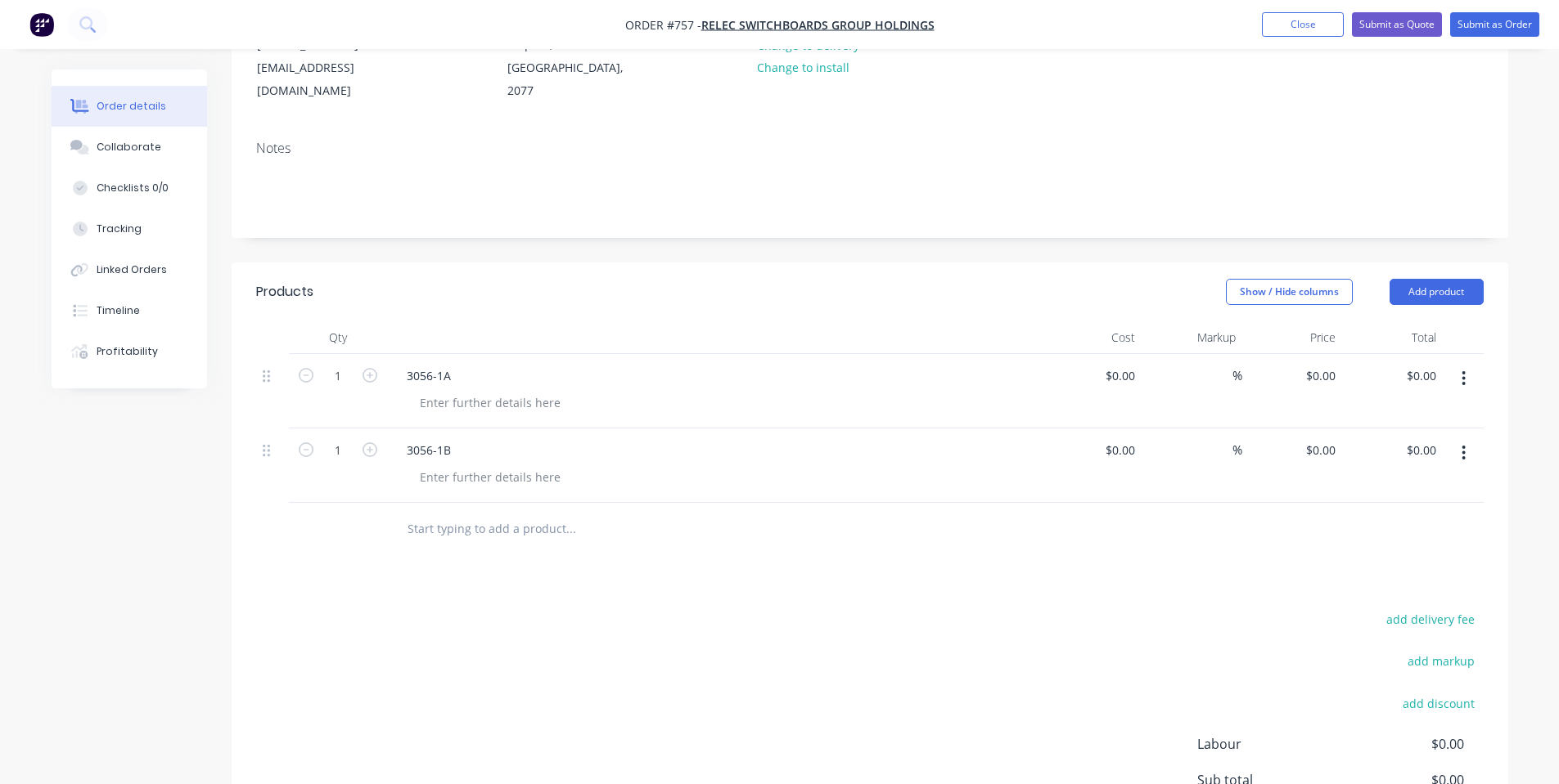
click at [463, 513] on input "text" at bounding box center [570, 529] width 327 height 33
paste input "3056-1B"
click at [446, 513] on input "3056-1B" at bounding box center [570, 529] width 327 height 33
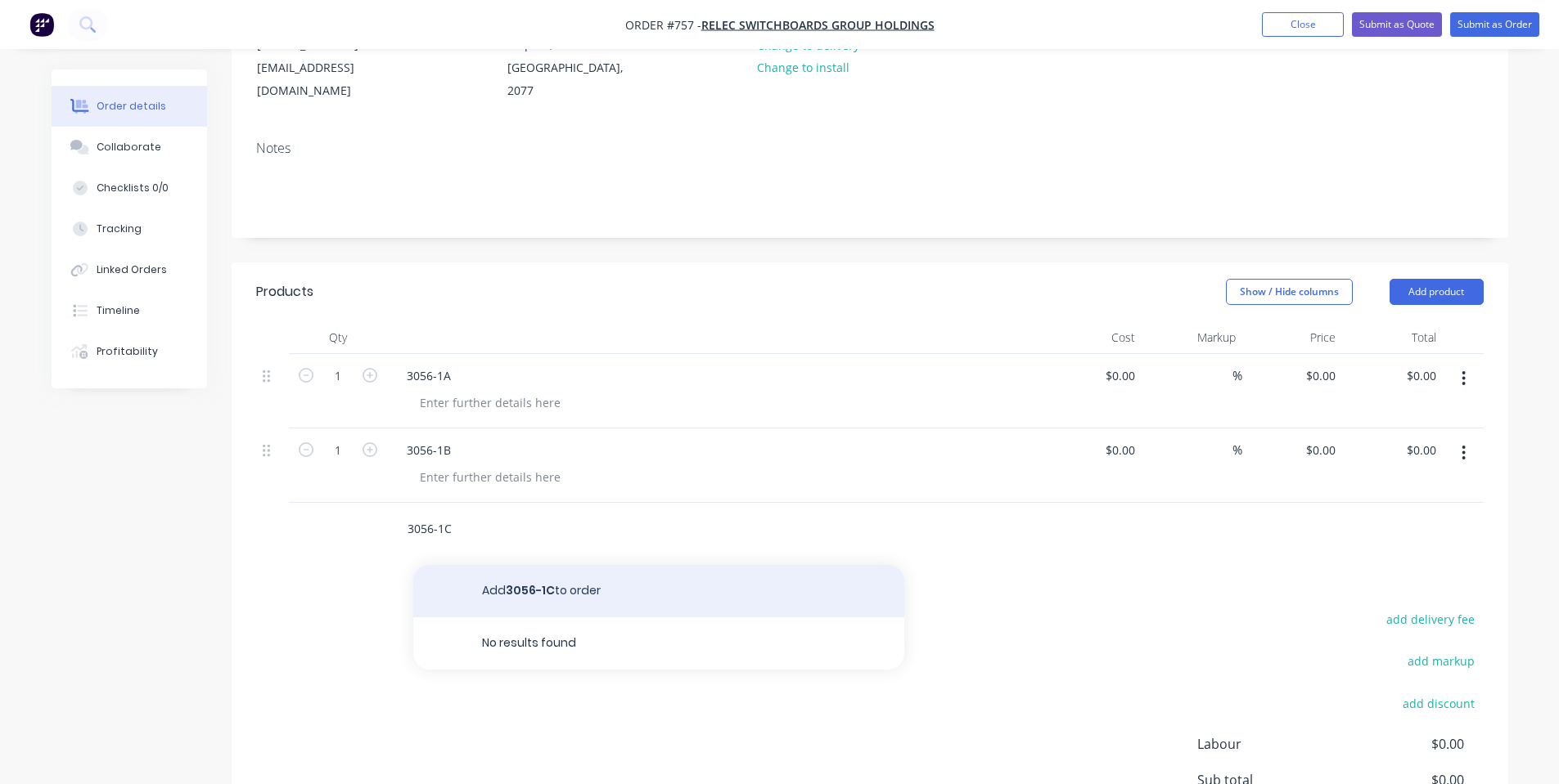
type input "3056-1C"
click at [505, 574] on button "Add 3056-1C to order" at bounding box center [658, 592] width 491 height 52
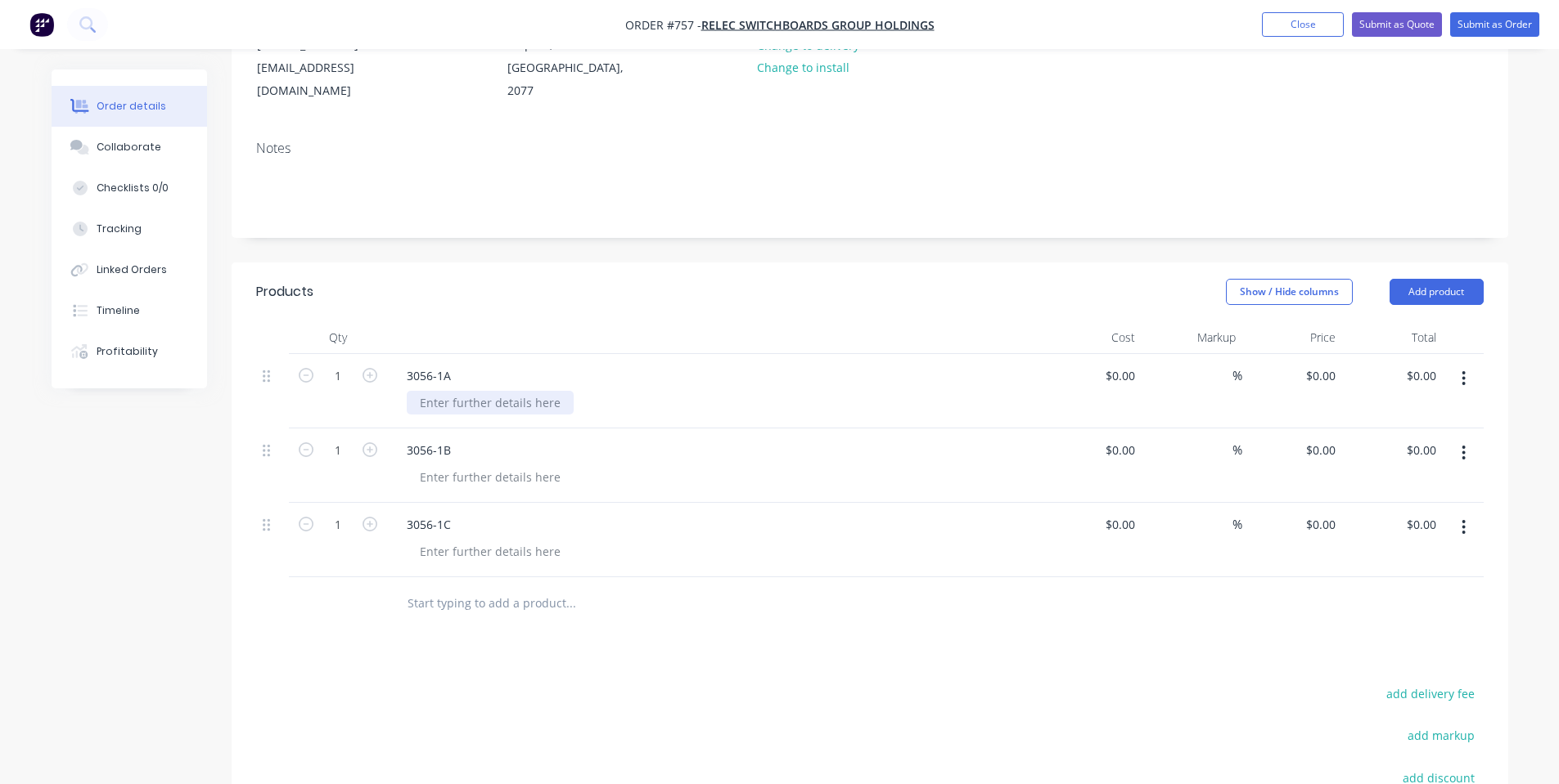
click at [504, 391] on div at bounding box center [490, 403] width 167 height 23
copy div "Gloss White"
drag, startPoint x: 508, startPoint y: 452, endPoint x: 491, endPoint y: 532, distance: 81.8
click at [509, 465] on div at bounding box center [490, 477] width 167 height 23
paste div
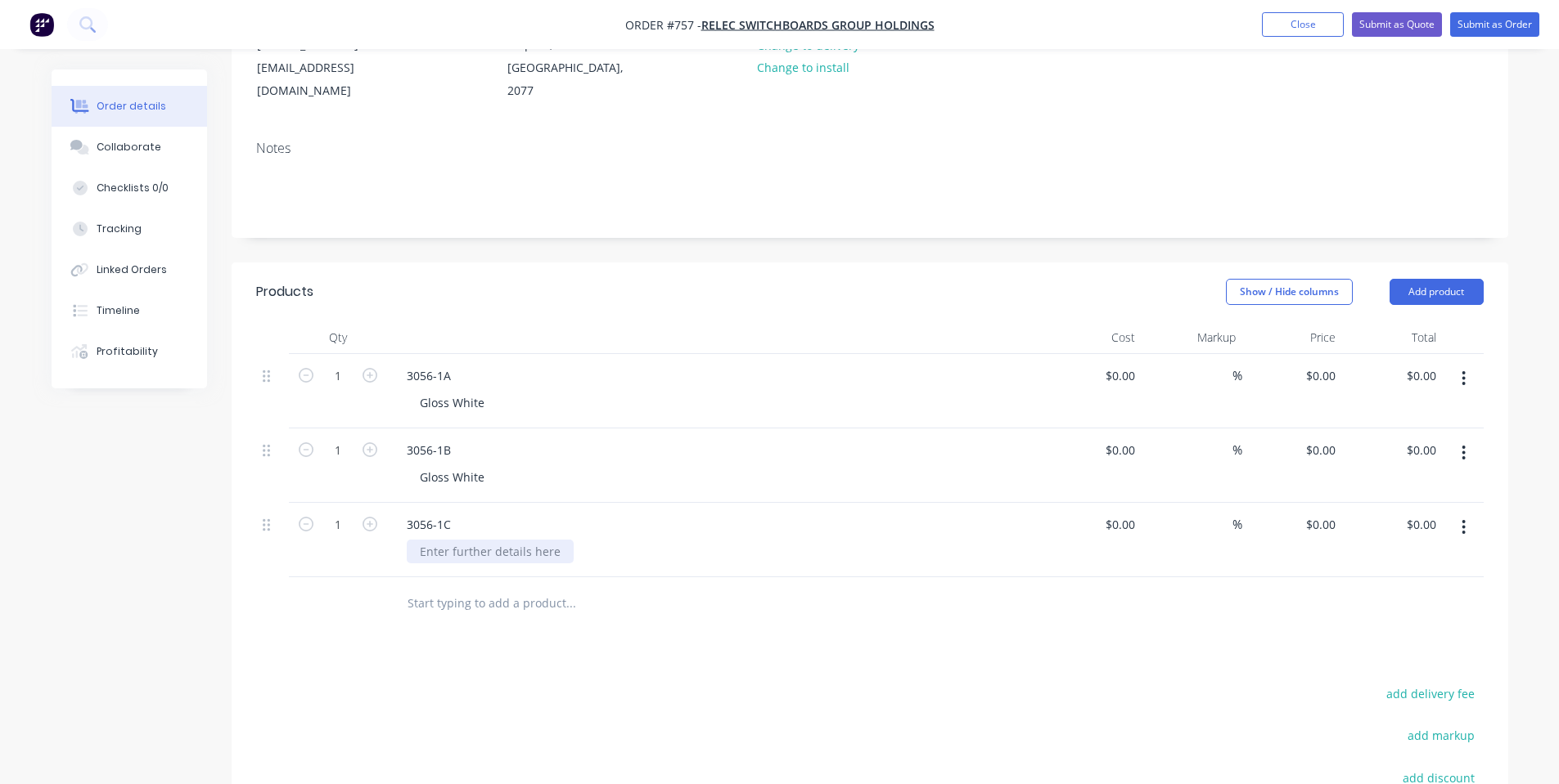
click at [491, 540] on div at bounding box center [490, 552] width 167 height 23
paste div
click at [618, 282] on header "Products Show / Hide columns Add product" at bounding box center [869, 292] width 1276 height 59
click at [1434, 279] on button "Add product" at bounding box center [1436, 292] width 94 height 26
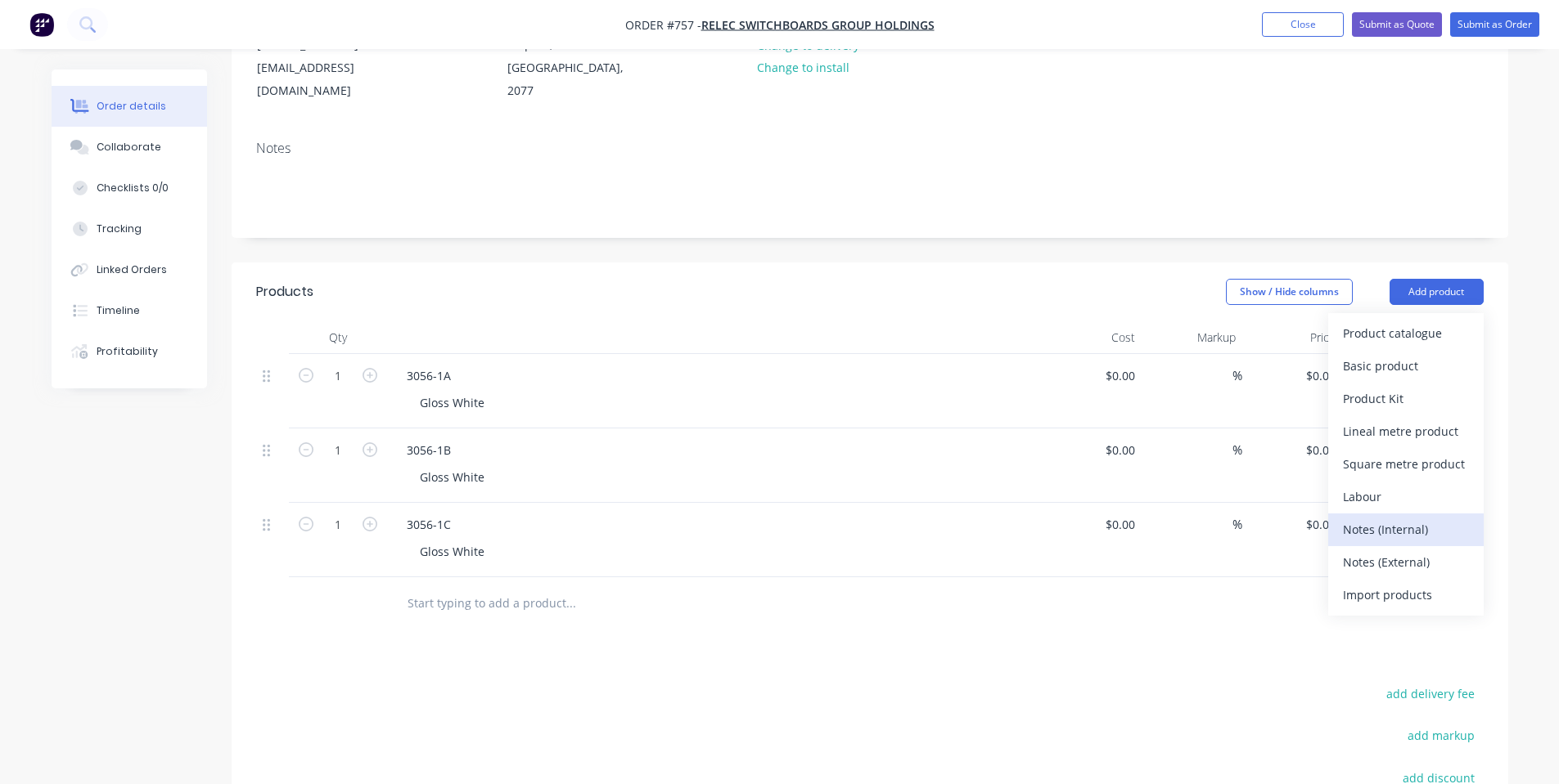
click at [1369, 518] on div "Notes (Internal)" at bounding box center [1405, 529] width 126 height 23
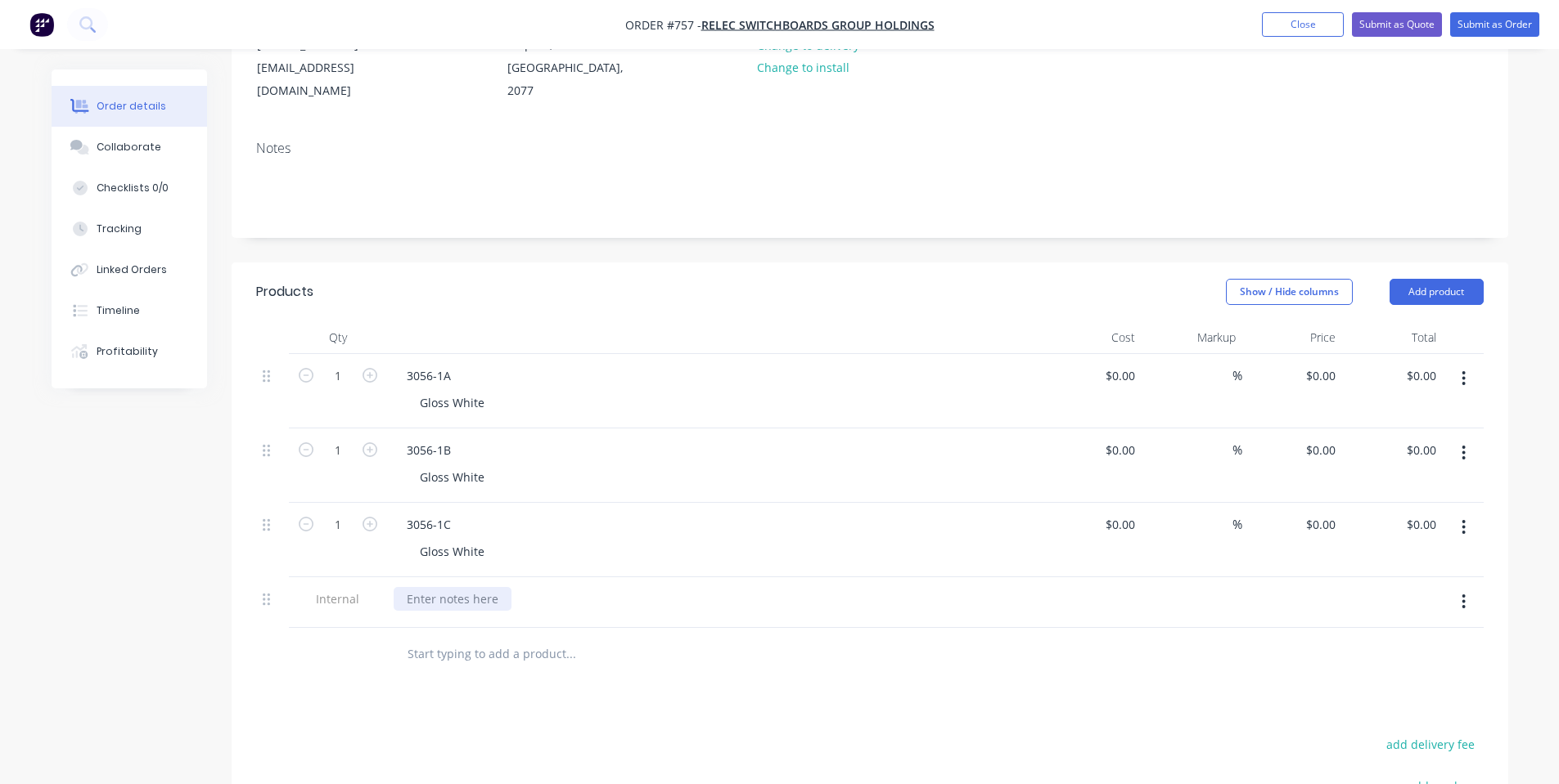
click at [455, 587] on div at bounding box center [452, 599] width 117 height 23
click at [639, 587] on div "[PERSON_NAME]-Power C5 | Salvagnini P2 | Bending |" at bounding box center [557, 599] width 327 height 23
click at [1465, 279] on button "Add product" at bounding box center [1436, 292] width 94 height 26
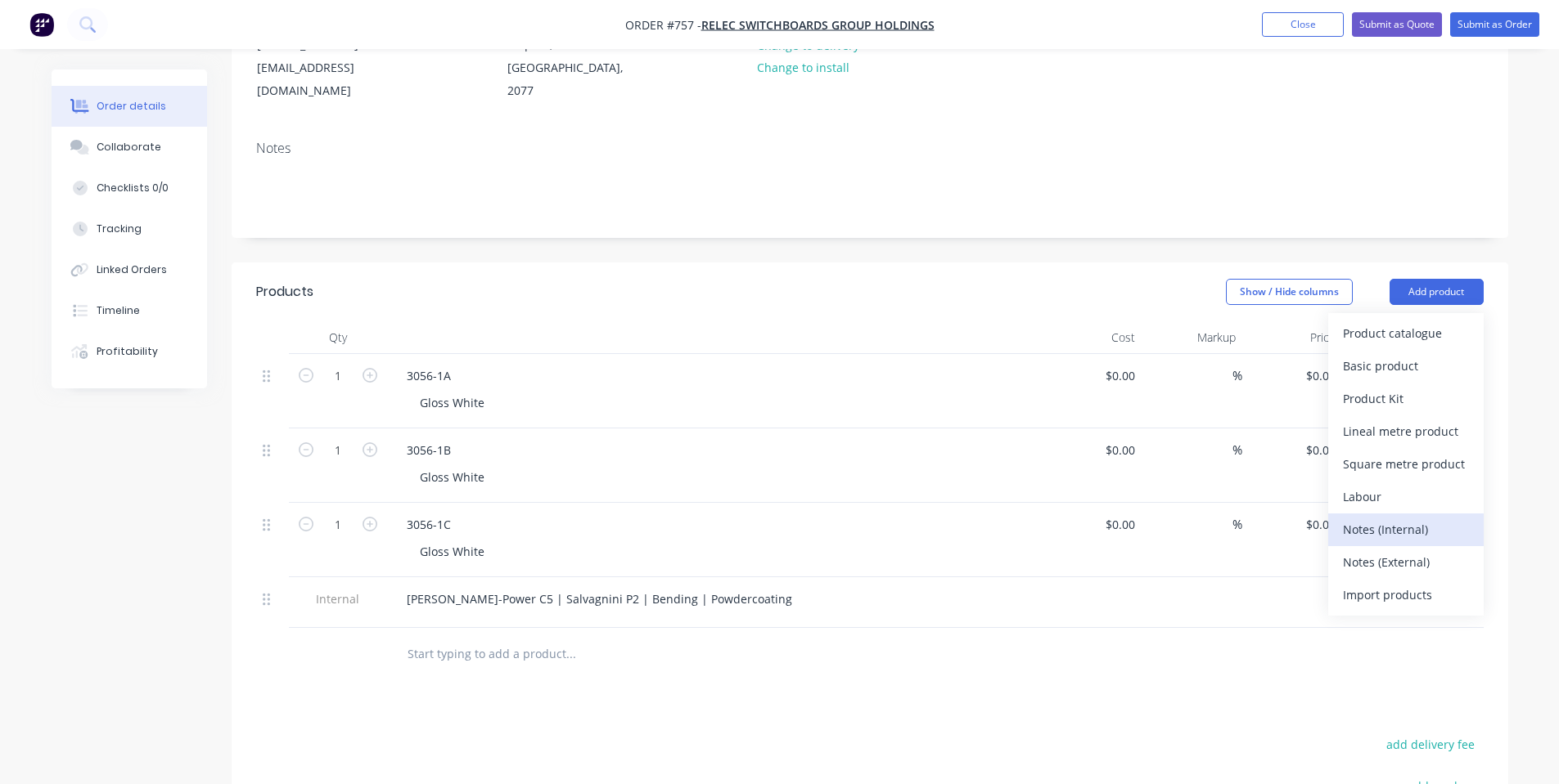
click at [1394, 518] on div "Notes (Internal)" at bounding box center [1405, 529] width 126 height 23
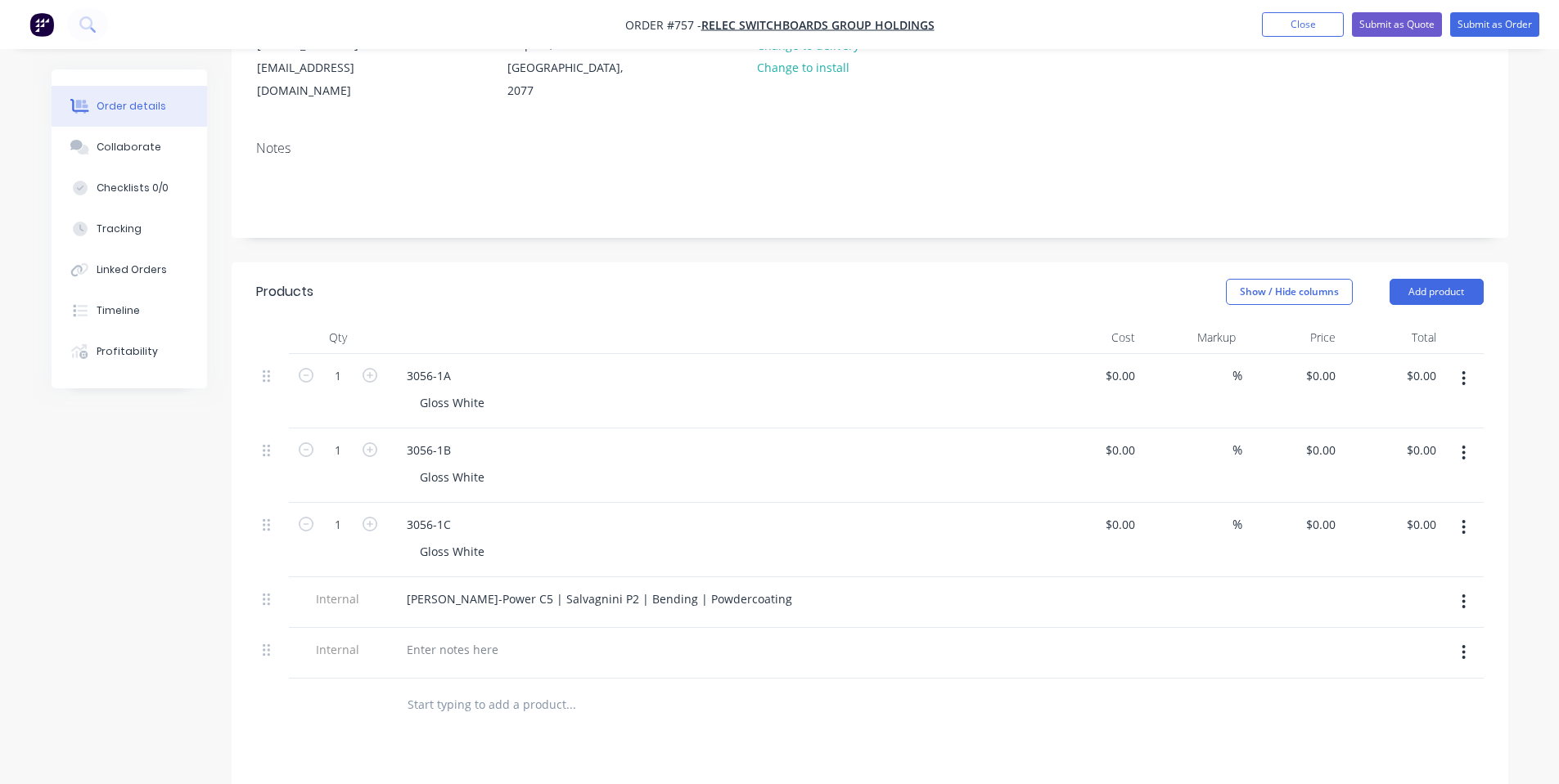
click at [255, 630] on div "Qty Cost Markup Price Total 1 3056-1A Gloss White $0.00 $0.00 % $0.00 $0.00 $0.…" at bounding box center [869, 527] width 1276 height 410
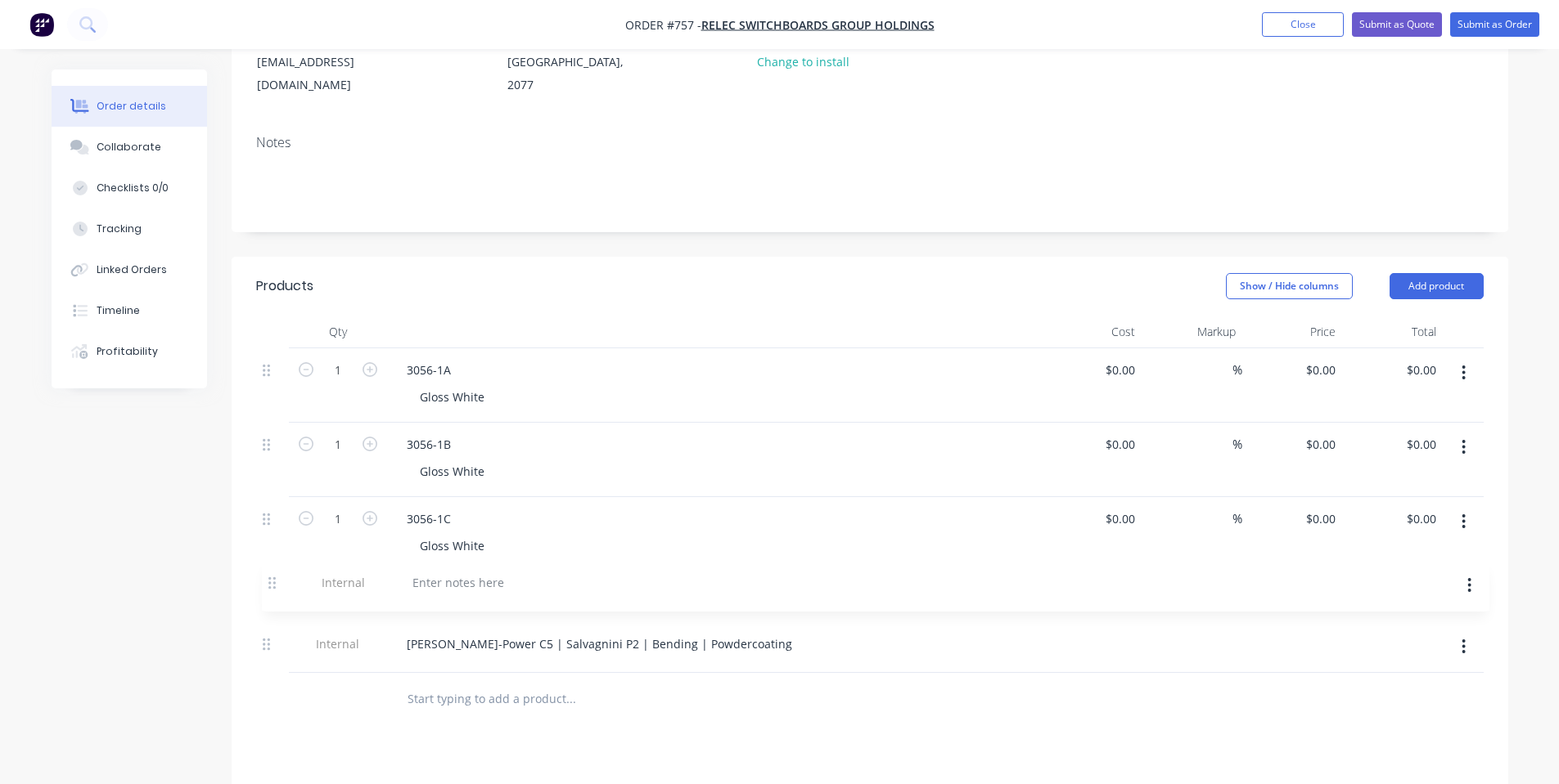
drag, startPoint x: 266, startPoint y: 632, endPoint x: 275, endPoint y: 575, distance: 57.7
click at [272, 578] on div "1 3056-1A Gloss White $0.00 $0.00 % $0.00 $0.00 $0.00 $0.00 1 3056-1B Gloss Whi…" at bounding box center [869, 510] width 1227 height 324
click at [437, 582] on div at bounding box center [452, 593] width 117 height 23
click at [1449, 582] on button "button" at bounding box center [1463, 596] width 39 height 30
click at [1412, 660] on div "Delete" at bounding box center [1405, 672] width 126 height 23
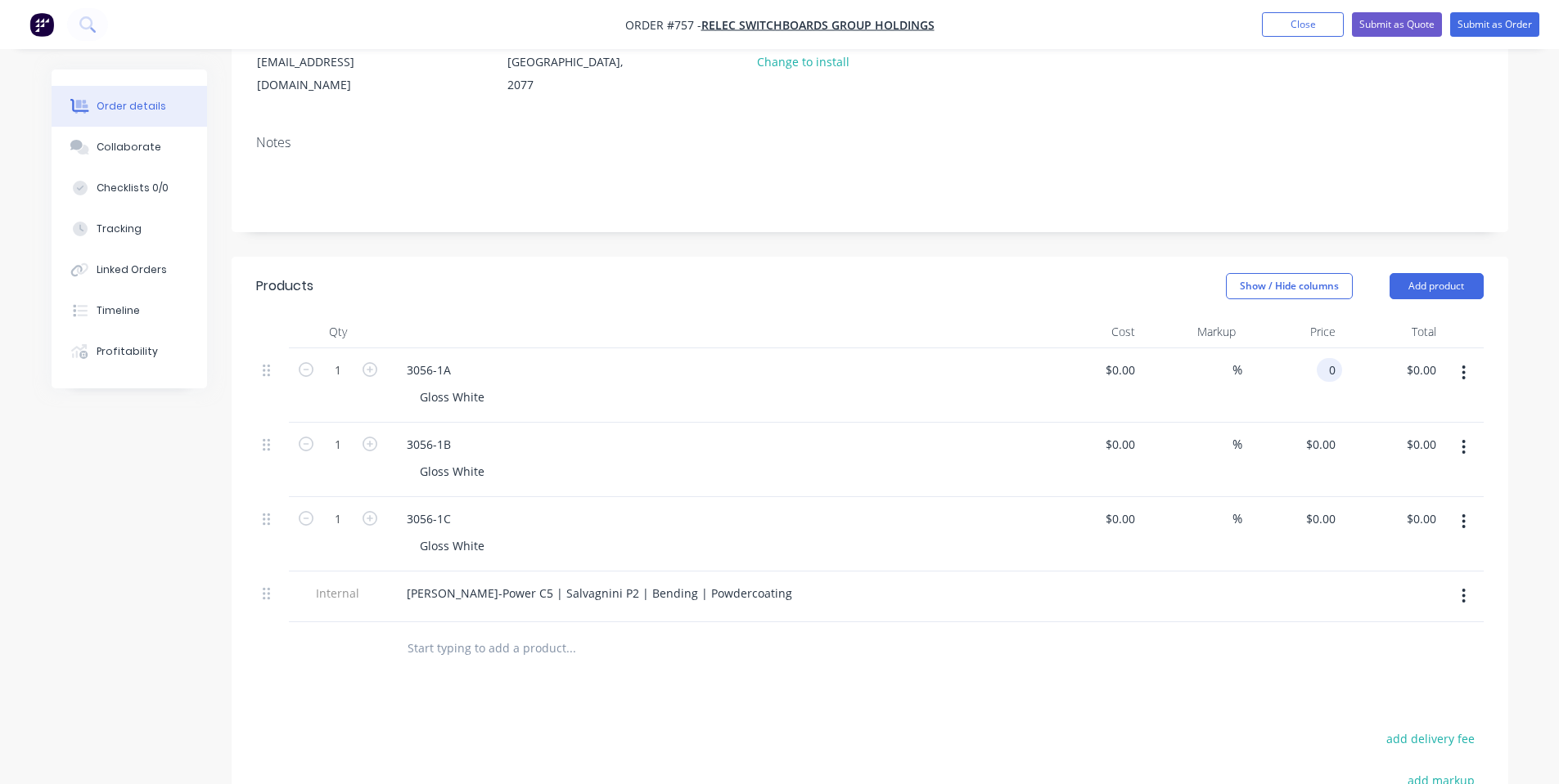
click at [1320, 359] on div "0 0" at bounding box center [1329, 370] width 25 height 23
type input "$145.00"
click at [718, 433] on div "3056-1B" at bounding box center [714, 444] width 642 height 23
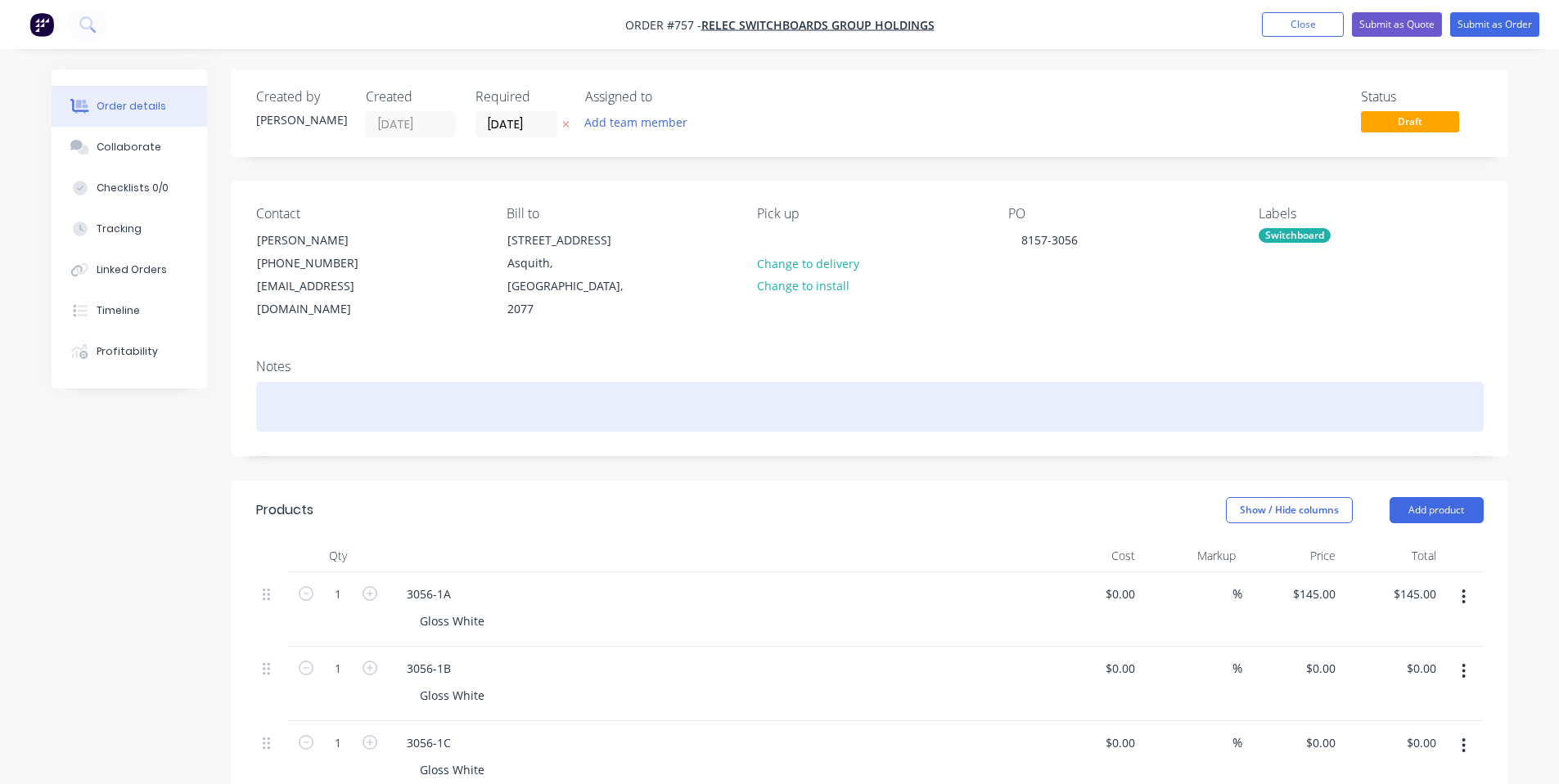
scroll to position [219, 0]
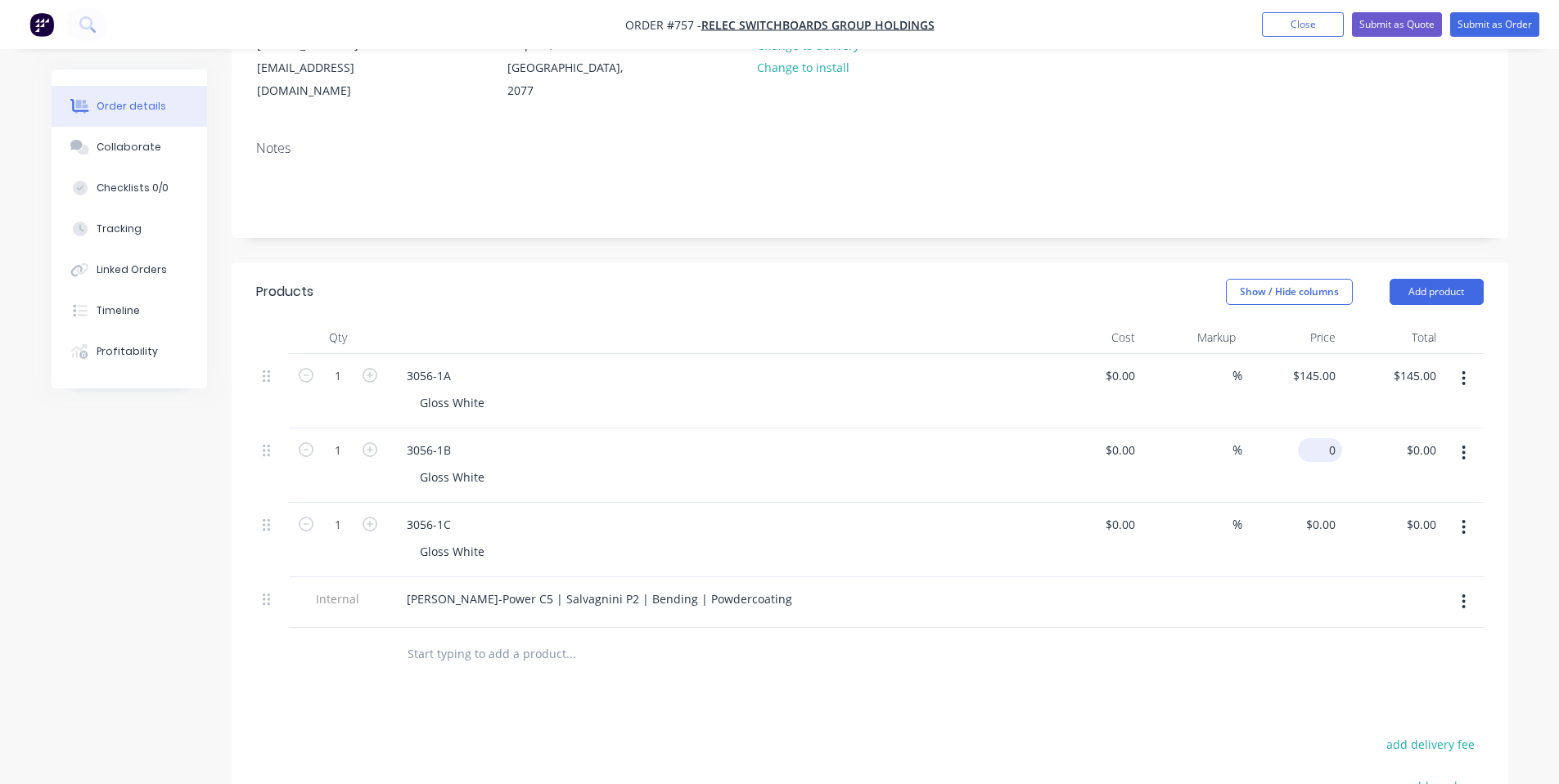
click at [1335, 438] on input "0" at bounding box center [1323, 450] width 38 height 23
type input "$55.00"
click at [1339, 514] on div "$0.00 $0.00" at bounding box center [1291, 540] width 100 height 74
click at [1329, 513] on input "0" at bounding box center [1323, 525] width 38 height 23
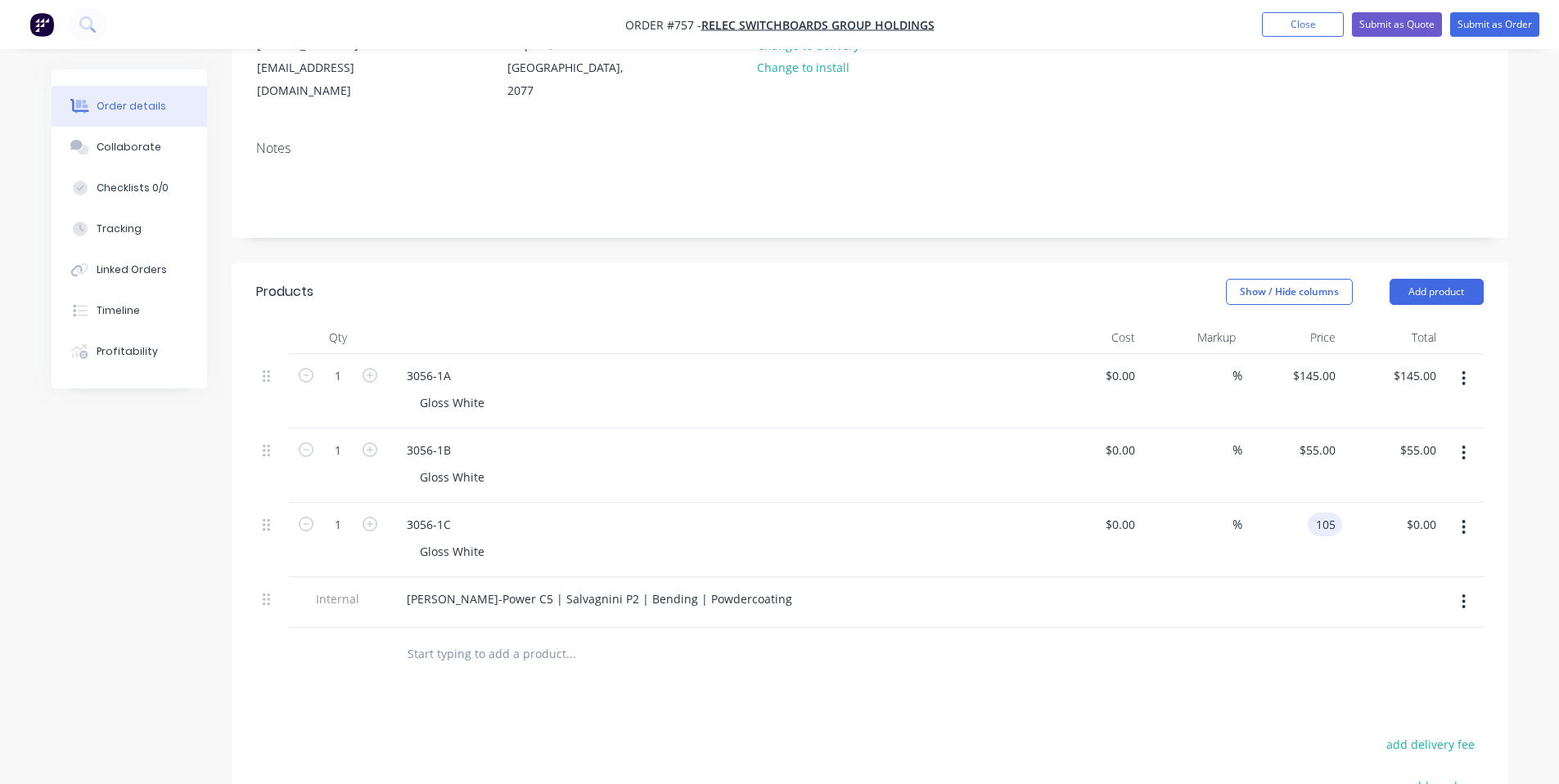
type input "$105.00"
click at [612, 364] on div "3056-1A" at bounding box center [714, 376] width 642 height 23
click at [1338, 438] on input "55" at bounding box center [1331, 450] width 22 height 23
type input "$45.00"
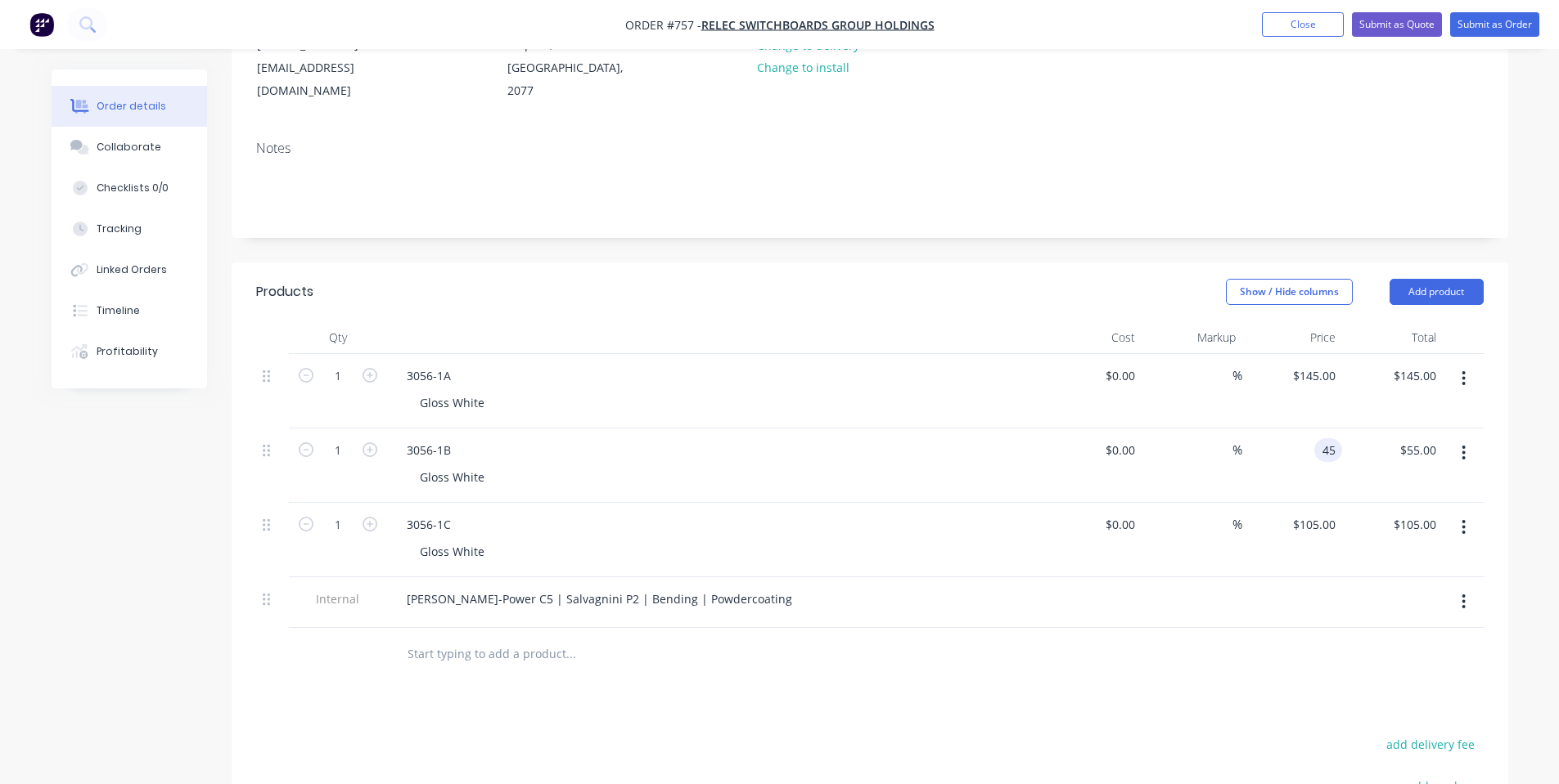
type input "$45.00"
drag, startPoint x: 858, startPoint y: 381, endPoint x: 867, endPoint y: 397, distance: 18.4
click at [859, 391] on div "Gloss White" at bounding box center [720, 403] width 628 height 23
click at [1438, 279] on button "Add product" at bounding box center [1436, 292] width 94 height 26
drag, startPoint x: 1398, startPoint y: 514, endPoint x: 842, endPoint y: 565, distance: 558.3
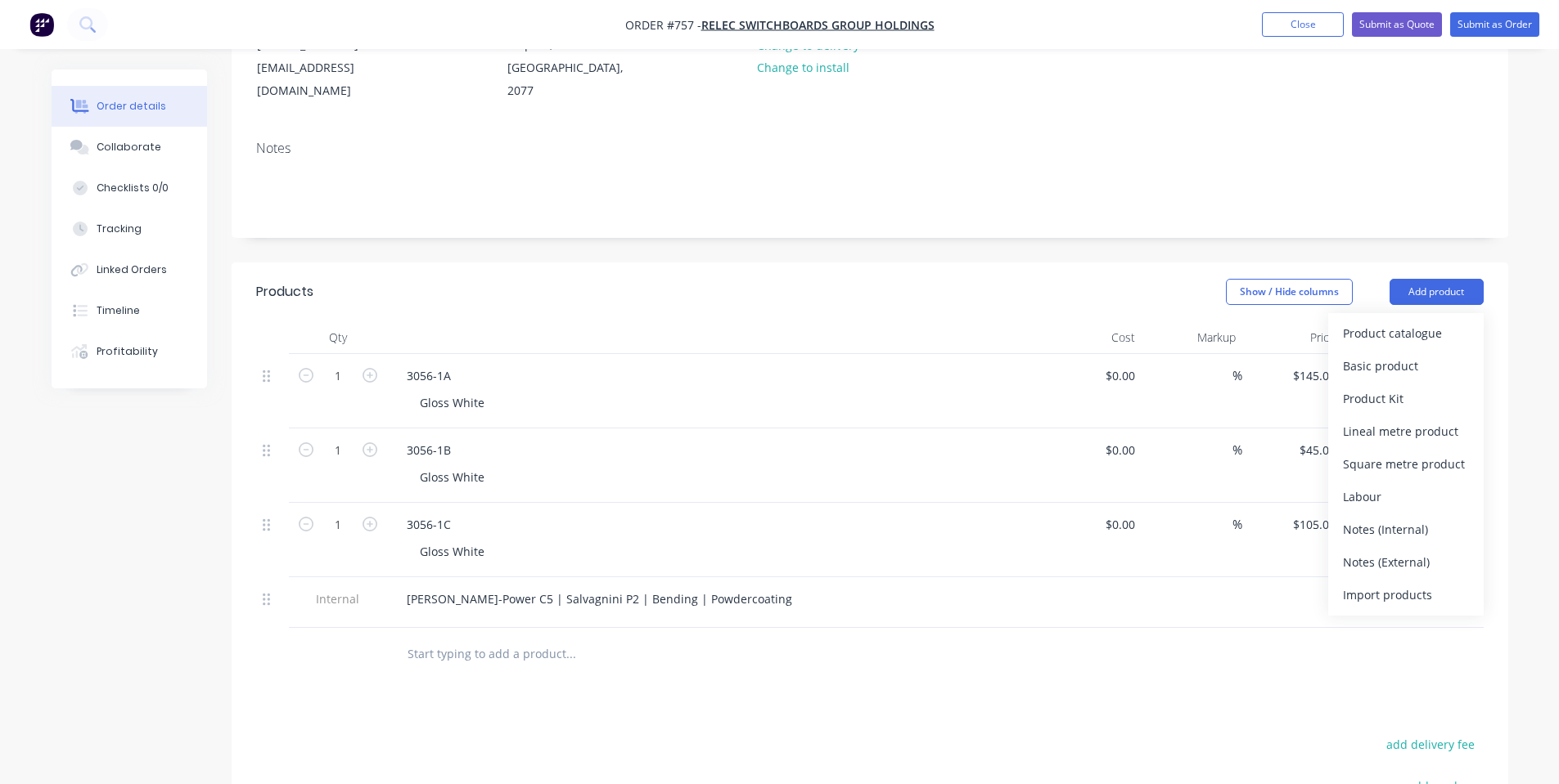
click at [1396, 518] on div "Notes (Internal)" at bounding box center [1405, 529] width 126 height 23
click at [1464, 645] on icon "button" at bounding box center [1464, 652] width 4 height 14
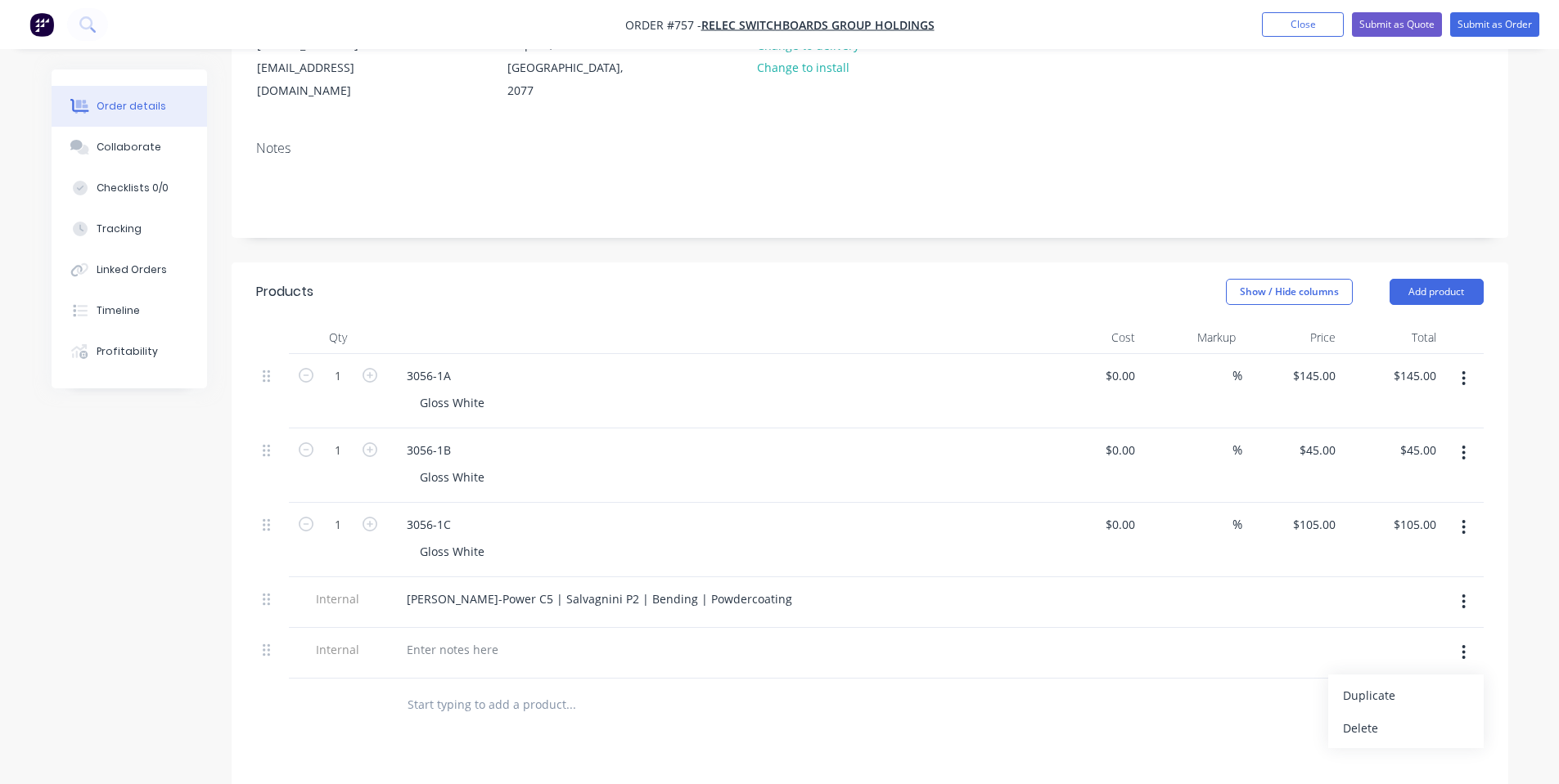
drag, startPoint x: 1413, startPoint y: 706, endPoint x: 1485, endPoint y: 426, distance: 289.1
click at [1413, 716] on div "Delete" at bounding box center [1405, 728] width 126 height 23
click at [1413, 279] on button "Add product" at bounding box center [1436, 292] width 94 height 26
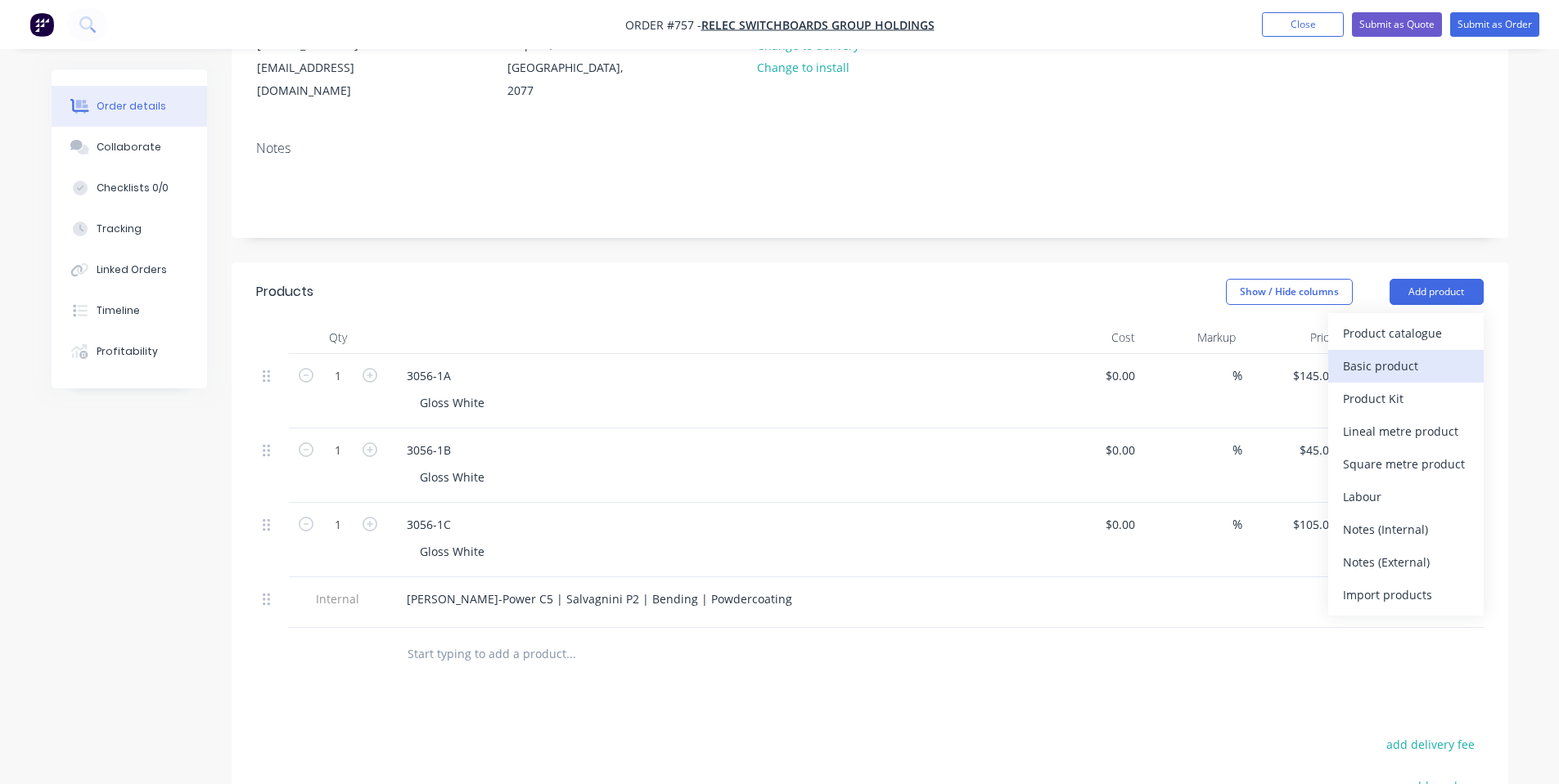
click at [1430, 354] on div "Basic product" at bounding box center [1405, 366] width 126 height 23
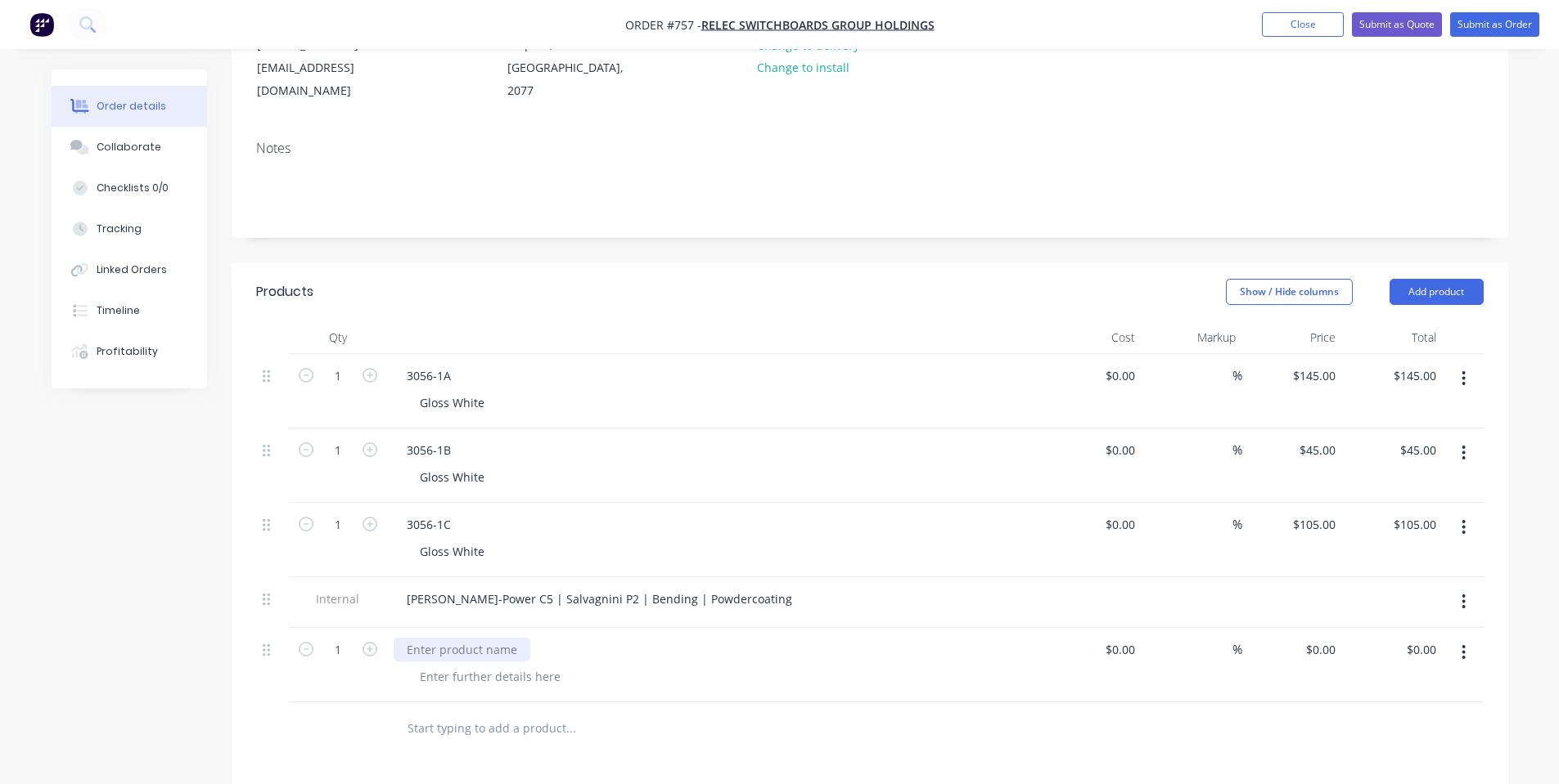
click at [470, 638] on div at bounding box center [461, 649] width 136 height 23
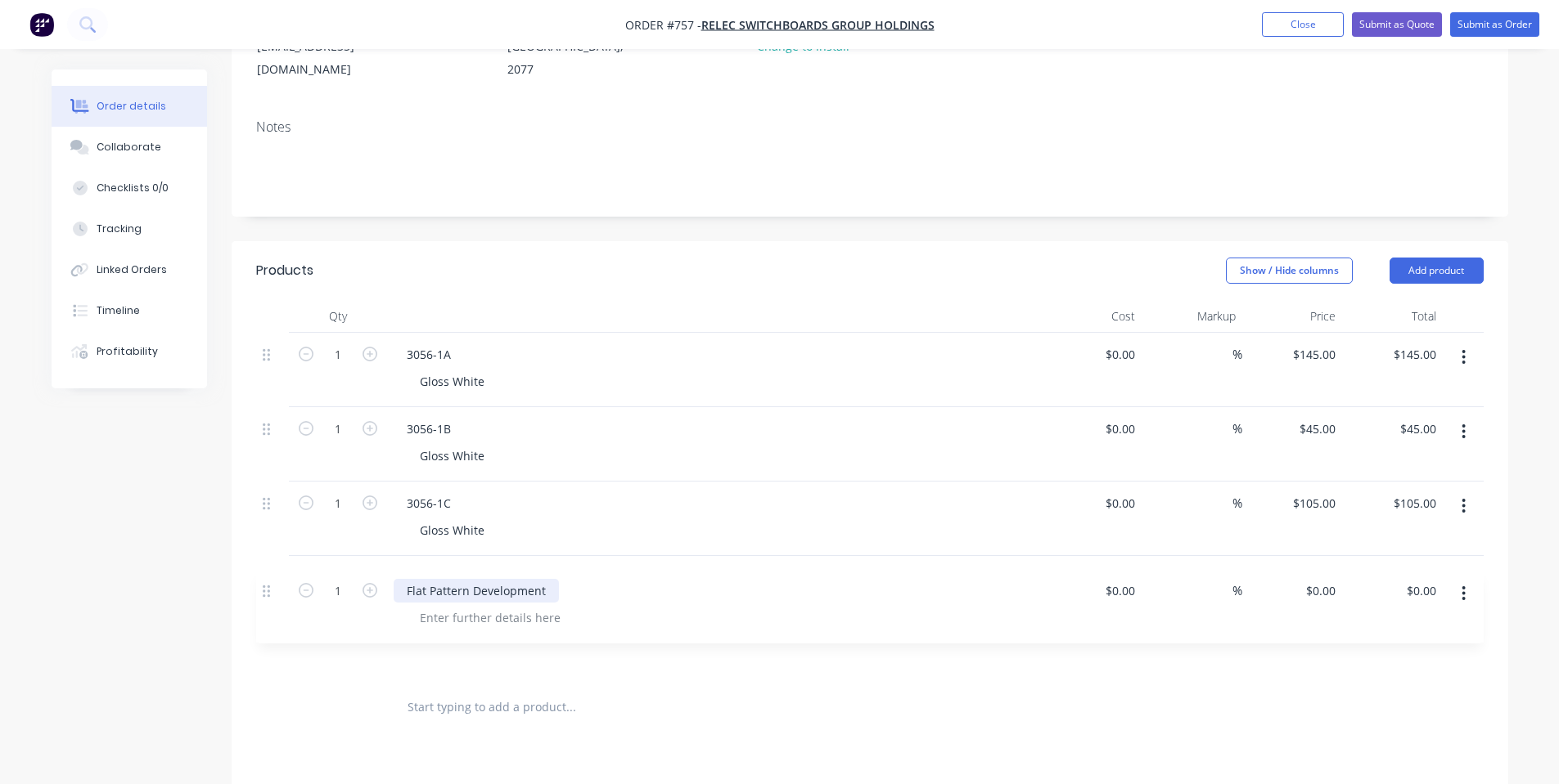
scroll to position [245, 0]
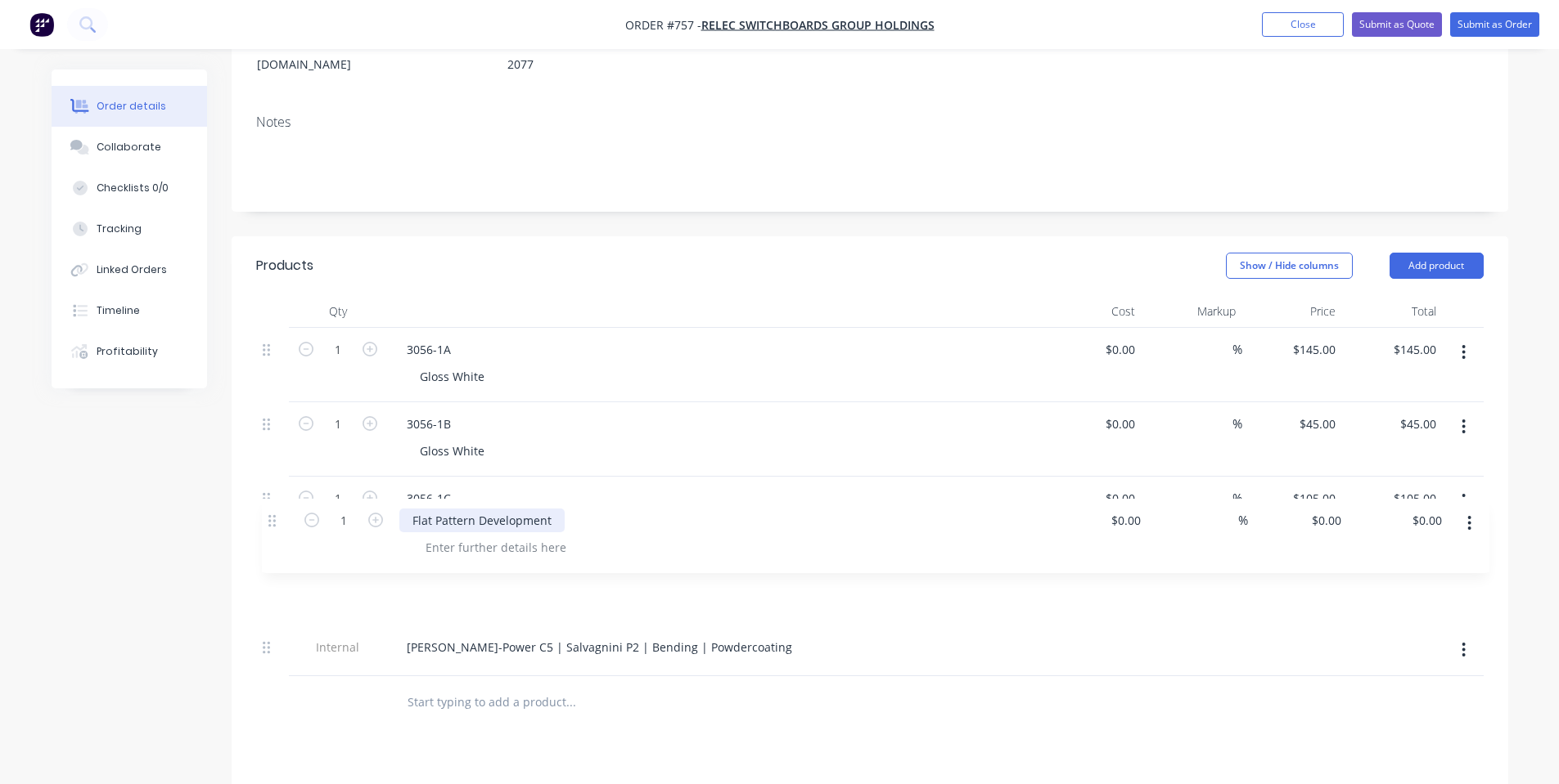
drag, startPoint x: 262, startPoint y: 633, endPoint x: 266, endPoint y: 530, distance: 103.1
click at [266, 530] on div "1 3056-1A Gloss White $0.00 $0.00 % $145.00 $145.00 $145.00 $145.00 1 3056-1B G…" at bounding box center [869, 502] width 1227 height 349
click at [723, 649] on div "[PERSON_NAME]-Power C5 | Salvagnini P2 | Bending | Powdercoating" at bounding box center [714, 651] width 654 height 51
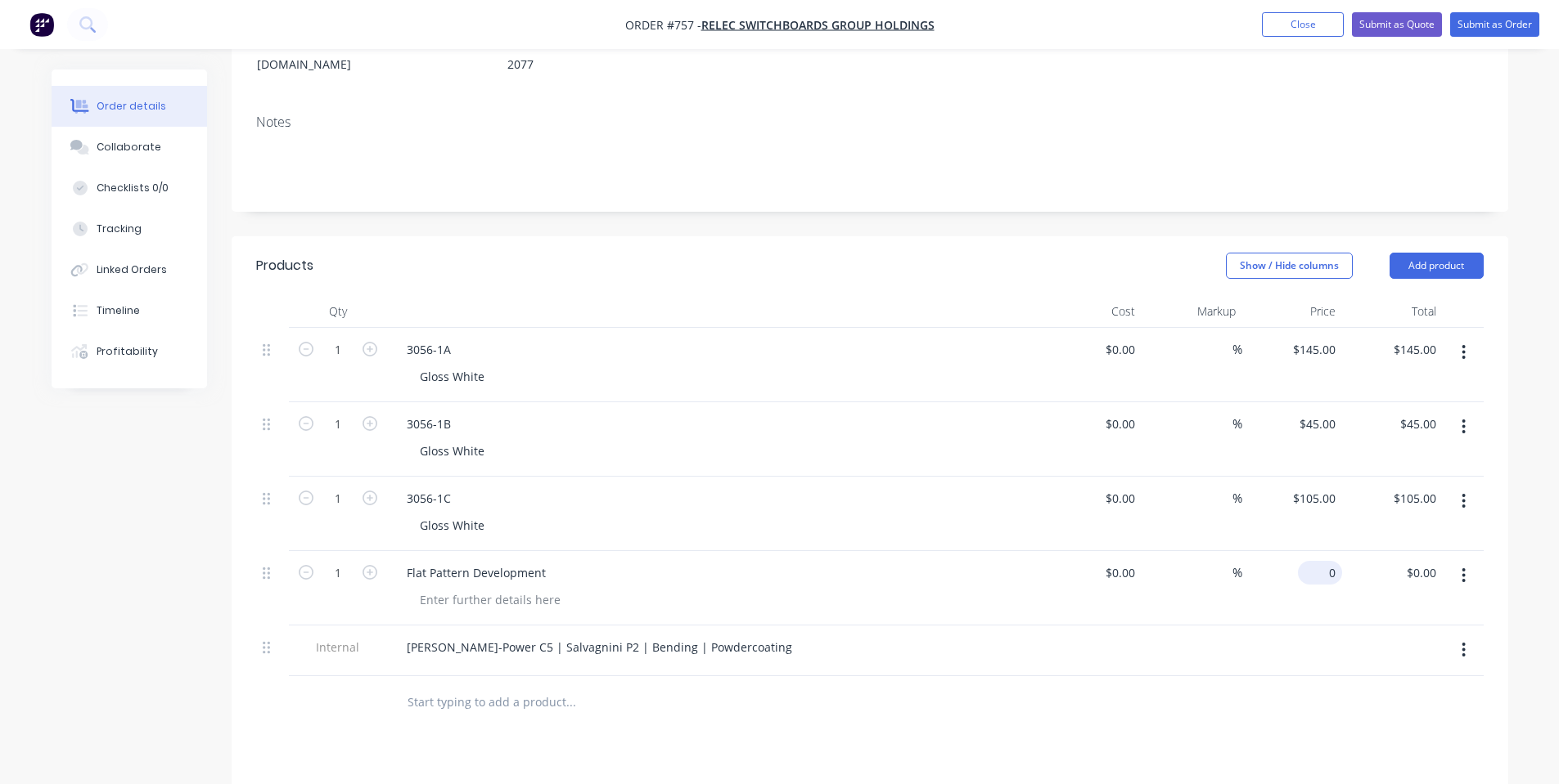
click at [1330, 561] on input "0" at bounding box center [1323, 573] width 38 height 23
type input "$65.00"
click at [1184, 735] on div "Products Show / Hide columns Add product Qty Cost Markup Price Total 1 3056-1A …" at bounding box center [869, 679] width 1276 height 885
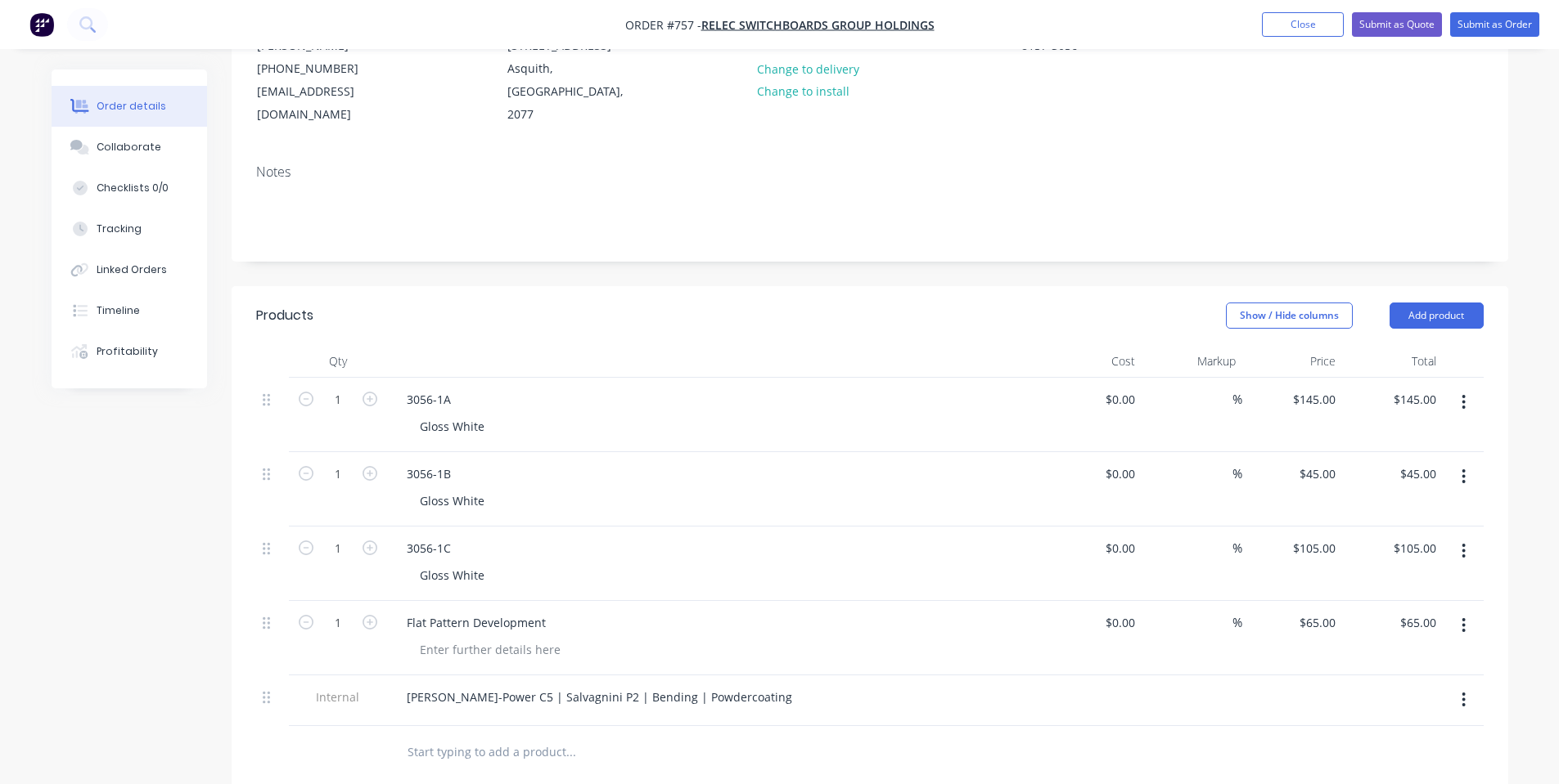
scroll to position [0, 0]
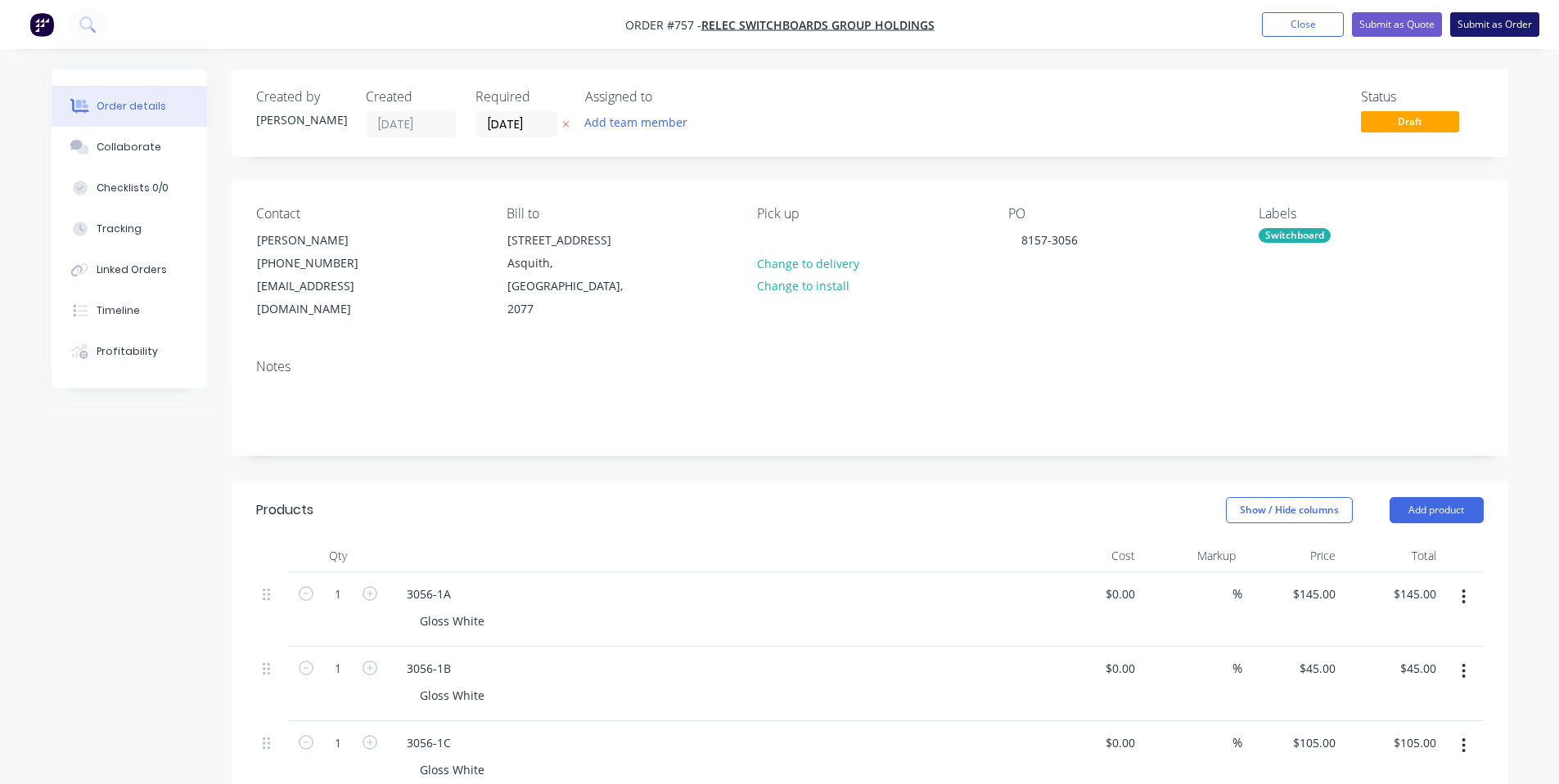
click at [1498, 20] on button "Submit as Order" at bounding box center [1494, 24] width 89 height 24
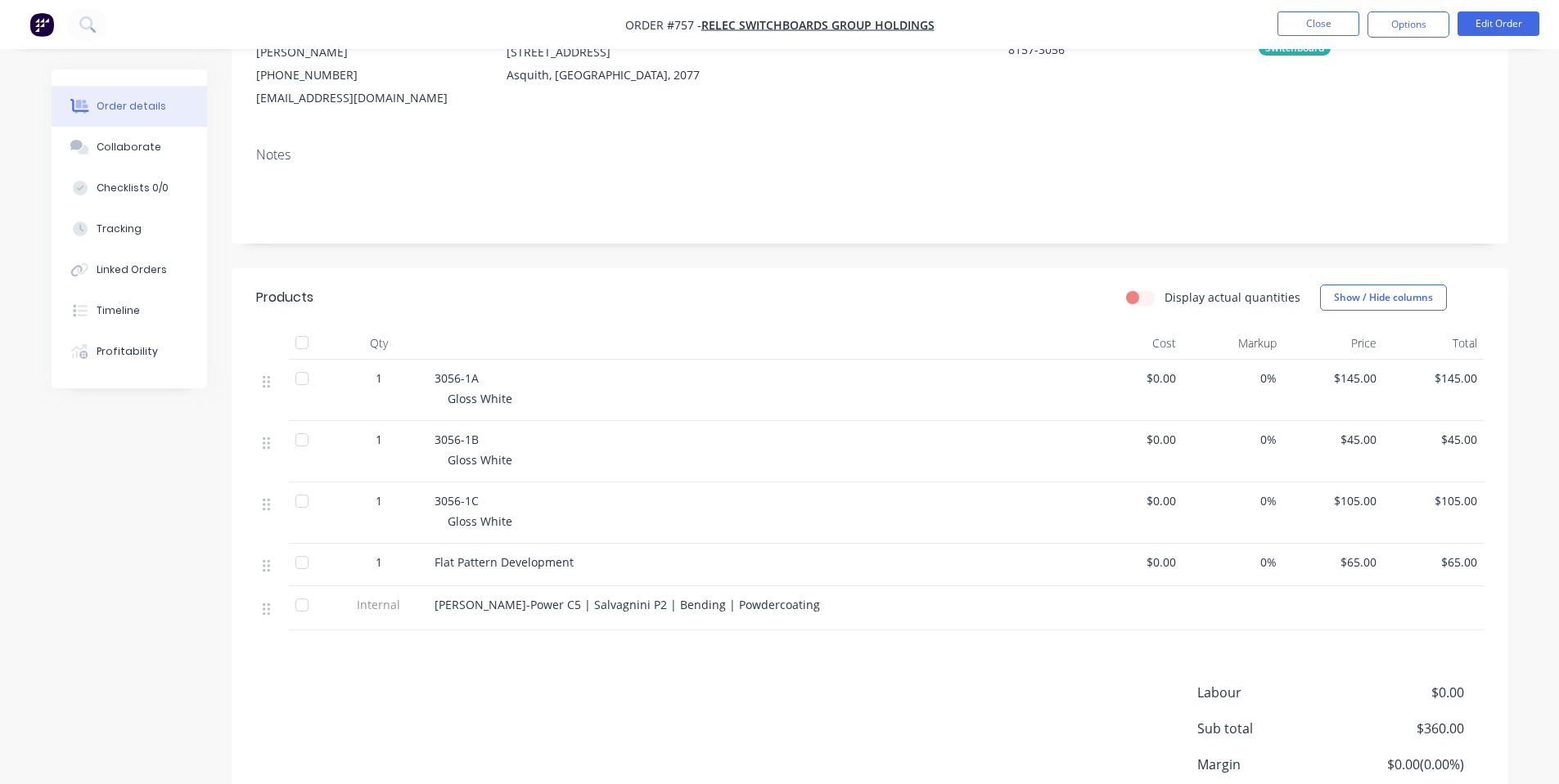
scroll to position [219, 0]
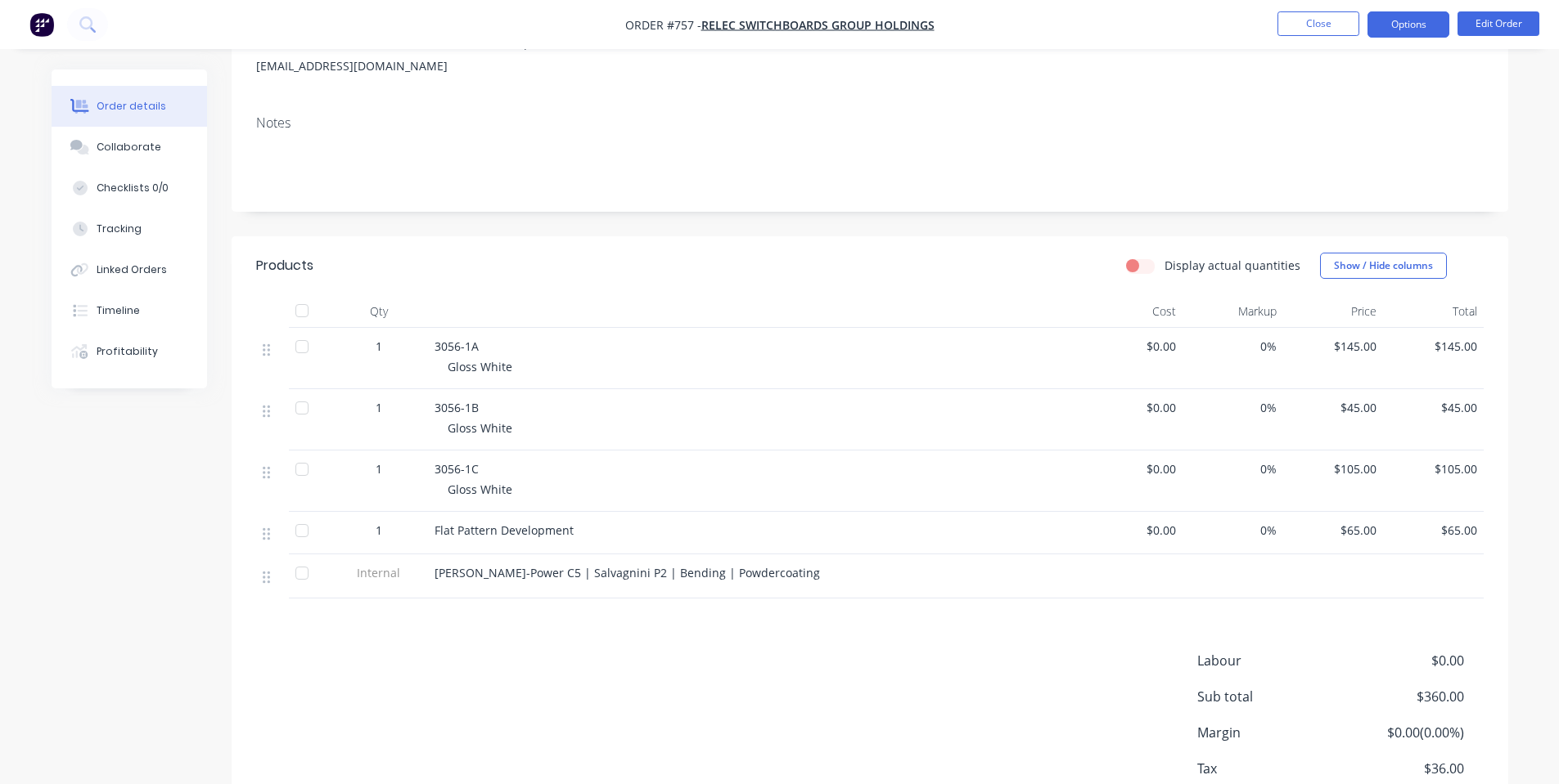
click at [1414, 33] on button "Options" at bounding box center [1408, 24] width 82 height 26
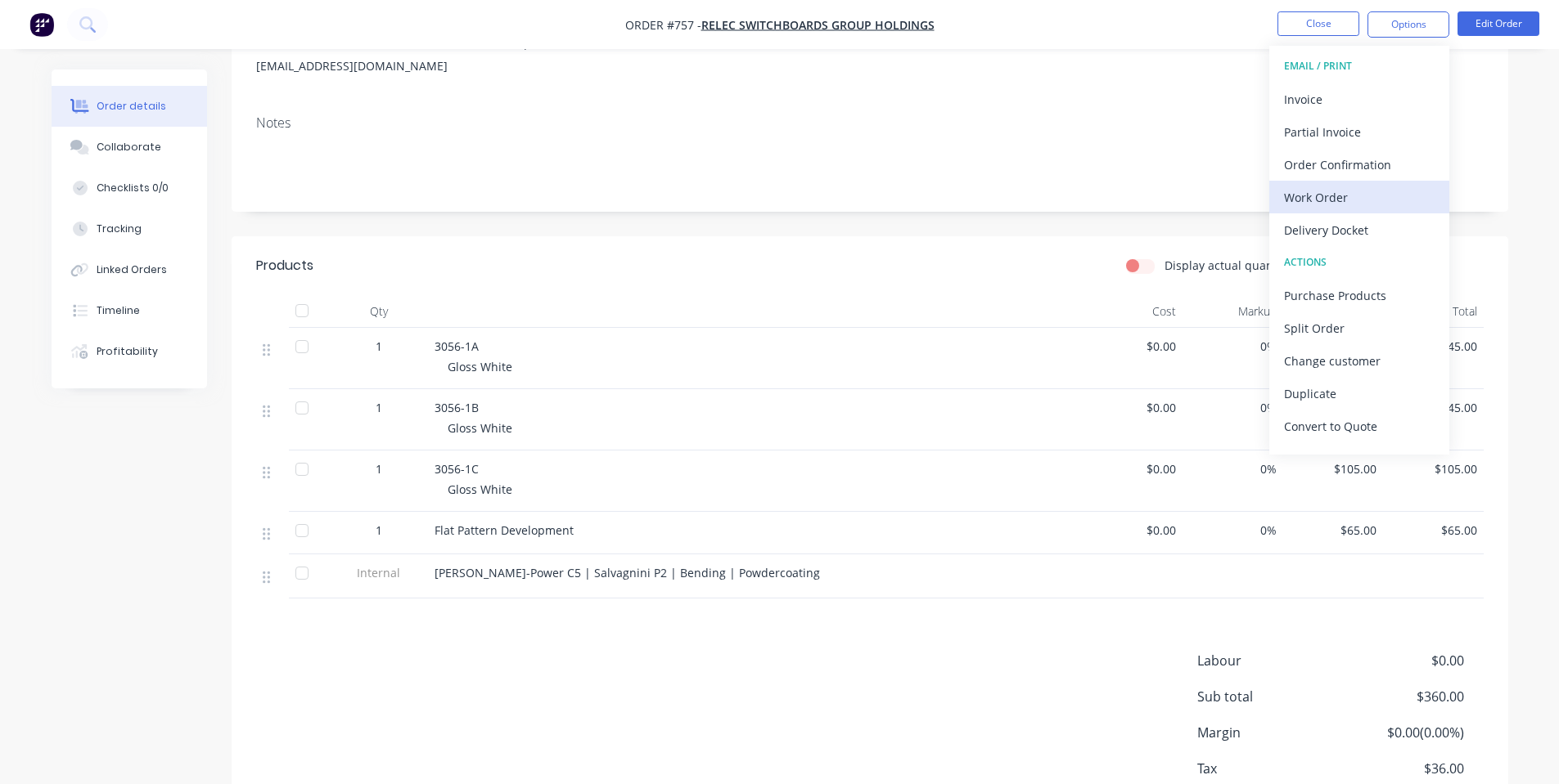
click at [1343, 194] on div "Work Order" at bounding box center [1358, 198] width 151 height 23
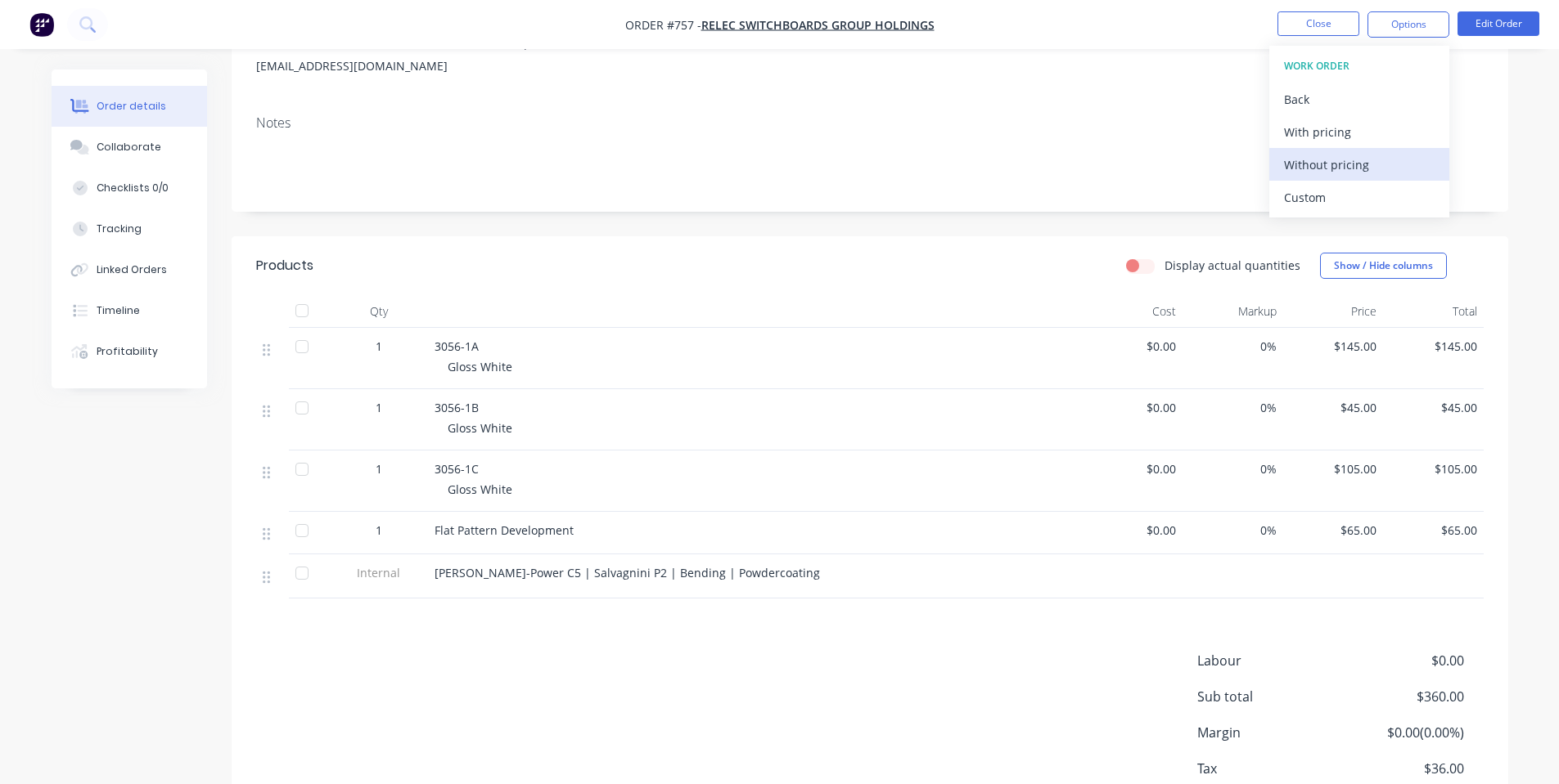
click at [1327, 170] on div "Without pricing" at bounding box center [1358, 164] width 151 height 23
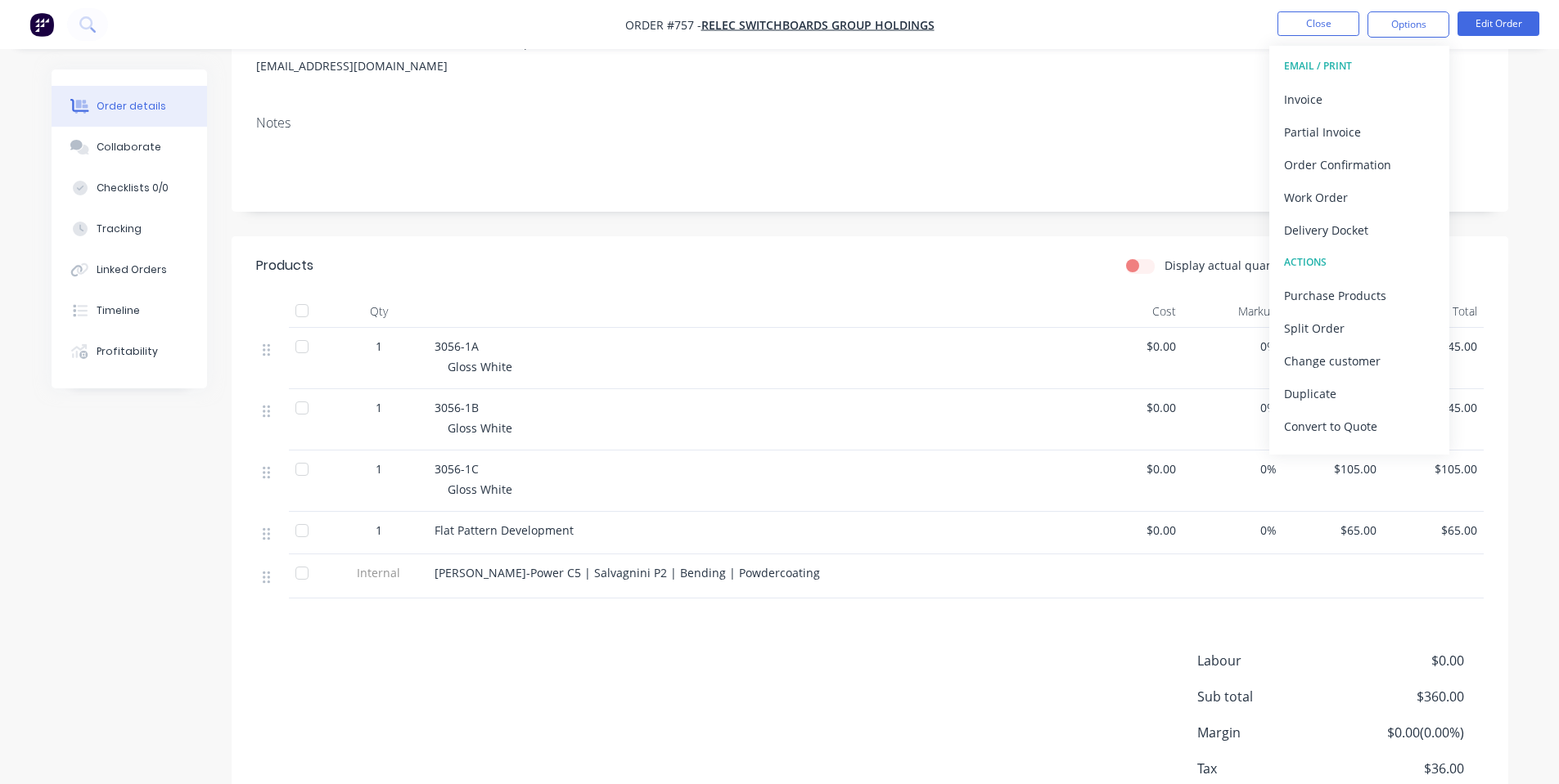
click at [563, 255] on div "Display actual quantities Show / Hide columns" at bounding box center [999, 266] width 966 height 26
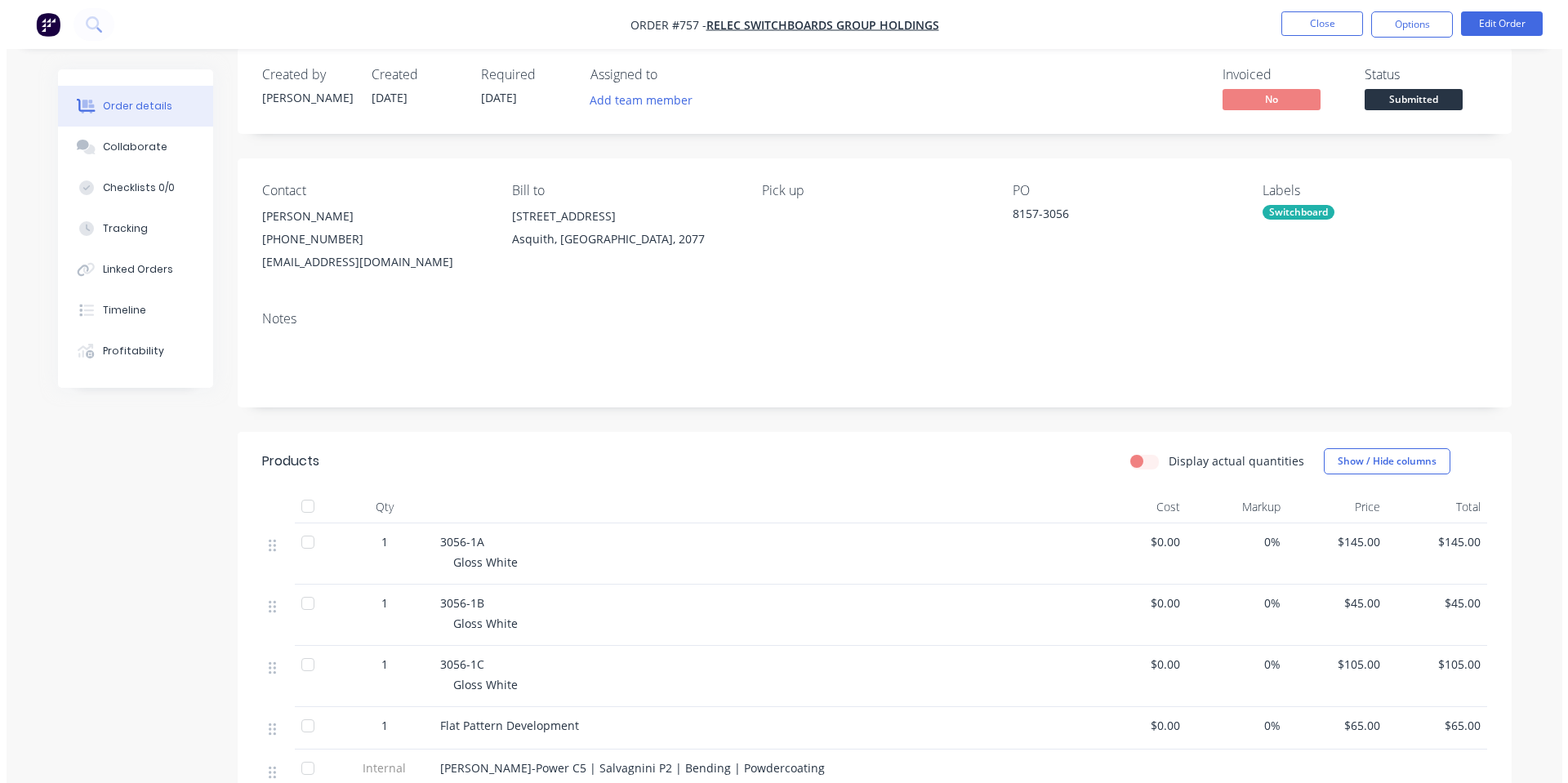
scroll to position [0, 0]
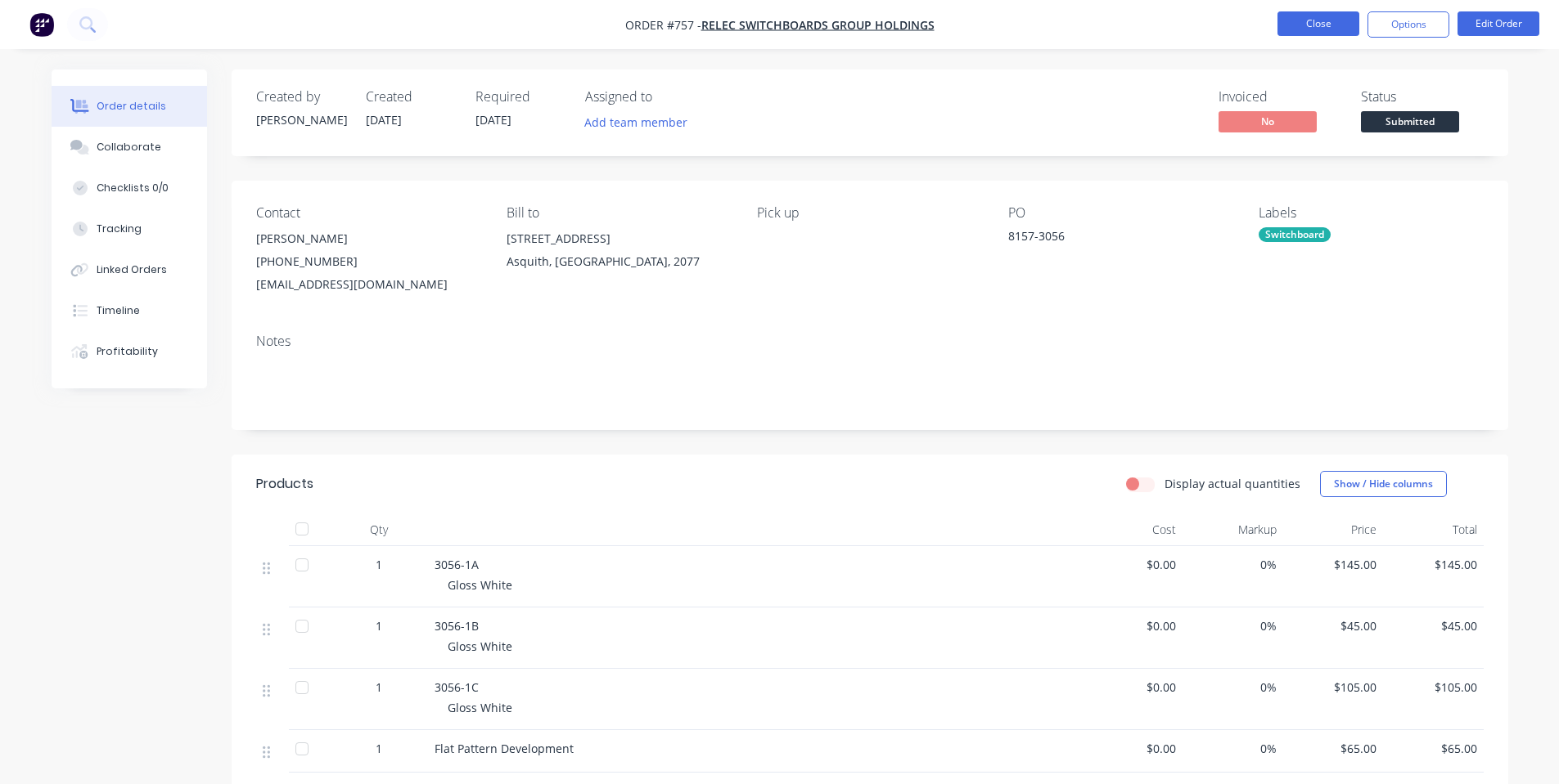
click at [1302, 26] on button "Close" at bounding box center [1318, 23] width 82 height 24
